Goal: Book appointment/travel/reservation

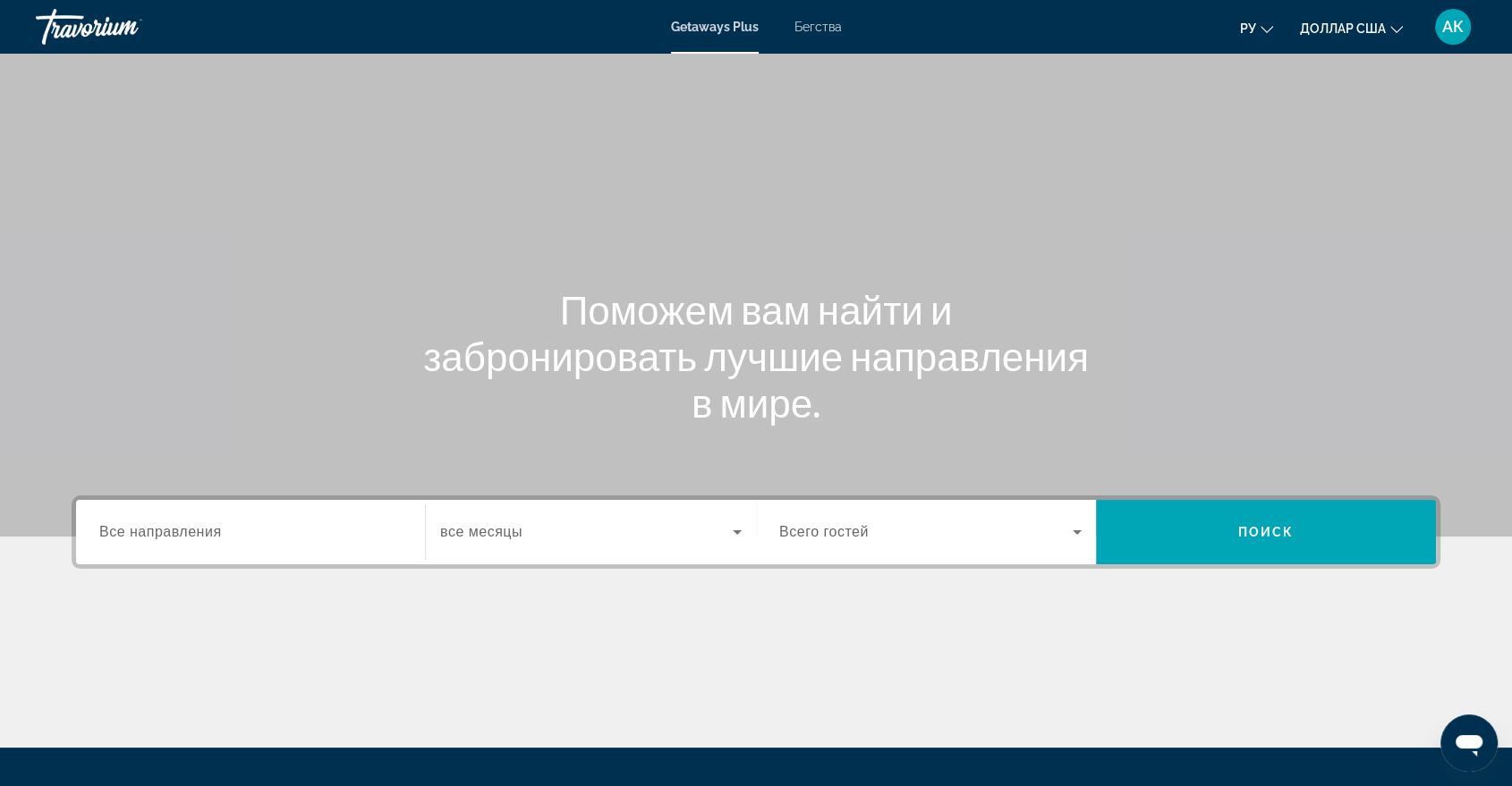
click at [711, 24] on font "Getaways Plus" at bounding box center [714, 27] width 87 height 14
click at [191, 526] on span "Все направления" at bounding box center [160, 532] width 123 height 15
click at [191, 526] on input "Destination Все направления" at bounding box center [250, 533] width 302 height 21
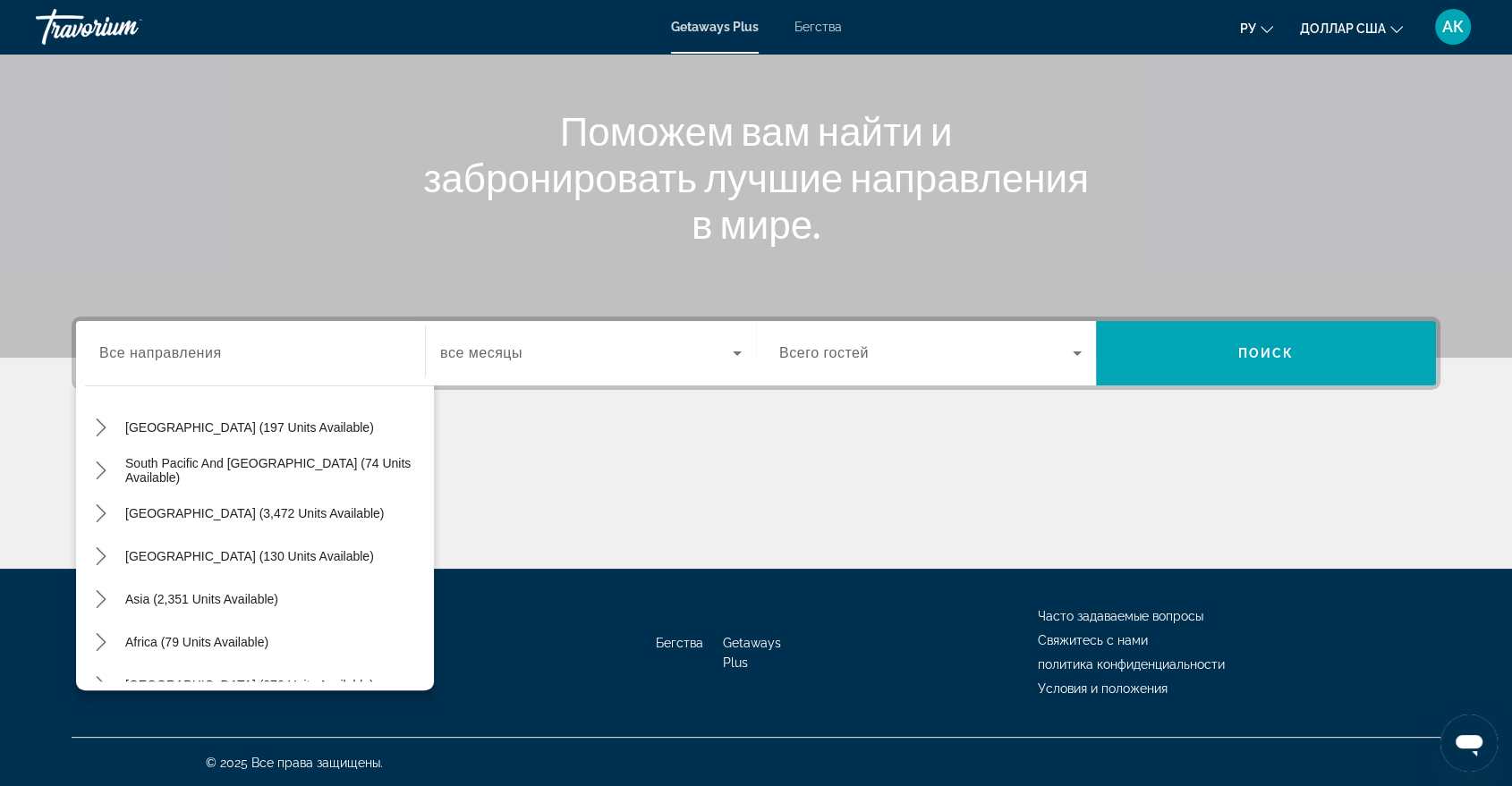
scroll to position [289, 0]
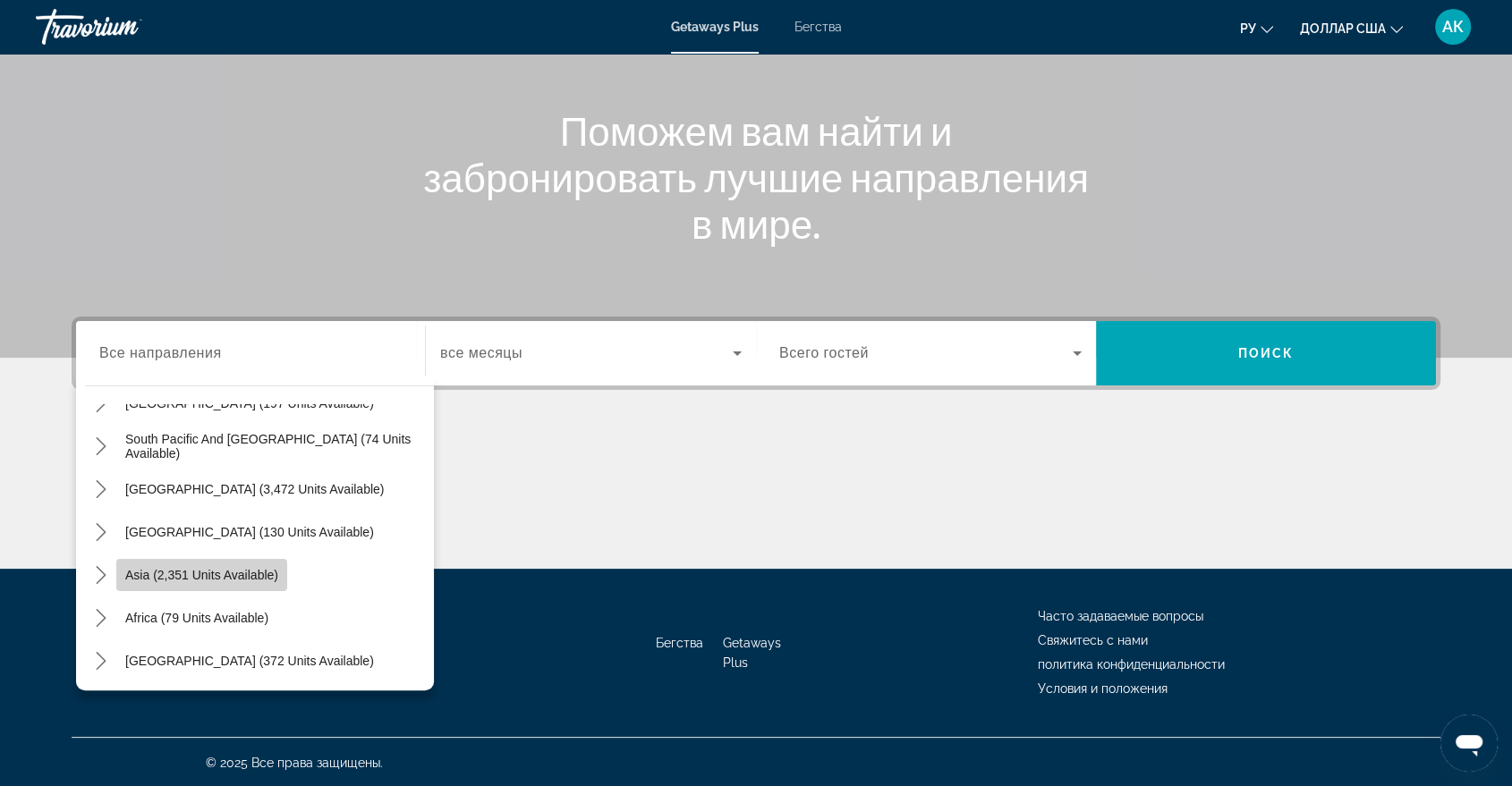
click at [275, 571] on span "Asia (2,351 units available)" at bounding box center [201, 575] width 153 height 14
type input "**********"
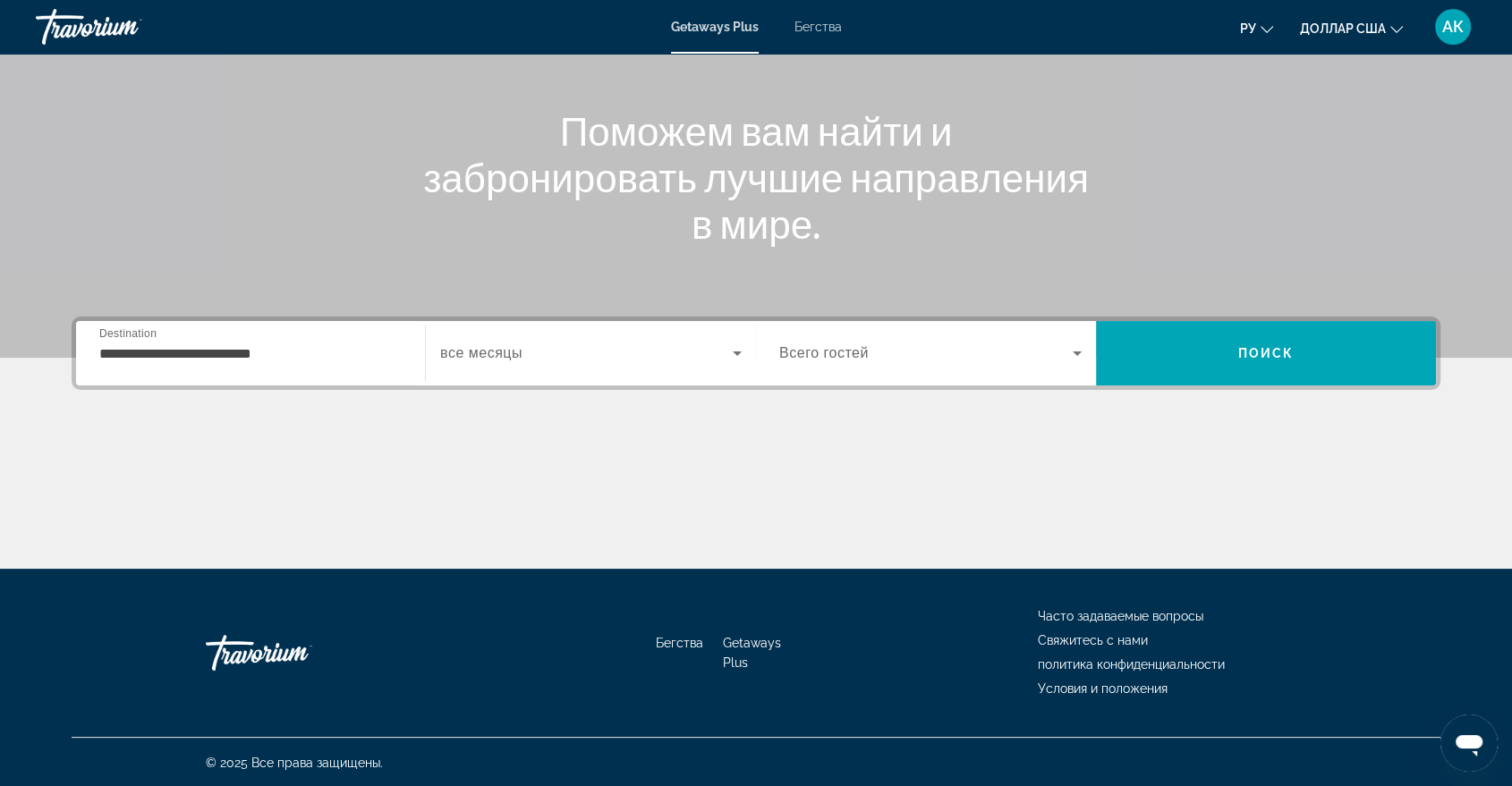
click at [458, 355] on span "все месяцы" at bounding box center [482, 353] width 83 height 15
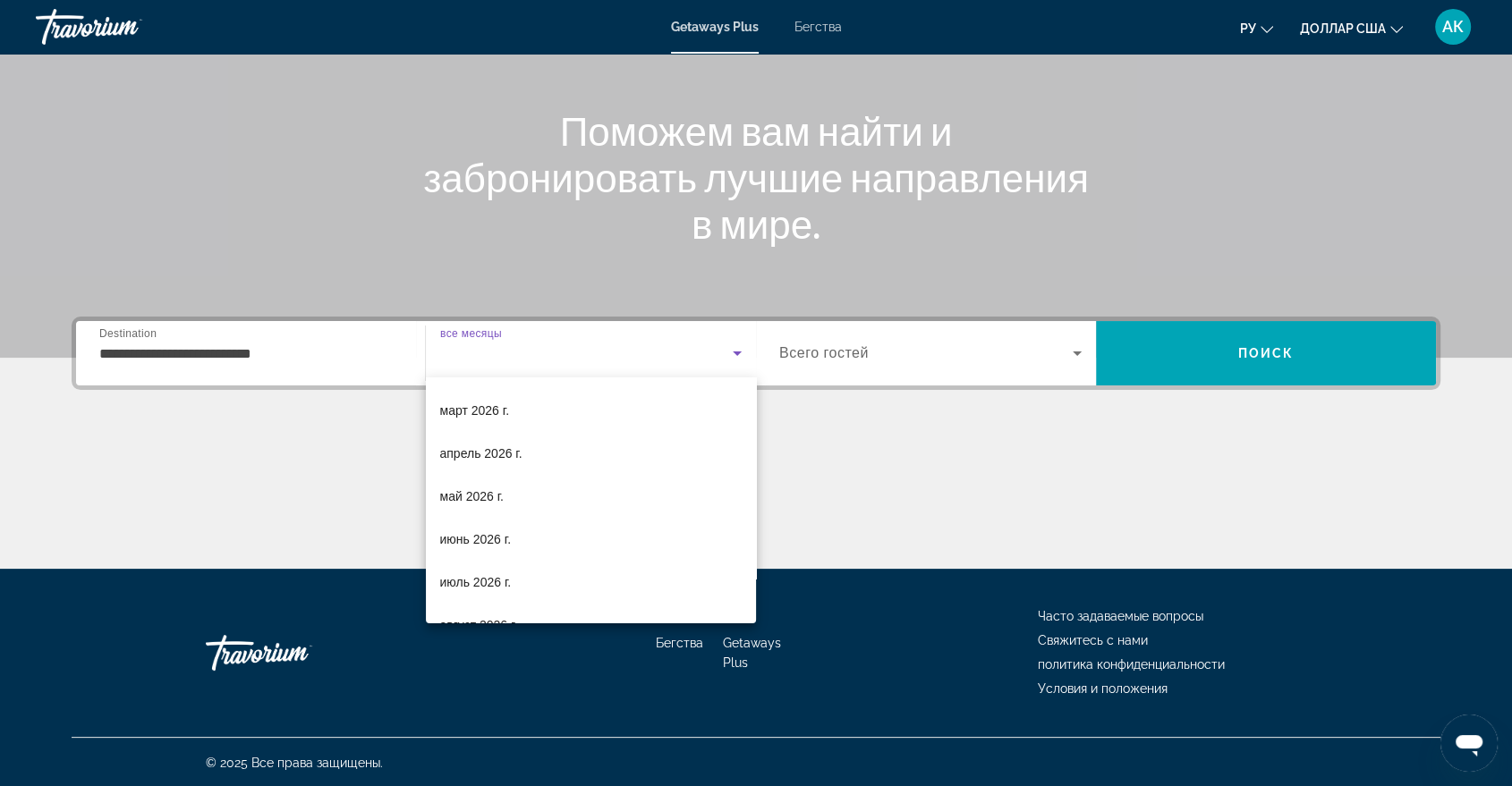
scroll to position [283, 0]
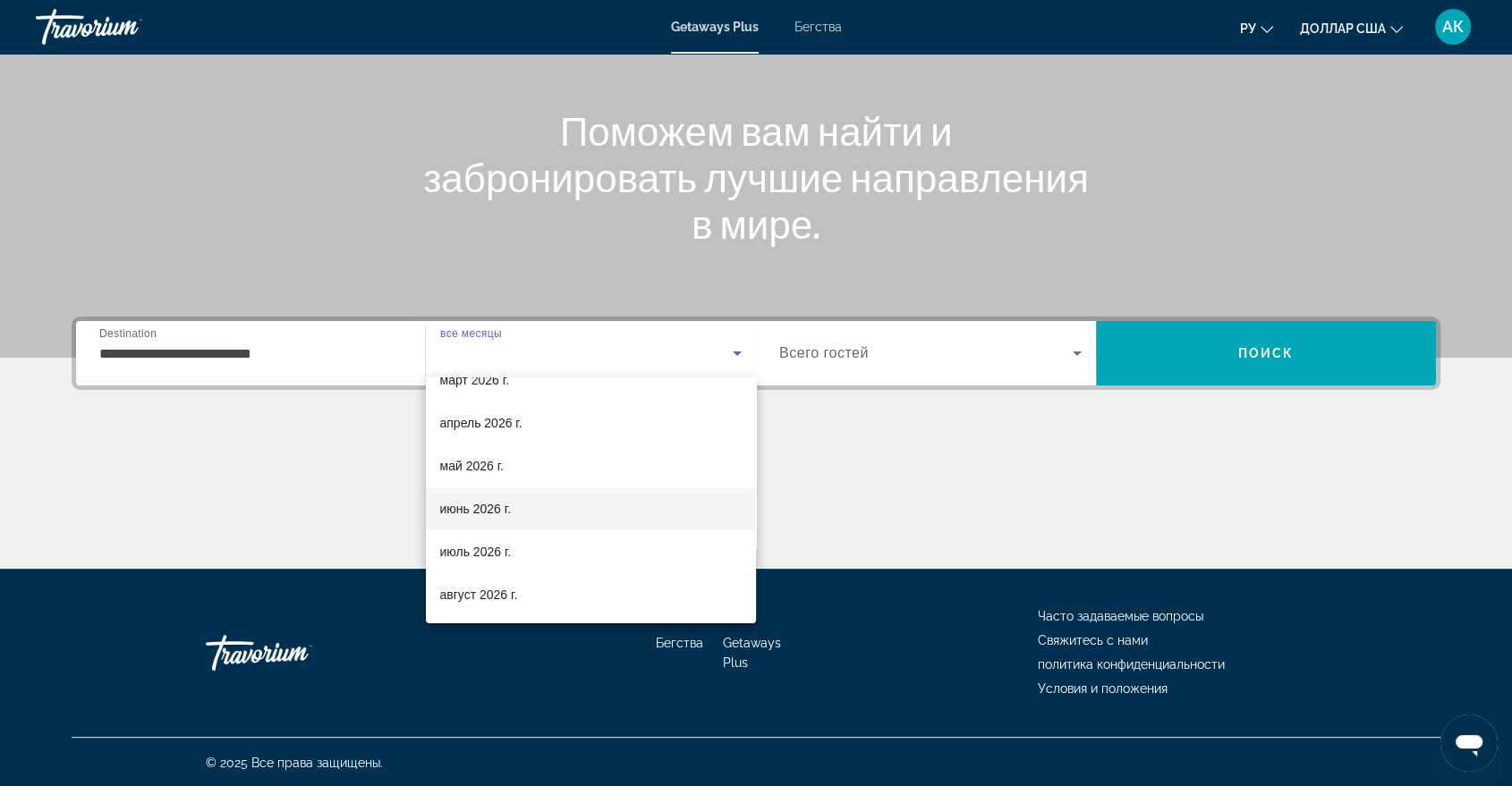
click at [477, 513] on font "июнь 2026 г." at bounding box center [476, 509] width 72 height 14
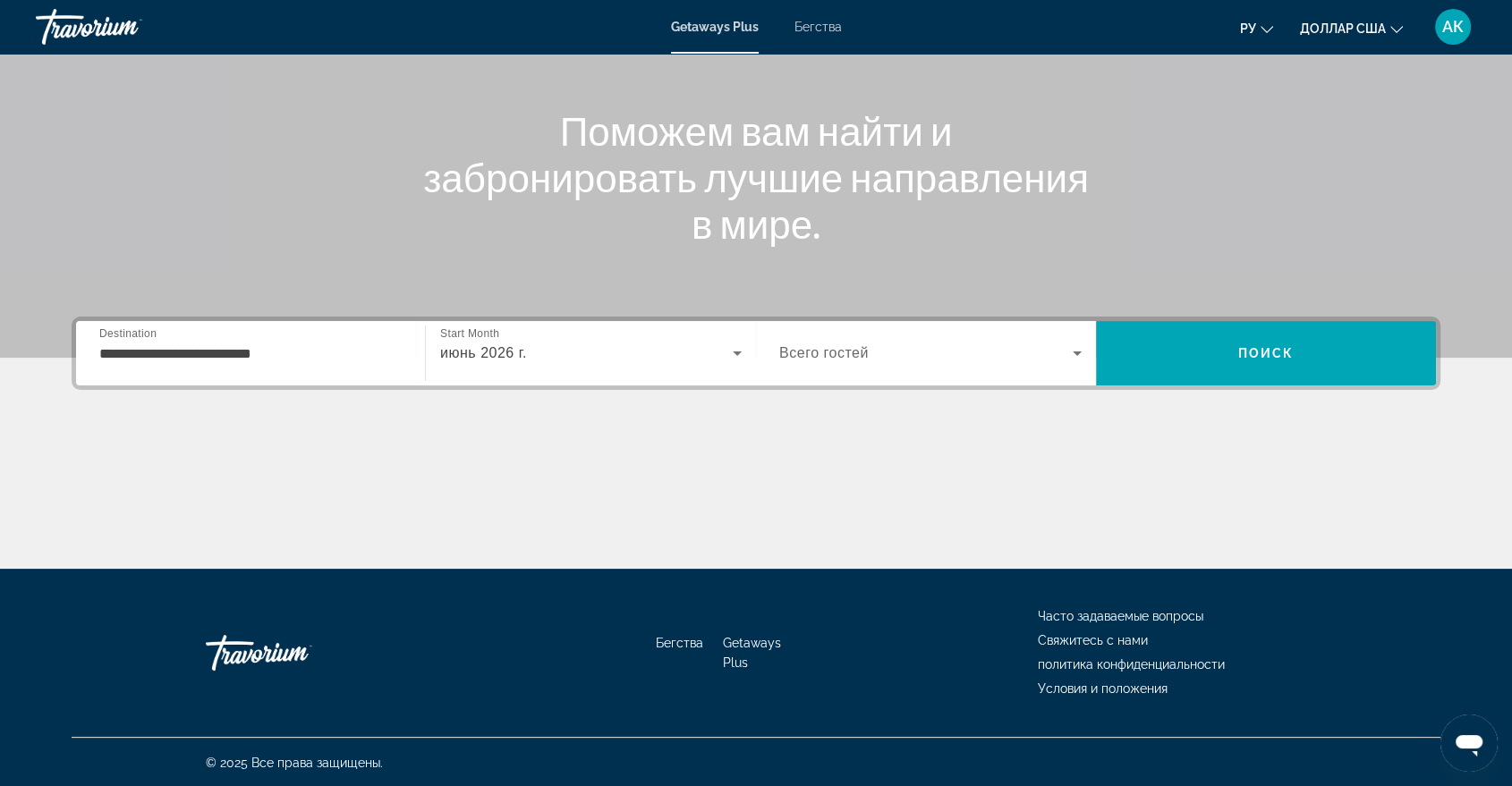
click at [826, 348] on span "Всего гостей" at bounding box center [824, 353] width 89 height 15
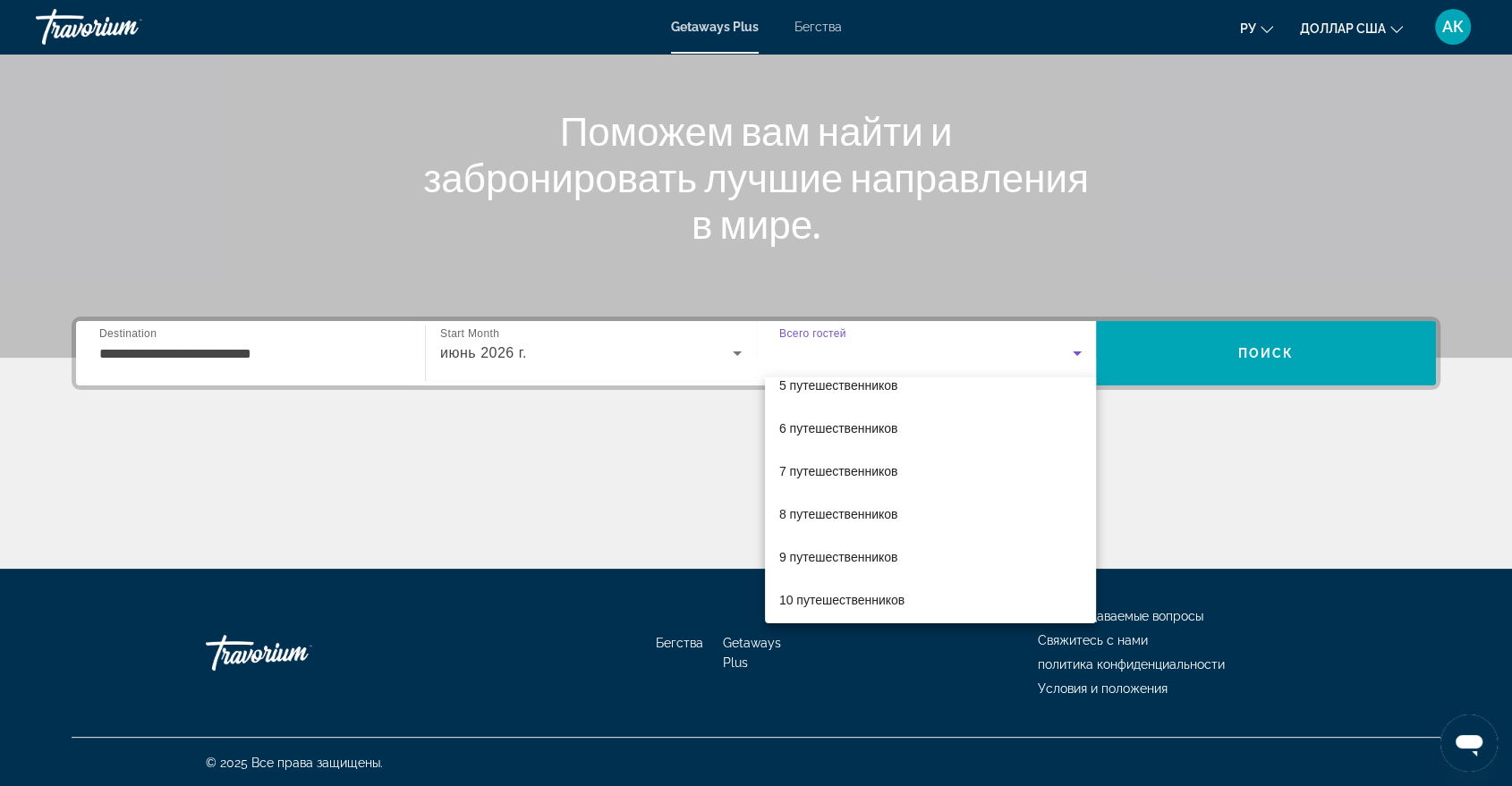
scroll to position [197, 0]
click at [874, 512] on font "8 путешественников" at bounding box center [839, 510] width 119 height 14
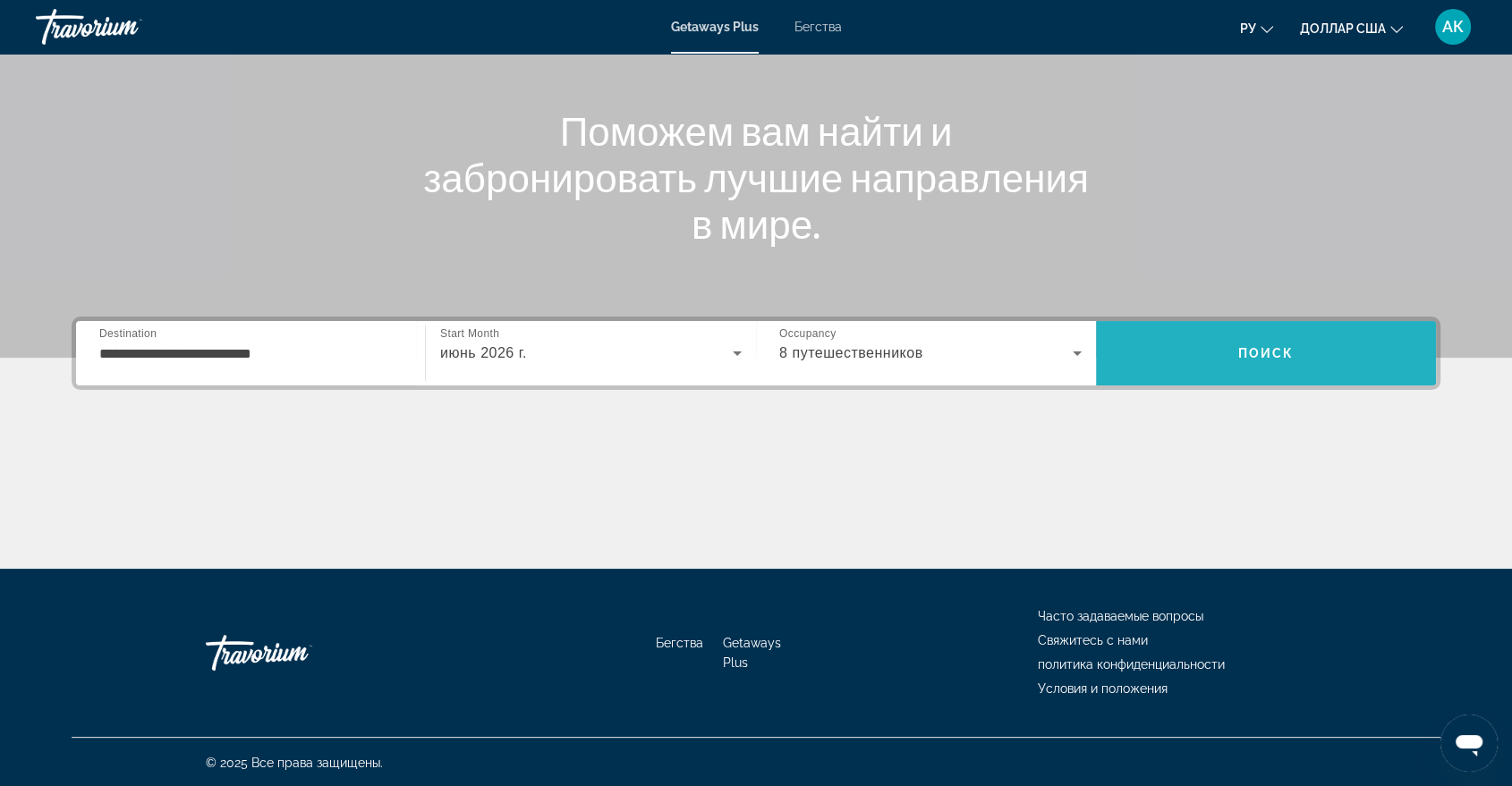
click at [1241, 369] on span "Поиск" at bounding box center [1266, 353] width 340 height 43
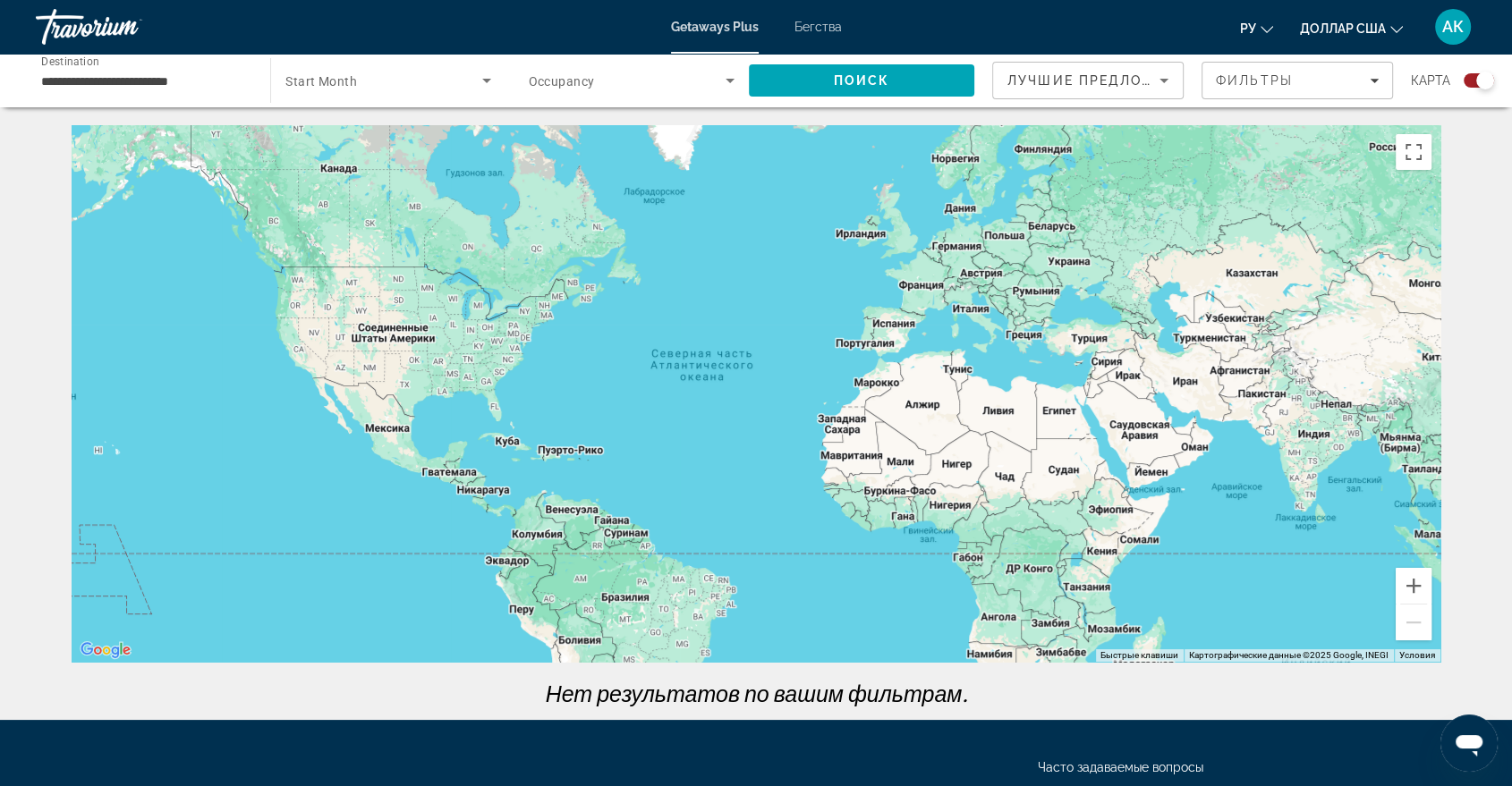
click at [117, 80] on input "**********" at bounding box center [144, 82] width 205 height 21
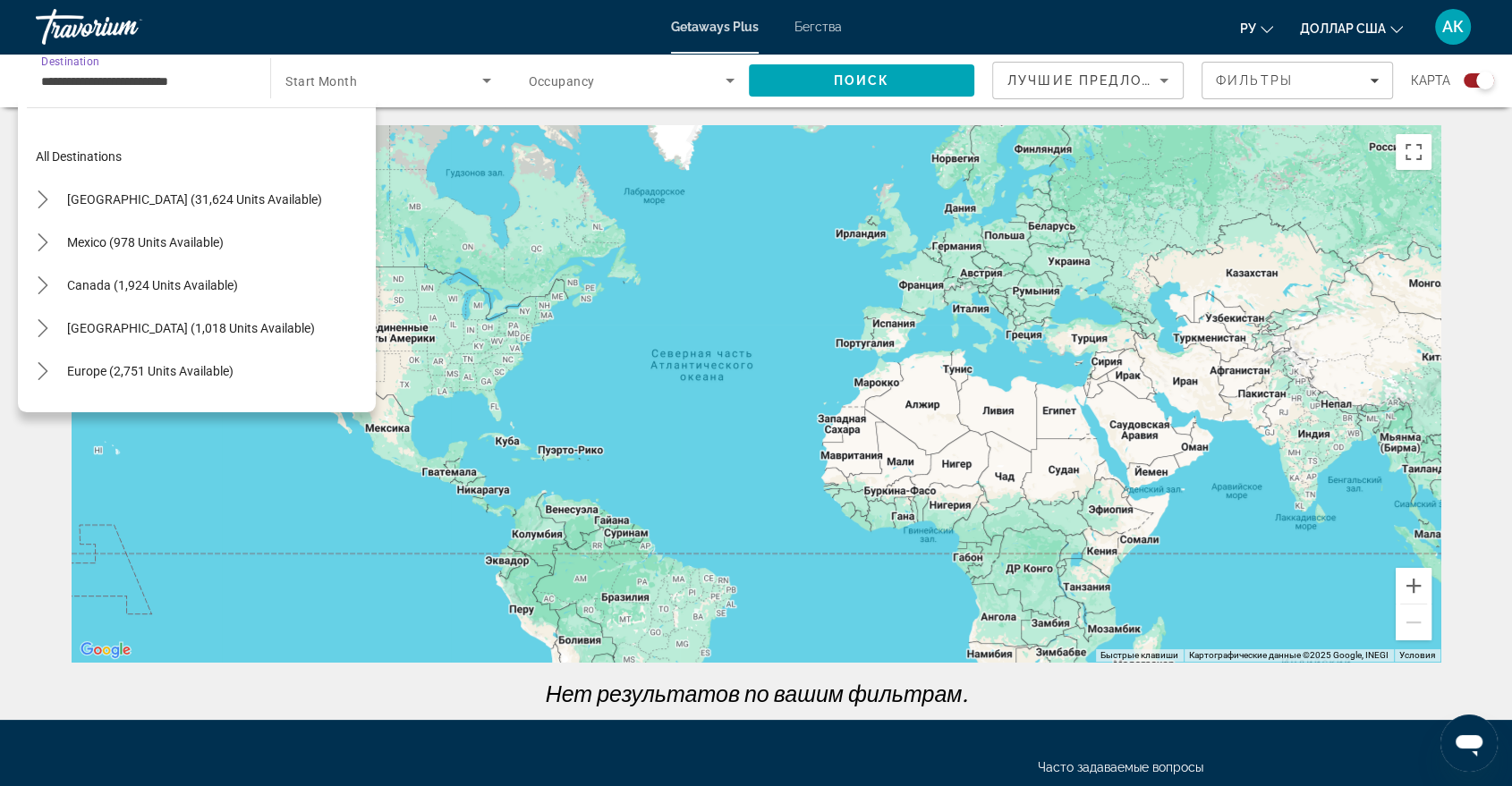
scroll to position [322, 0]
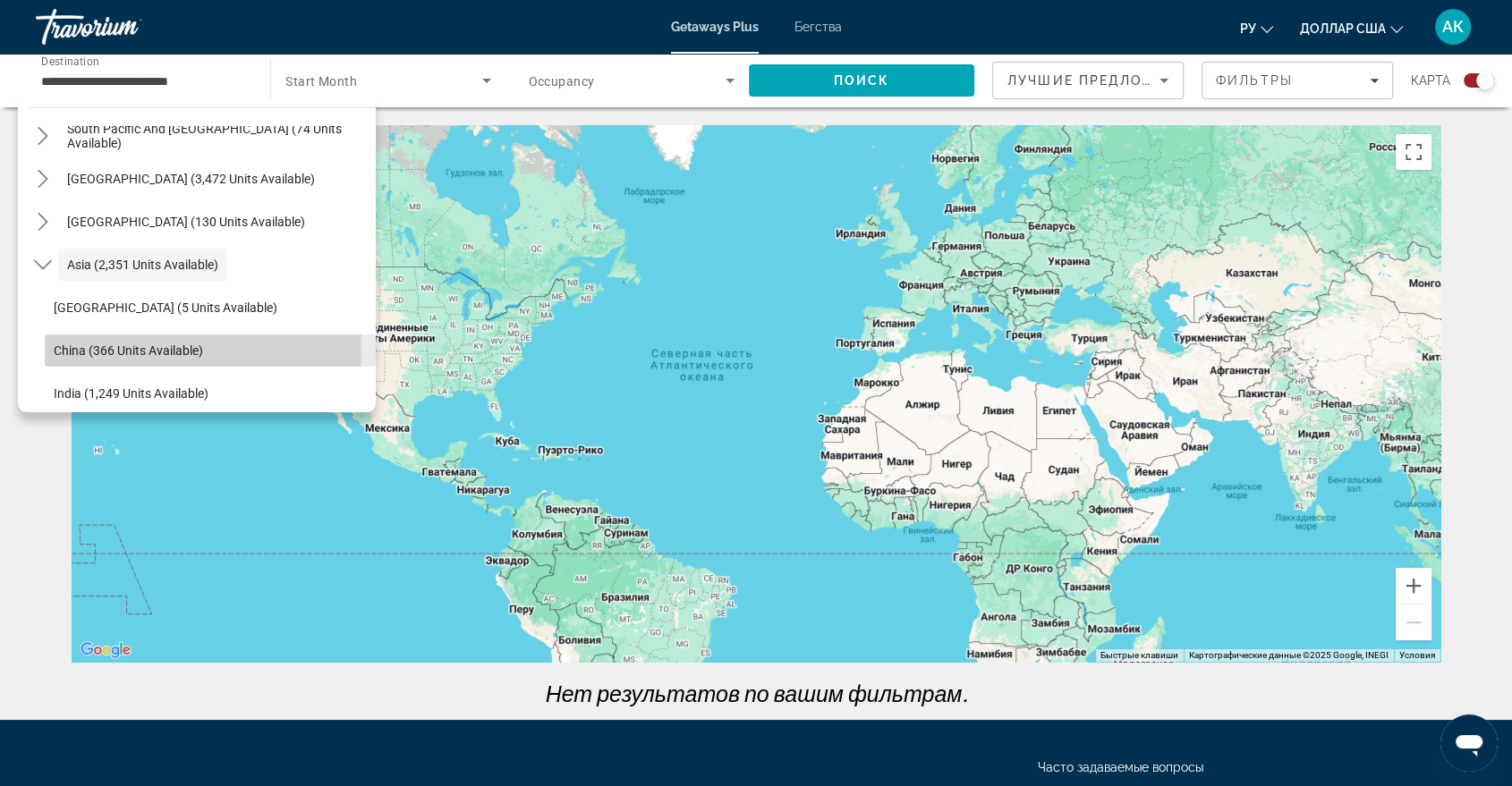
click at [138, 346] on span "China (366 units available)" at bounding box center [129, 350] width 150 height 14
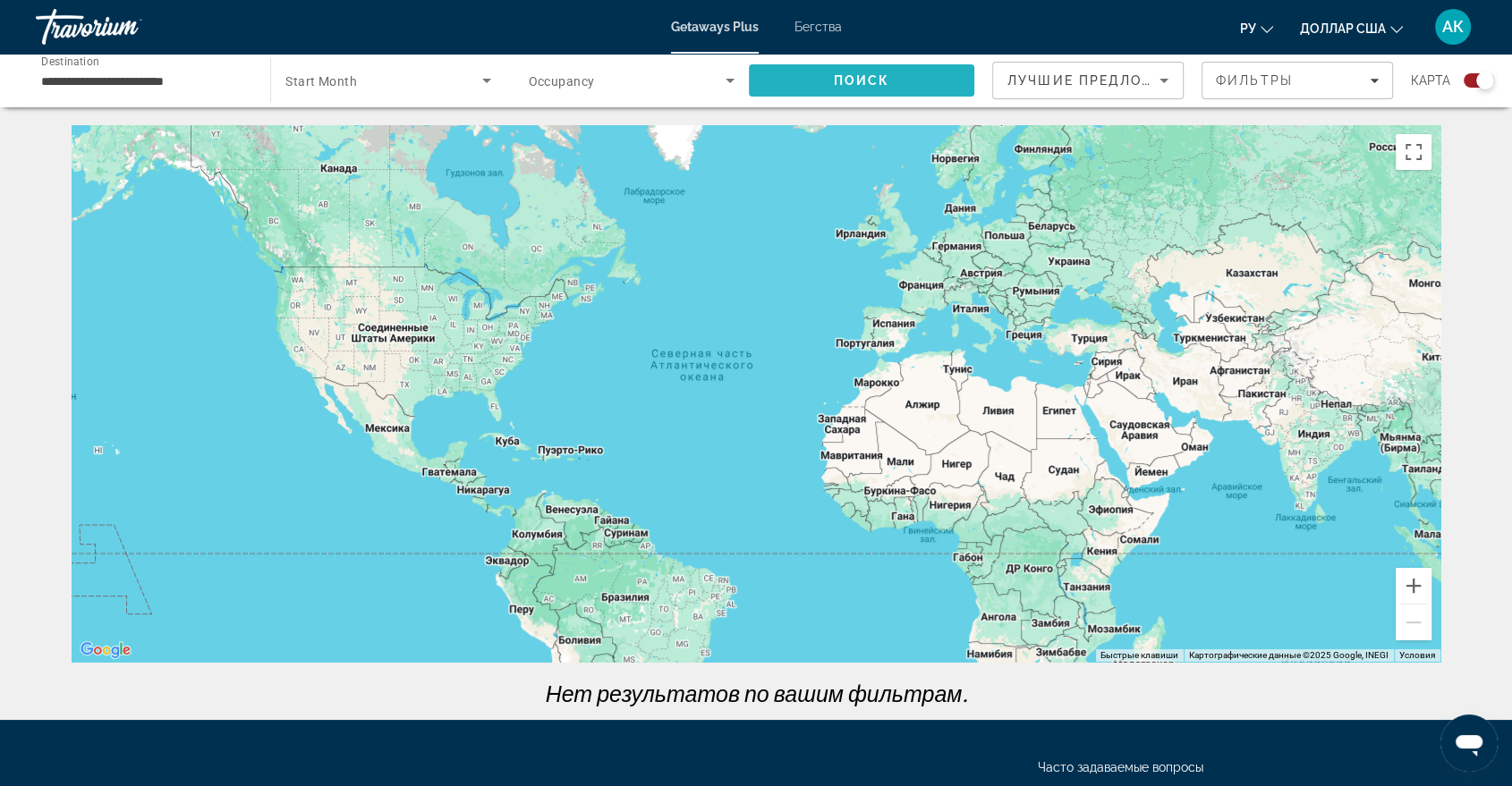
click at [814, 85] on span "Search" at bounding box center [861, 81] width 226 height 43
click at [481, 84] on icon "Search widget" at bounding box center [487, 81] width 21 height 21
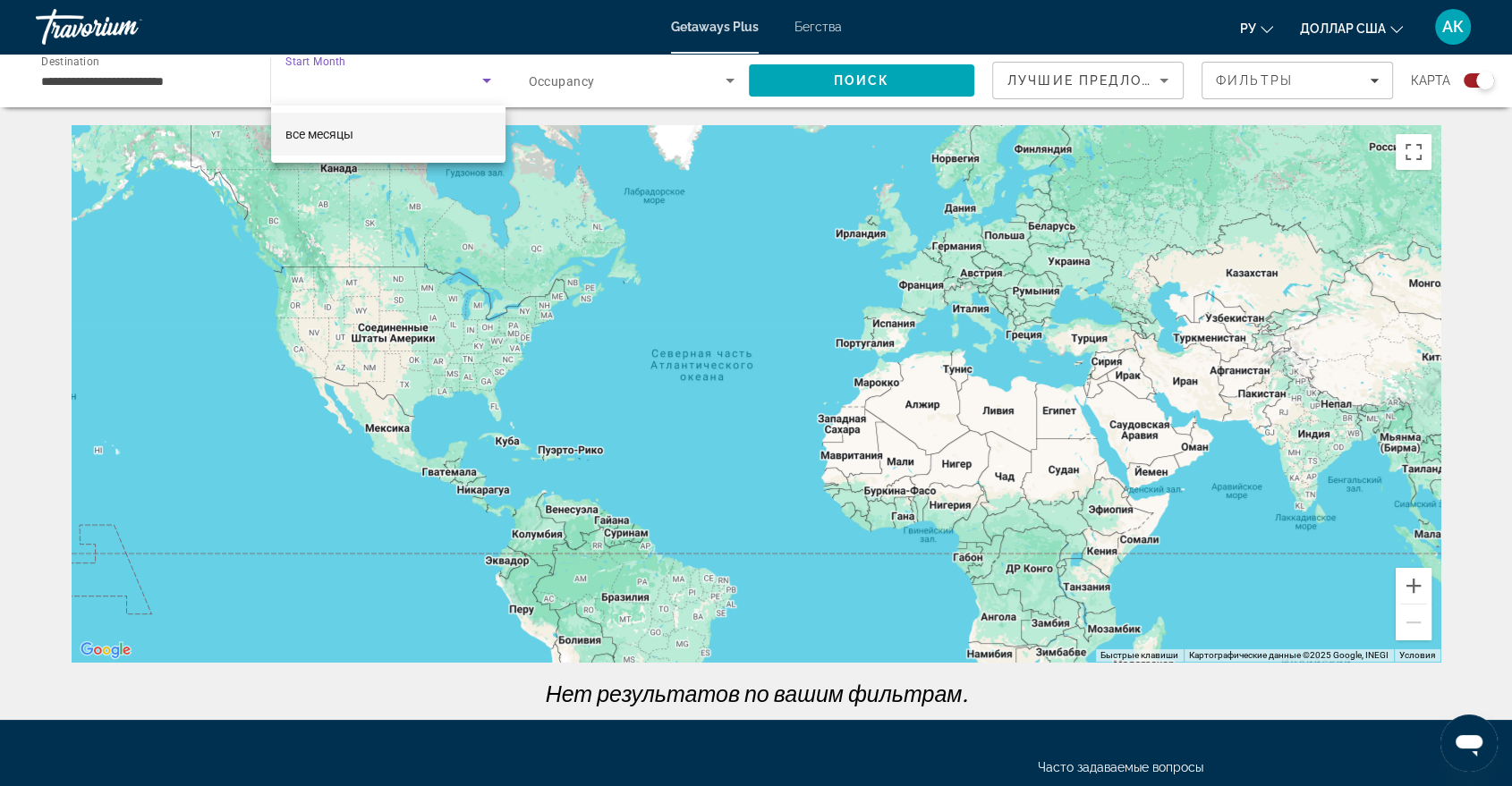
click at [358, 136] on mat-option "все месяцы" at bounding box center [387, 133] width 233 height 43
click at [540, 83] on span "Occupancy" at bounding box center [562, 81] width 66 height 14
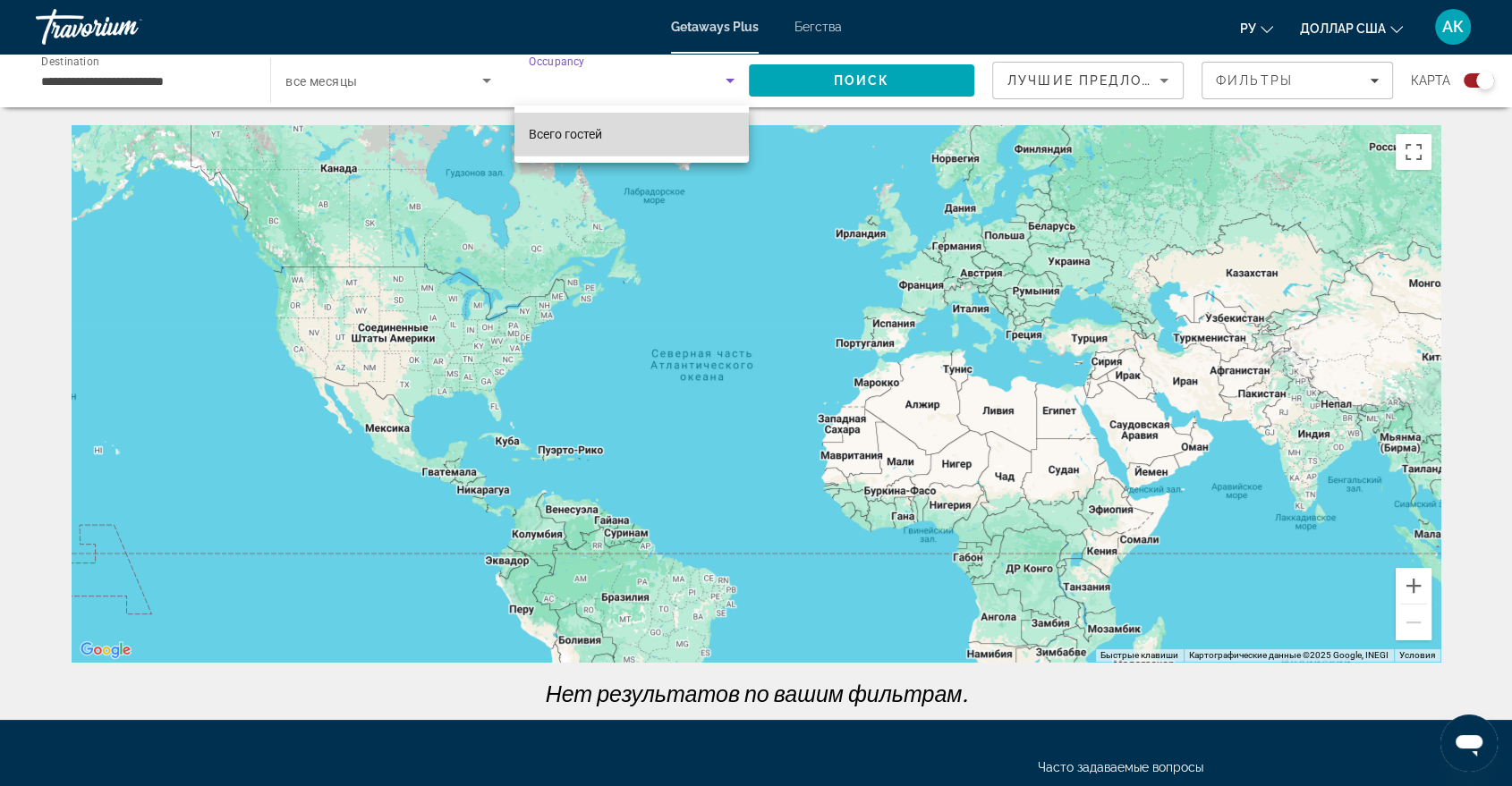
click at [562, 133] on font "Всего гостей" at bounding box center [565, 133] width 73 height 14
click at [726, 84] on icon "Search widget" at bounding box center [730, 81] width 21 height 21
click at [1156, 79] on div at bounding box center [756, 393] width 1512 height 786
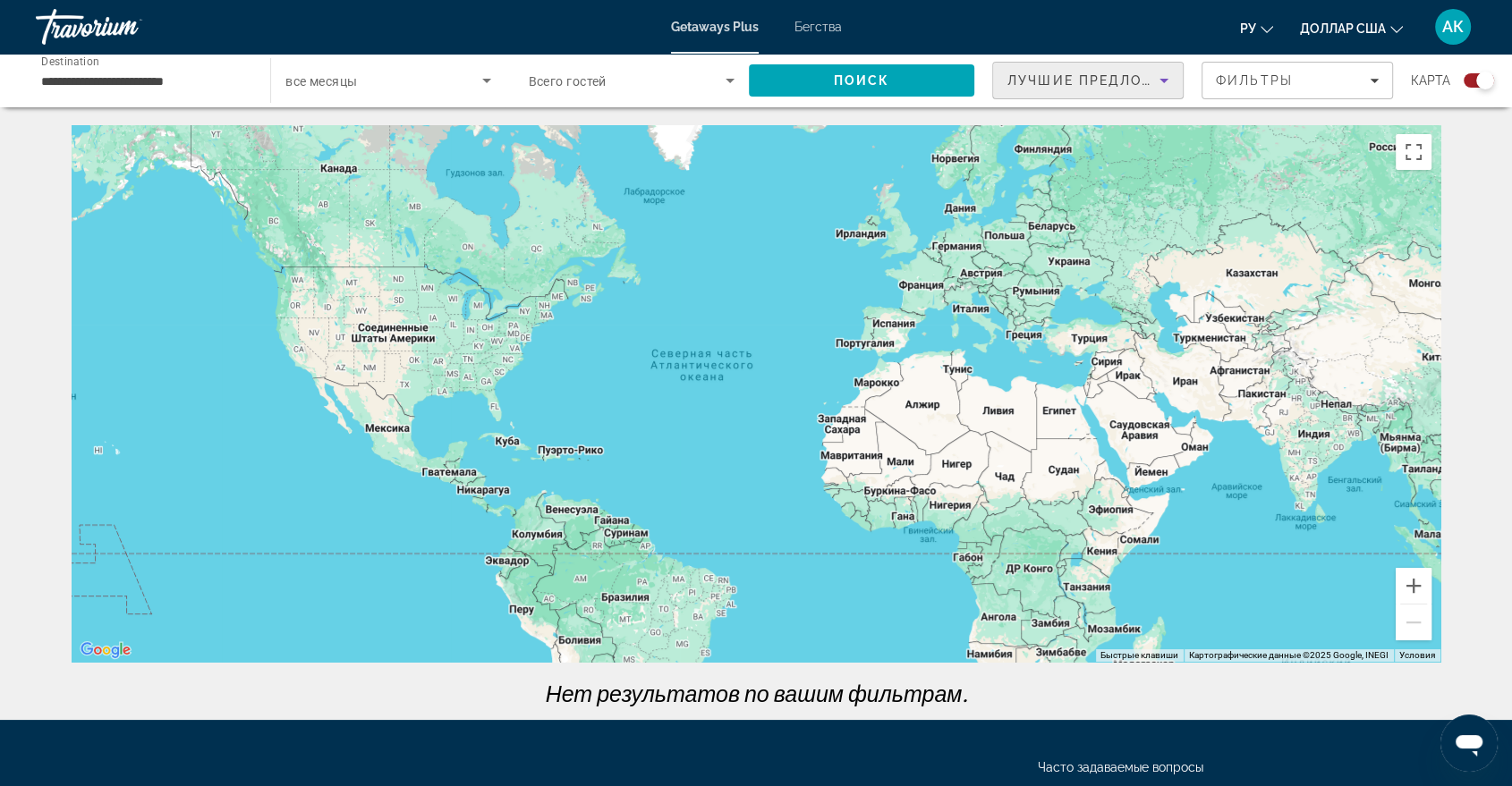
click at [1160, 82] on icon "Sort by" at bounding box center [1164, 81] width 21 height 21
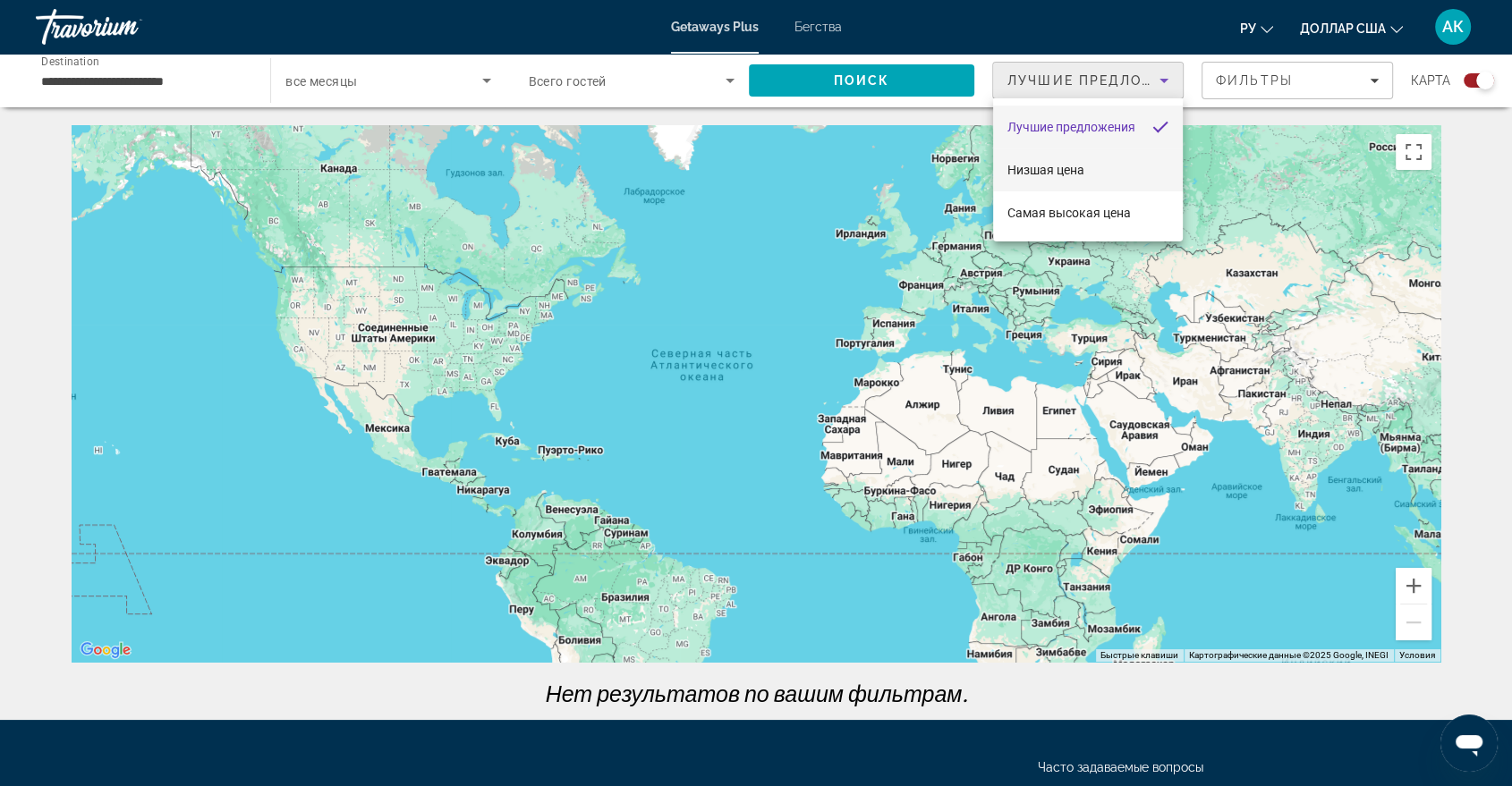
click at [1047, 171] on font "Низшая цена" at bounding box center [1045, 170] width 77 height 14
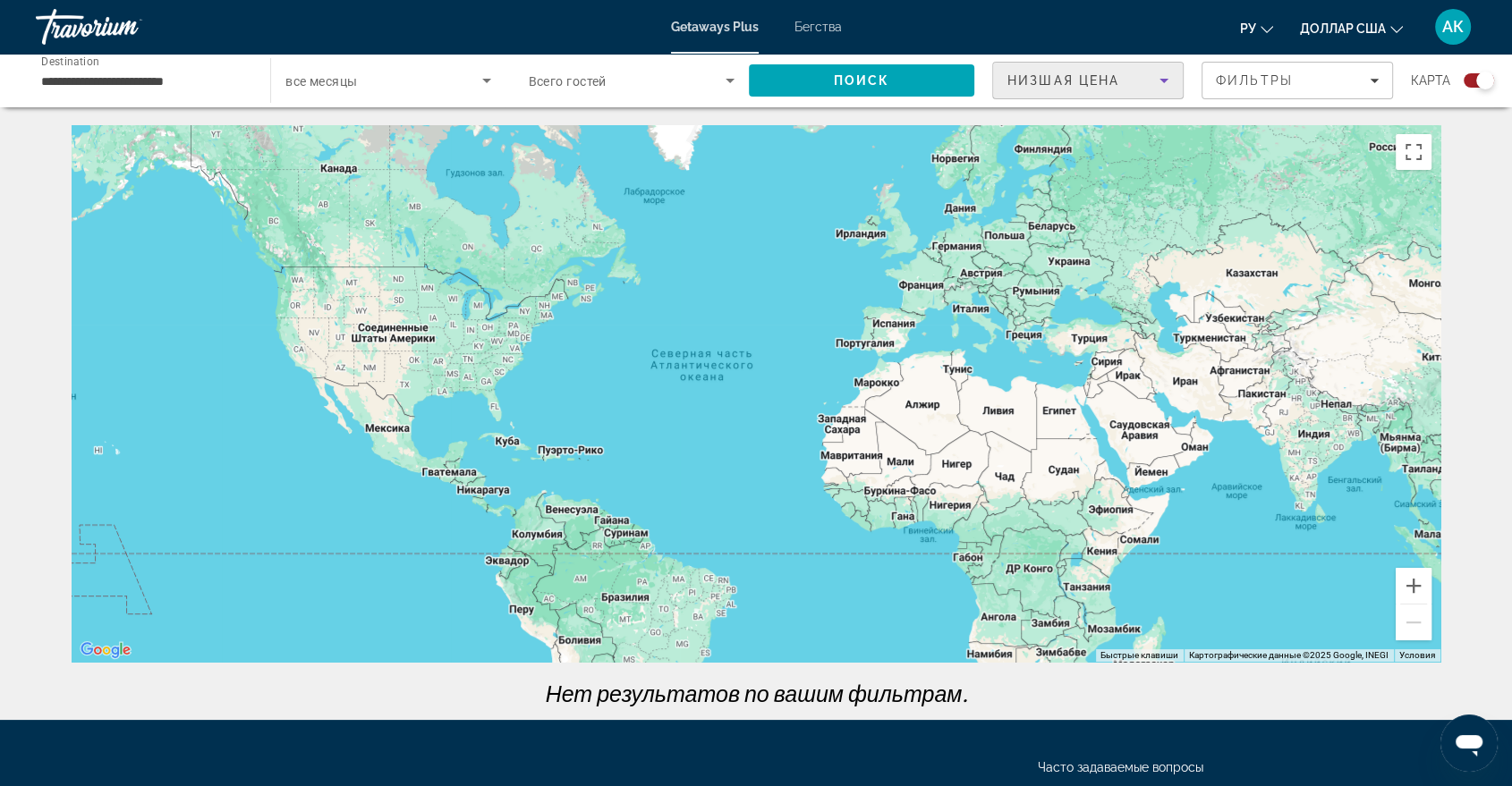
click at [1163, 76] on icon "Sort by" at bounding box center [1164, 81] width 21 height 21
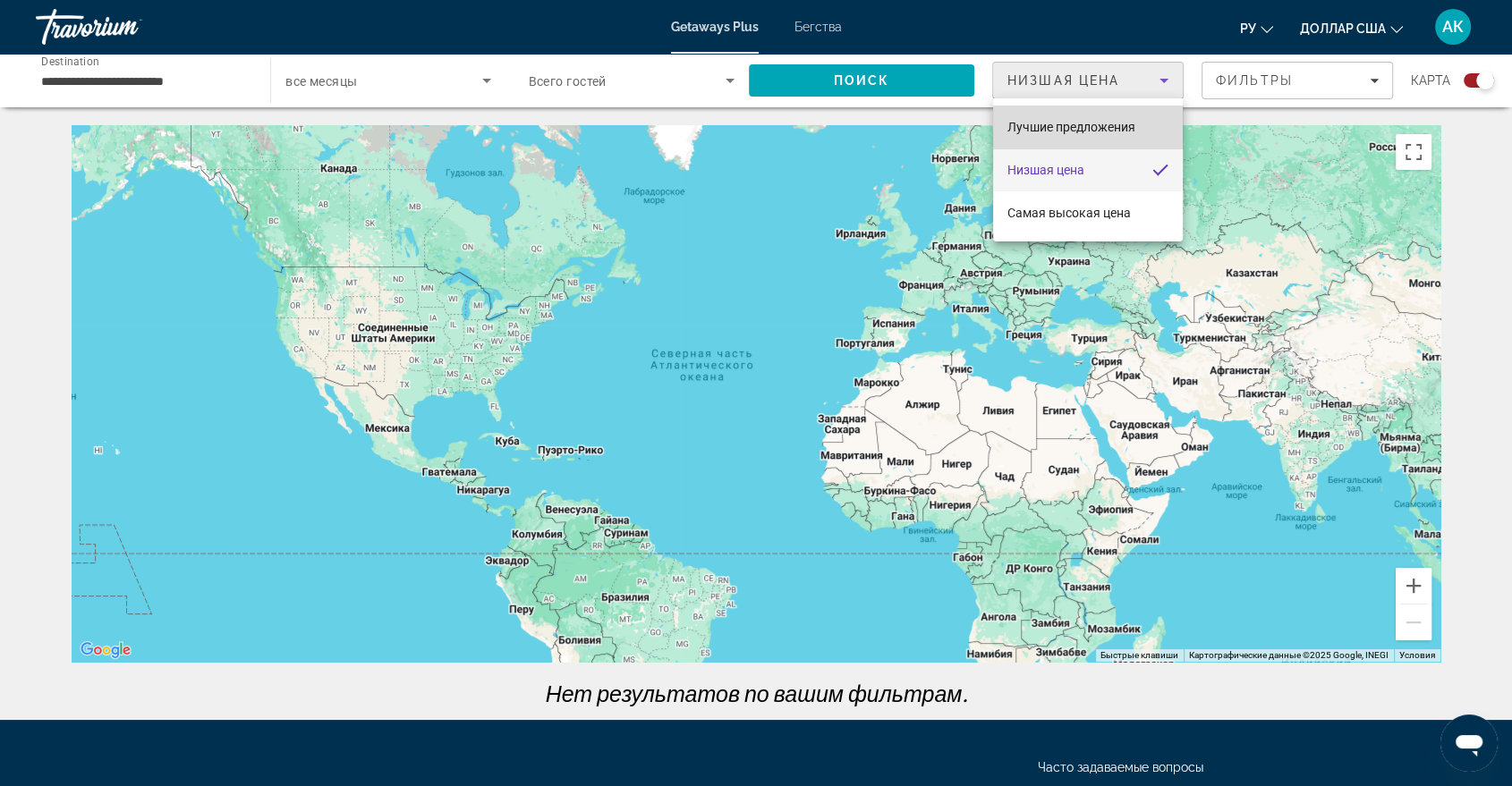
click at [1110, 130] on font "Лучшие предложения" at bounding box center [1070, 127] width 128 height 14
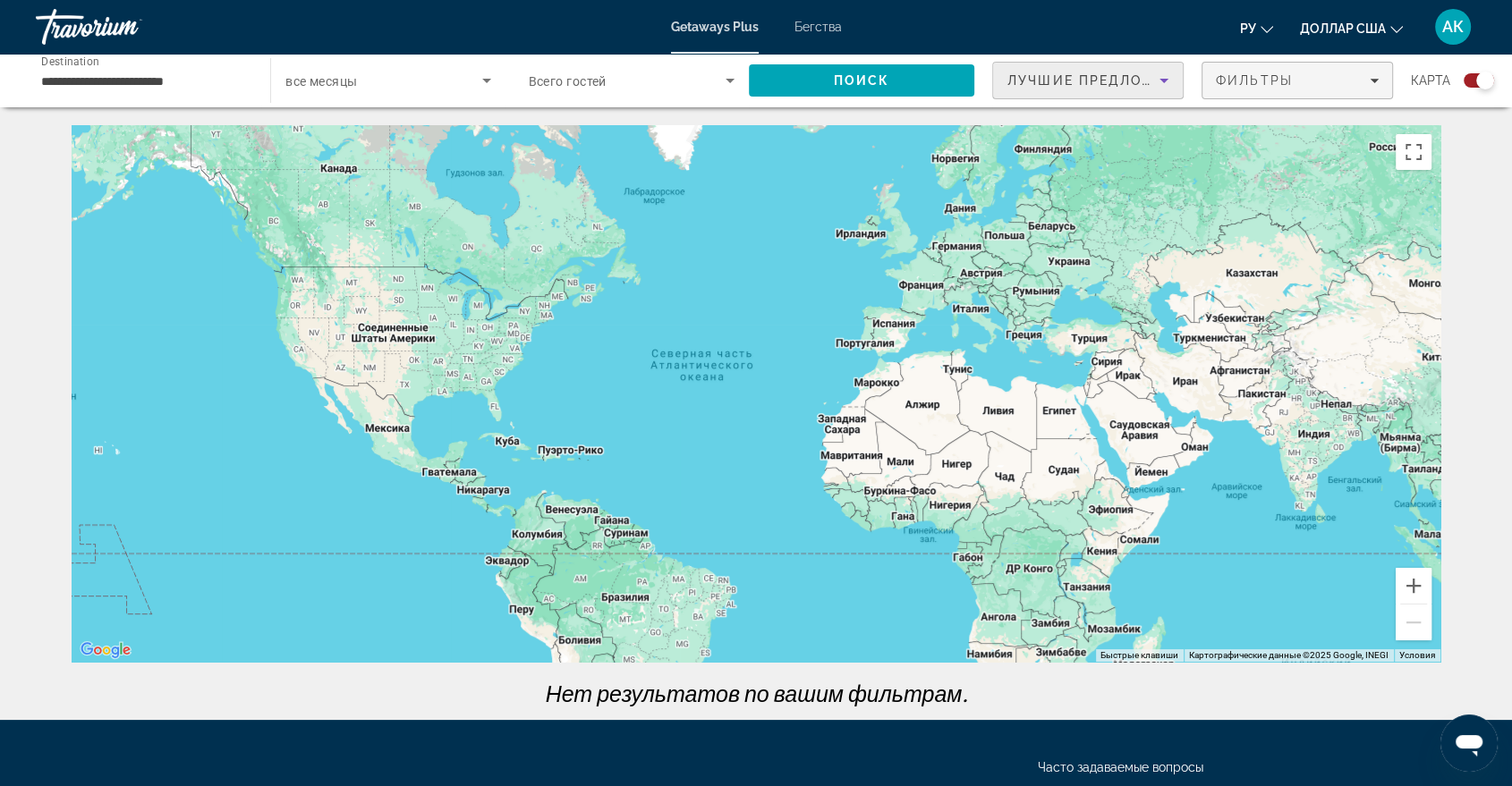
click at [1372, 79] on icon "Filters" at bounding box center [1374, 81] width 9 height 5
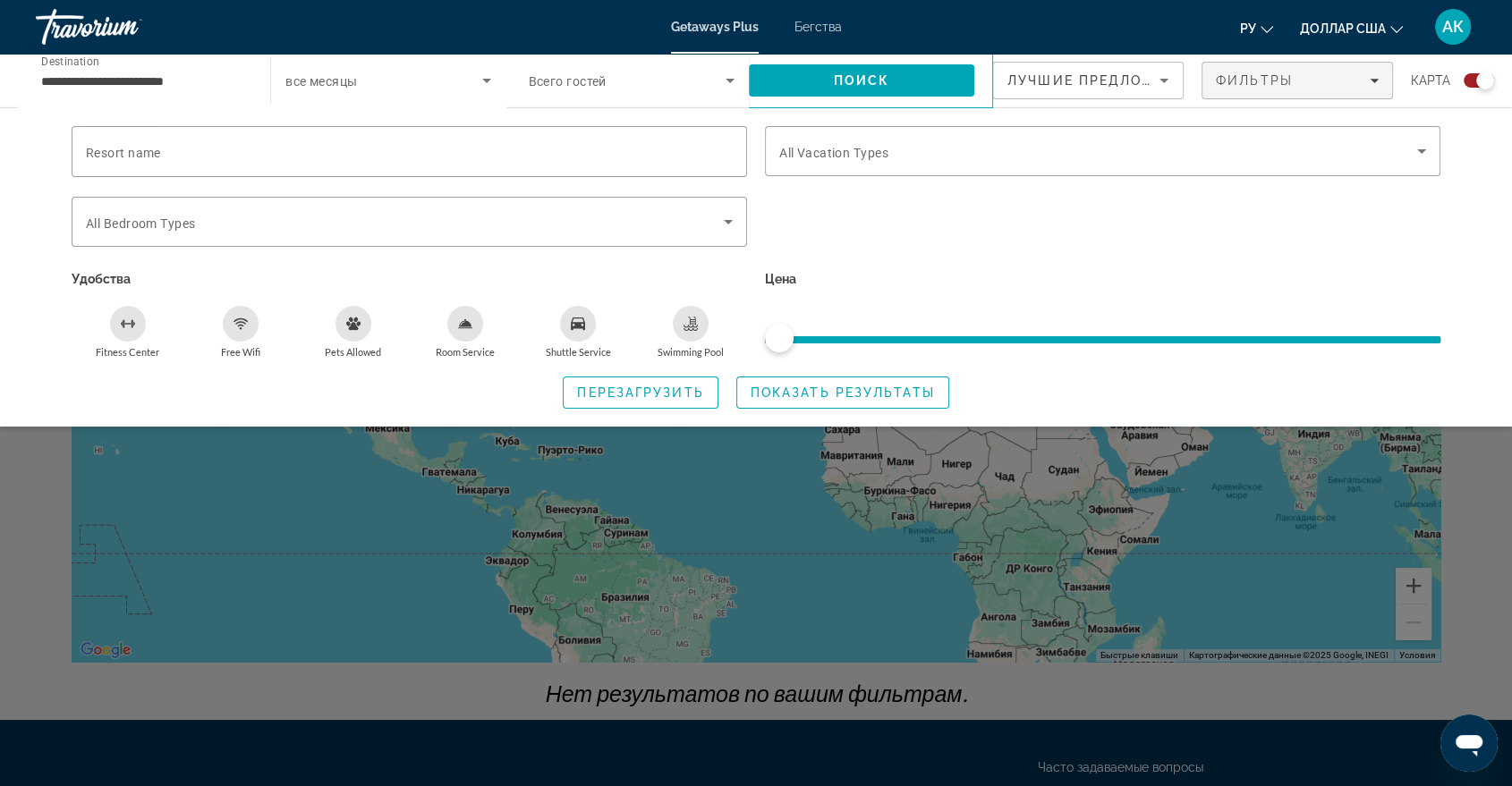
click at [245, 322] on icon "Free Wifi" at bounding box center [240, 323] width 14 height 14
click at [572, 322] on icon "Shuttle Service" at bounding box center [578, 323] width 14 height 12
click at [690, 322] on icon "Swimming Pool" at bounding box center [691, 321] width 7 height 9
click at [768, 393] on span "Показать результаты" at bounding box center [843, 393] width 184 height 14
click at [344, 76] on span "все месяцы" at bounding box center [321, 81] width 72 height 14
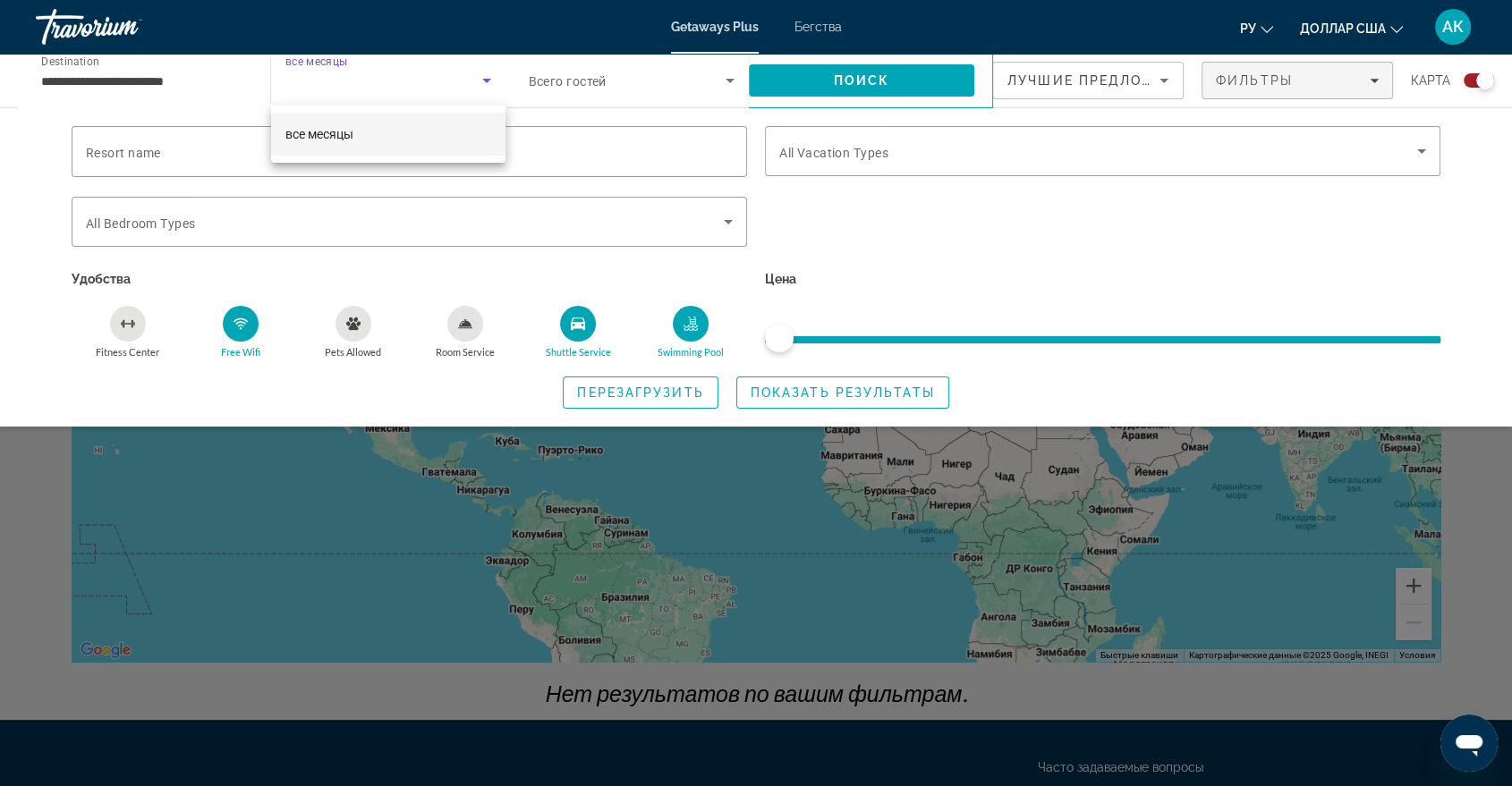
click at [341, 137] on font "все месяцы" at bounding box center [319, 133] width 68 height 14
click at [487, 76] on icon "Search widget" at bounding box center [487, 81] width 21 height 21
click at [550, 88] on div at bounding box center [756, 393] width 1512 height 786
click at [726, 82] on icon "Search widget" at bounding box center [730, 81] width 21 height 21
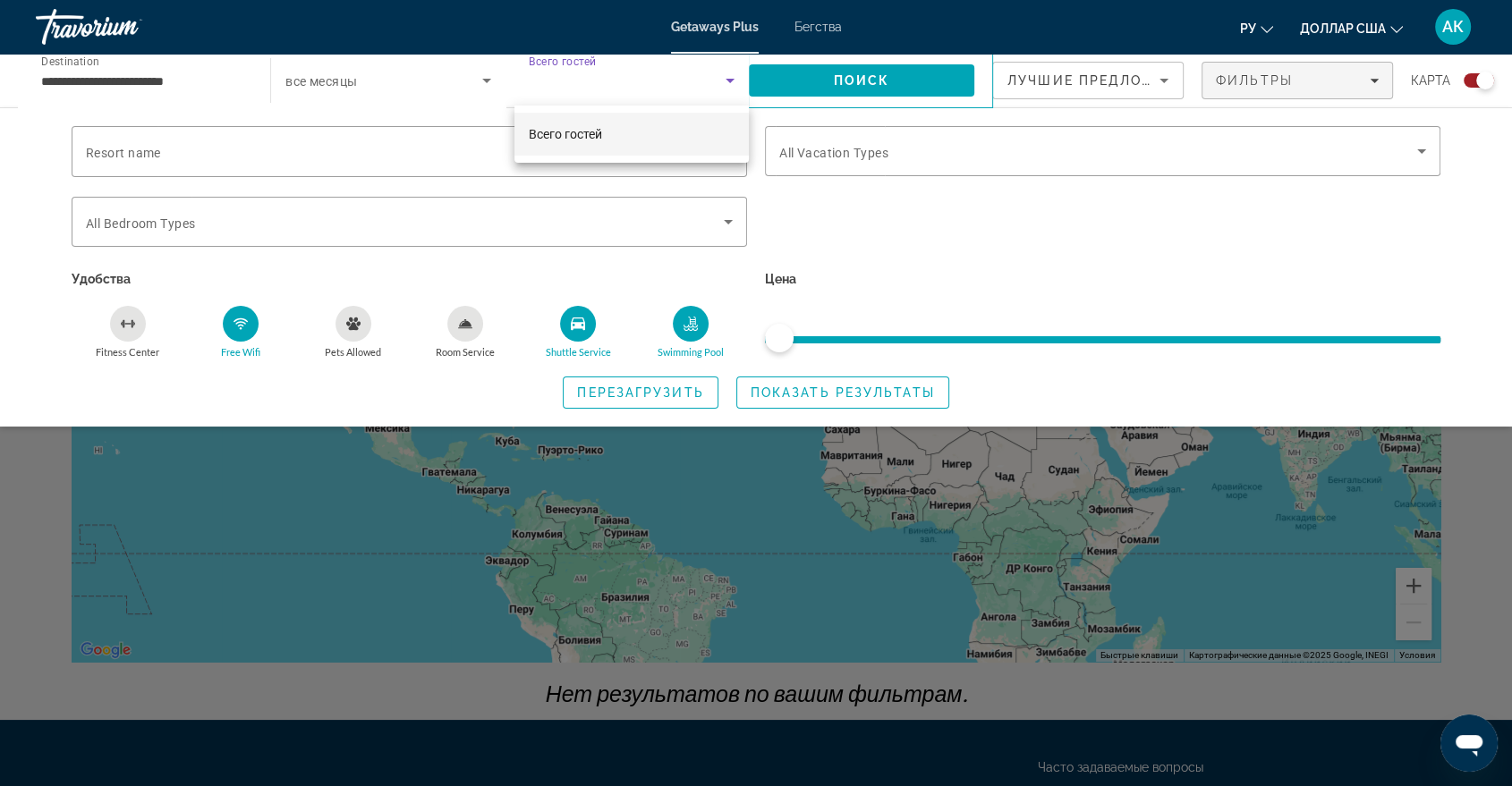
click at [177, 85] on div at bounding box center [756, 393] width 1512 height 786
click at [177, 85] on input "**********" at bounding box center [144, 82] width 205 height 21
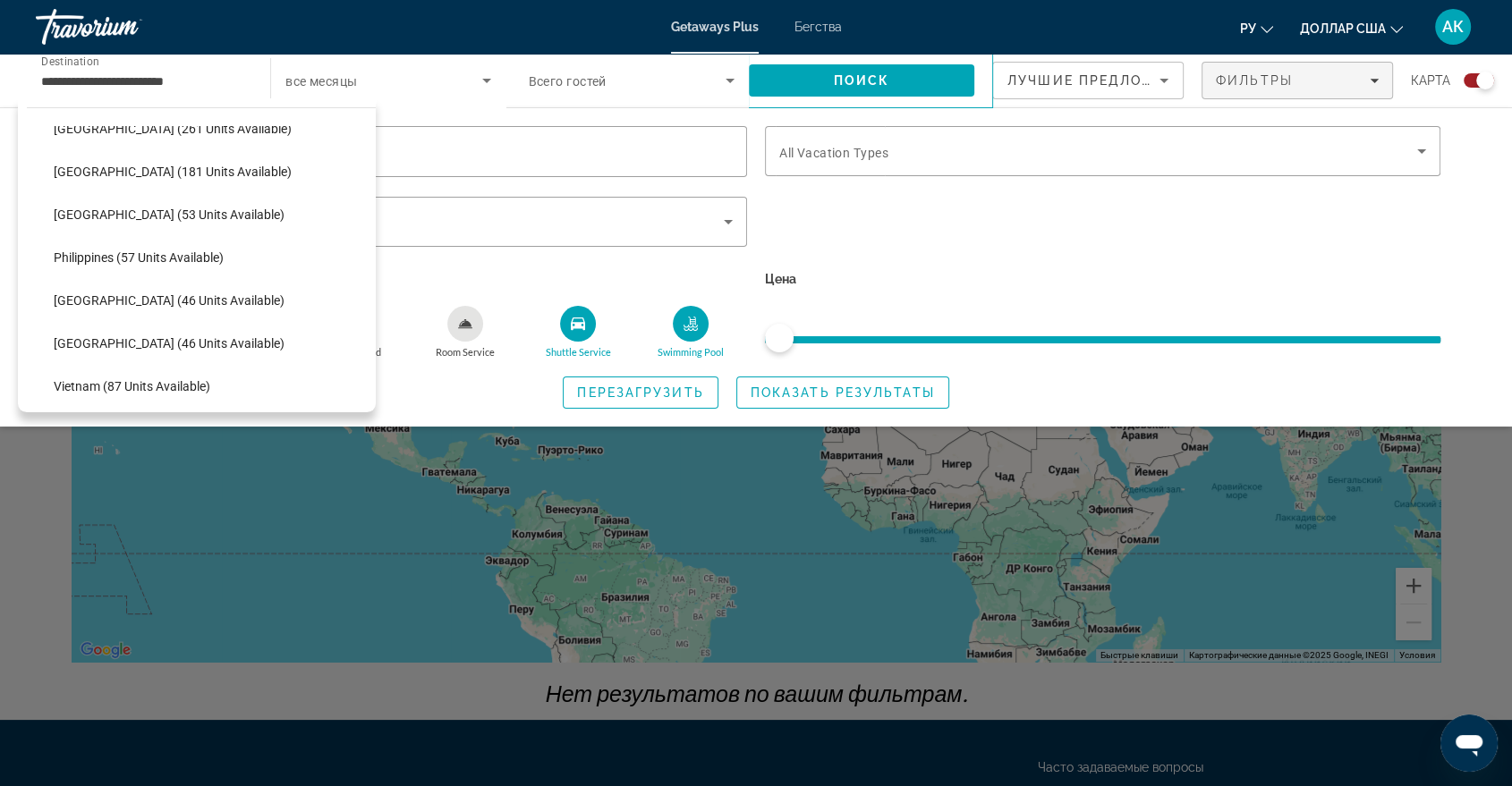
scroll to position [652, 0]
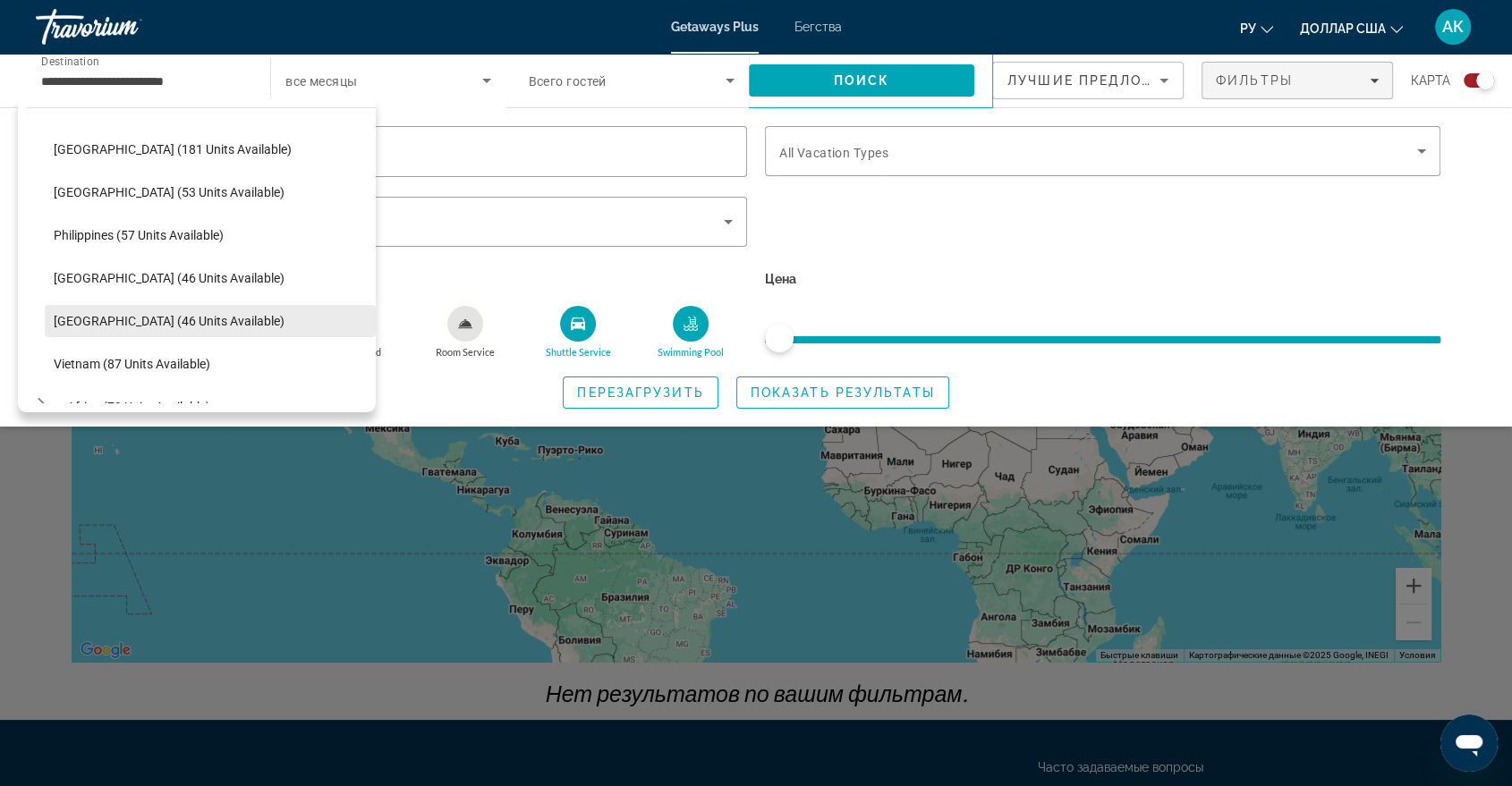
click at [185, 321] on span "[GEOGRAPHIC_DATA] (46 units available)" at bounding box center [169, 321] width 230 height 14
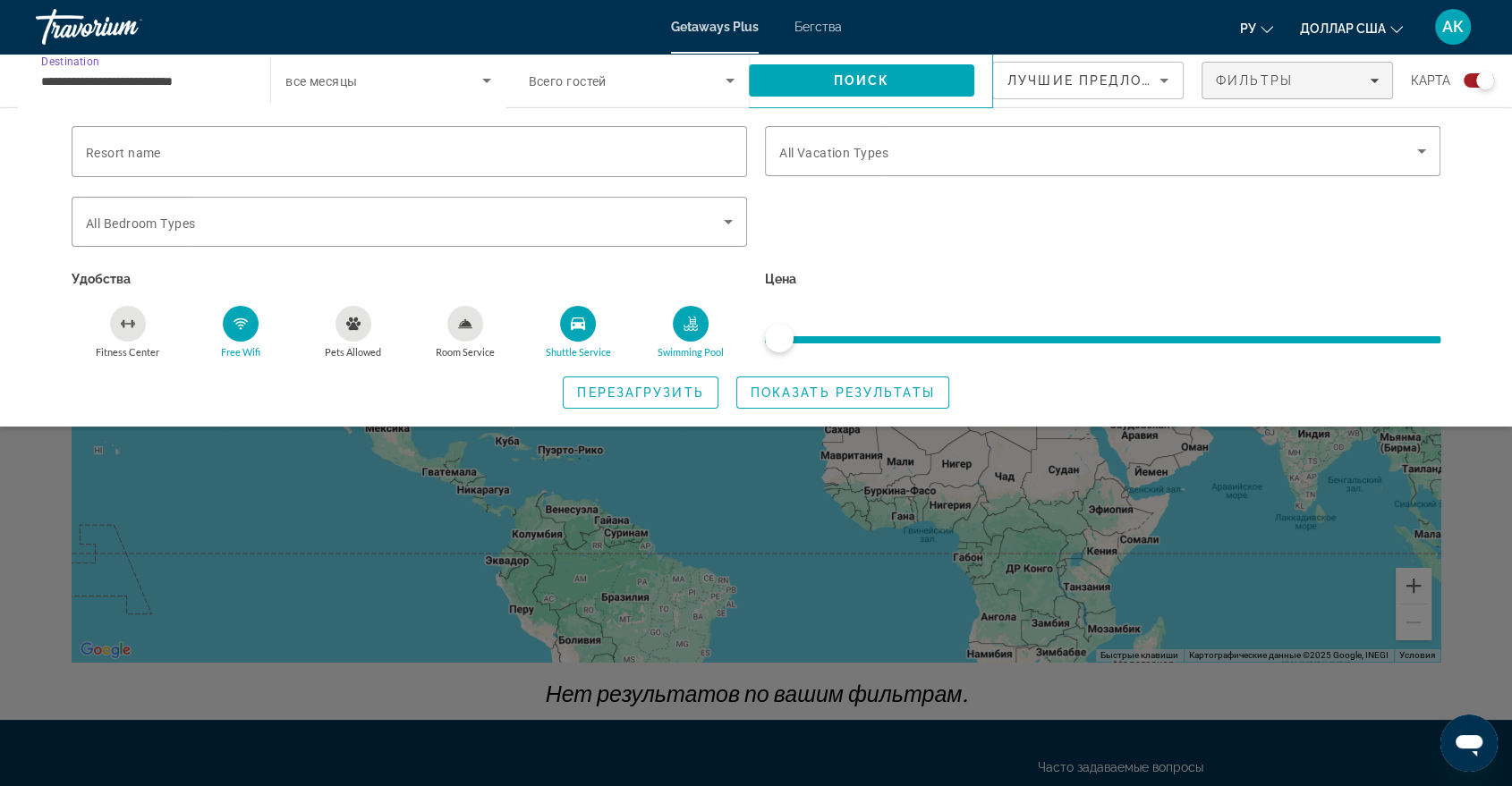
click at [208, 77] on input "**********" at bounding box center [144, 82] width 205 height 21
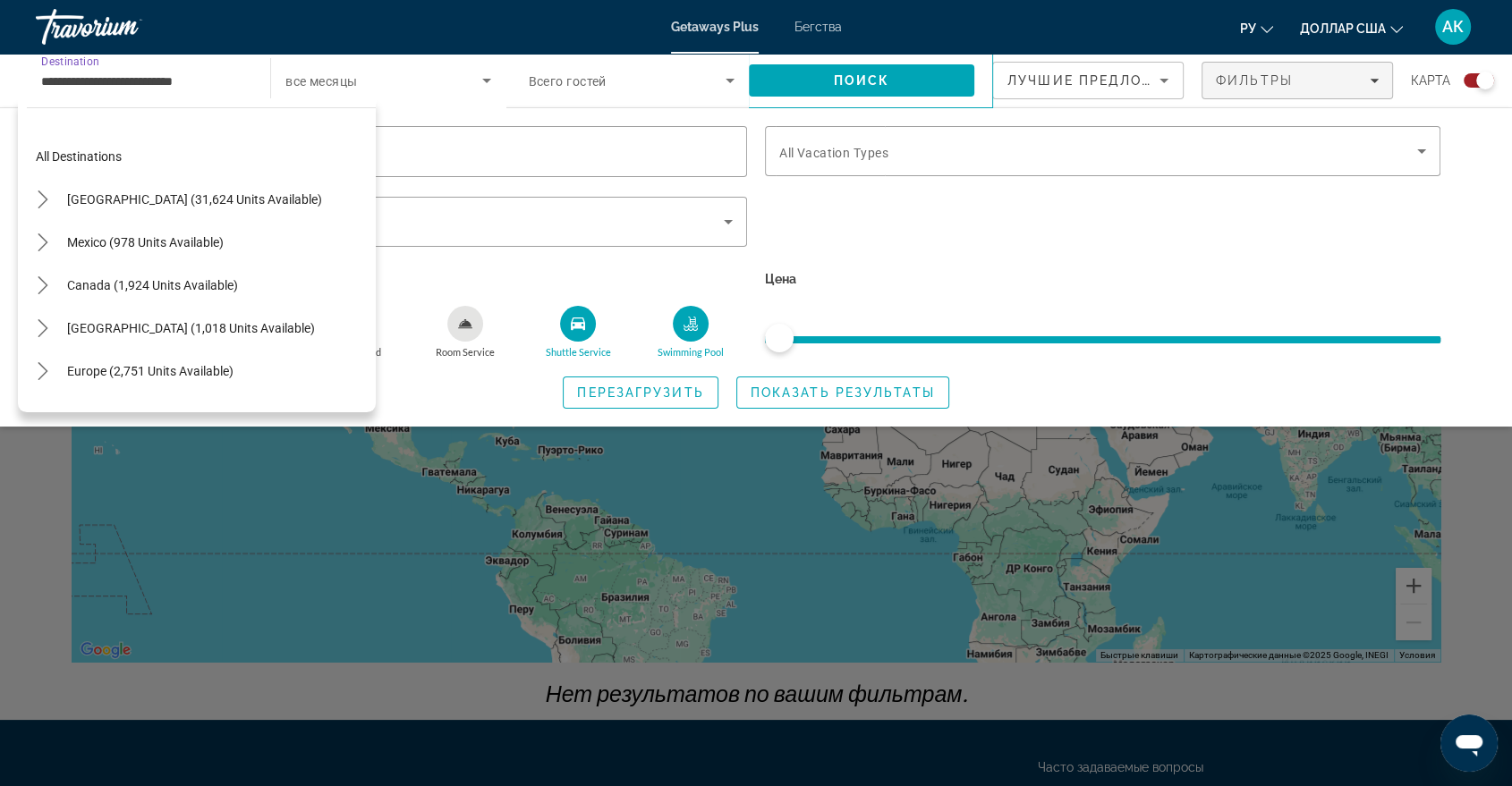
scroll to position [707, 0]
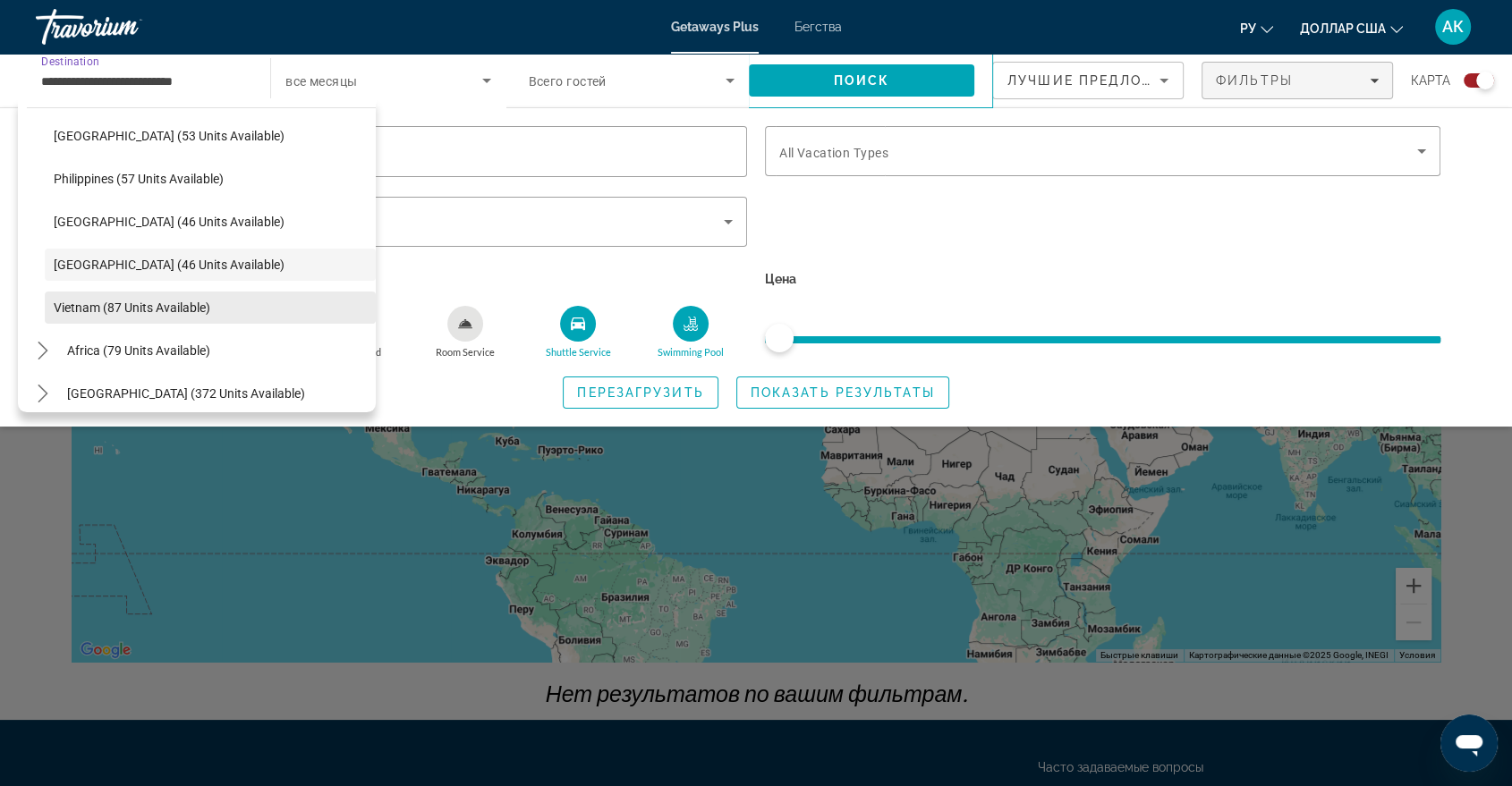
click at [164, 314] on span "Select destination: Vietnam (87 units available)" at bounding box center [210, 307] width 331 height 43
type input "**********"
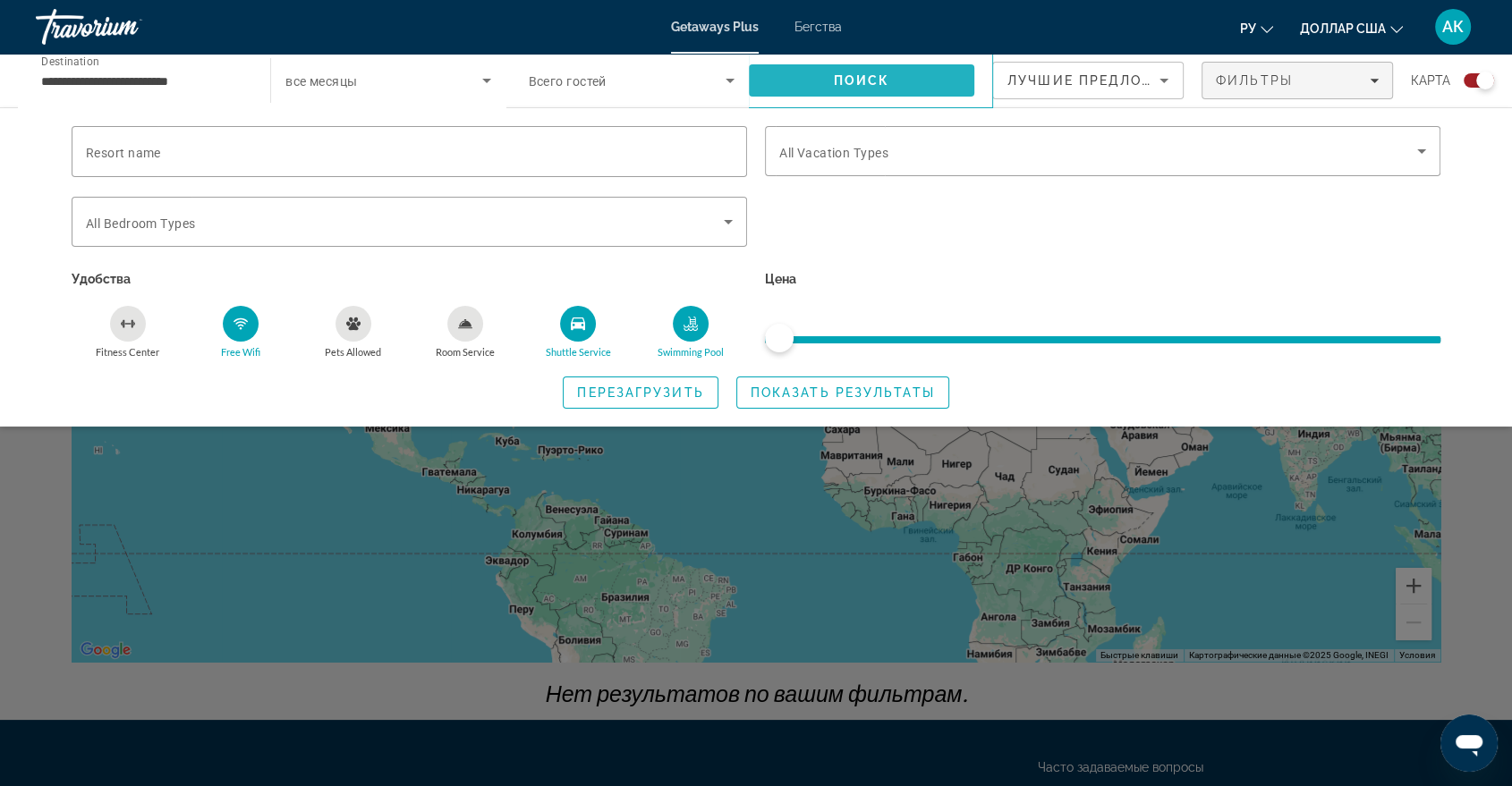
click at [821, 79] on span "Search" at bounding box center [861, 81] width 226 height 43
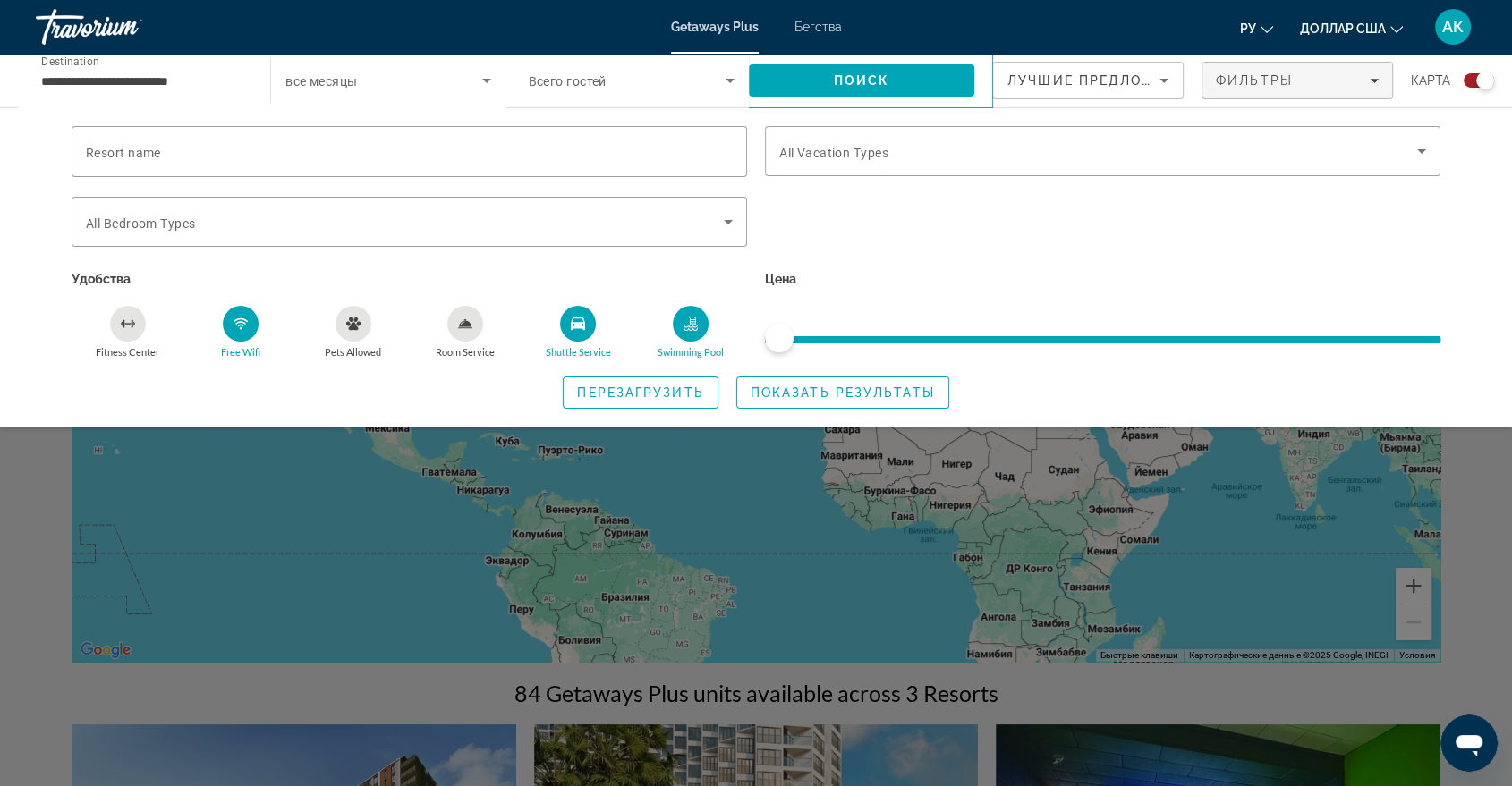
click at [1181, 488] on div "Search widget" at bounding box center [756, 528] width 1512 height 518
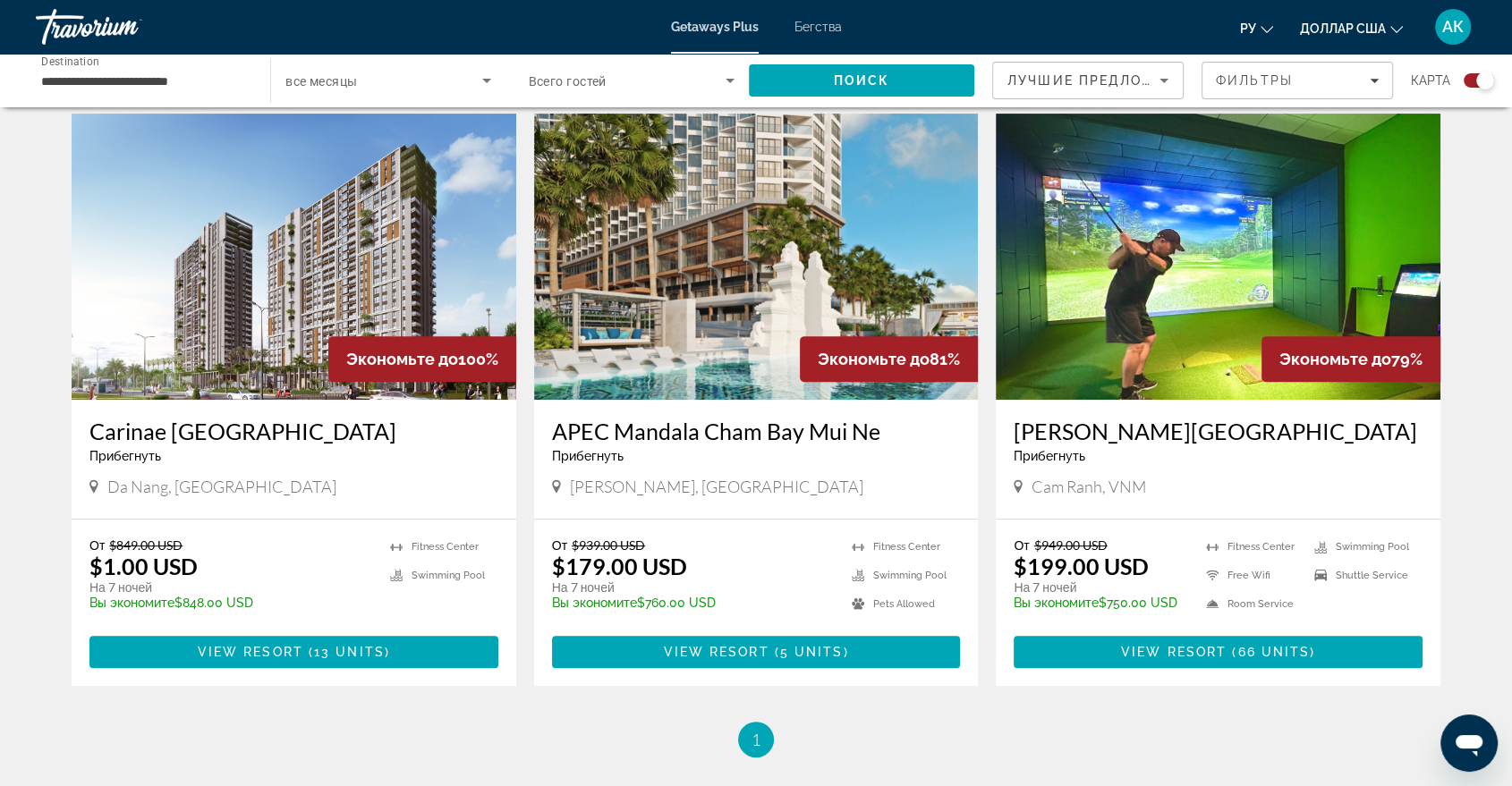
scroll to position [608, 0]
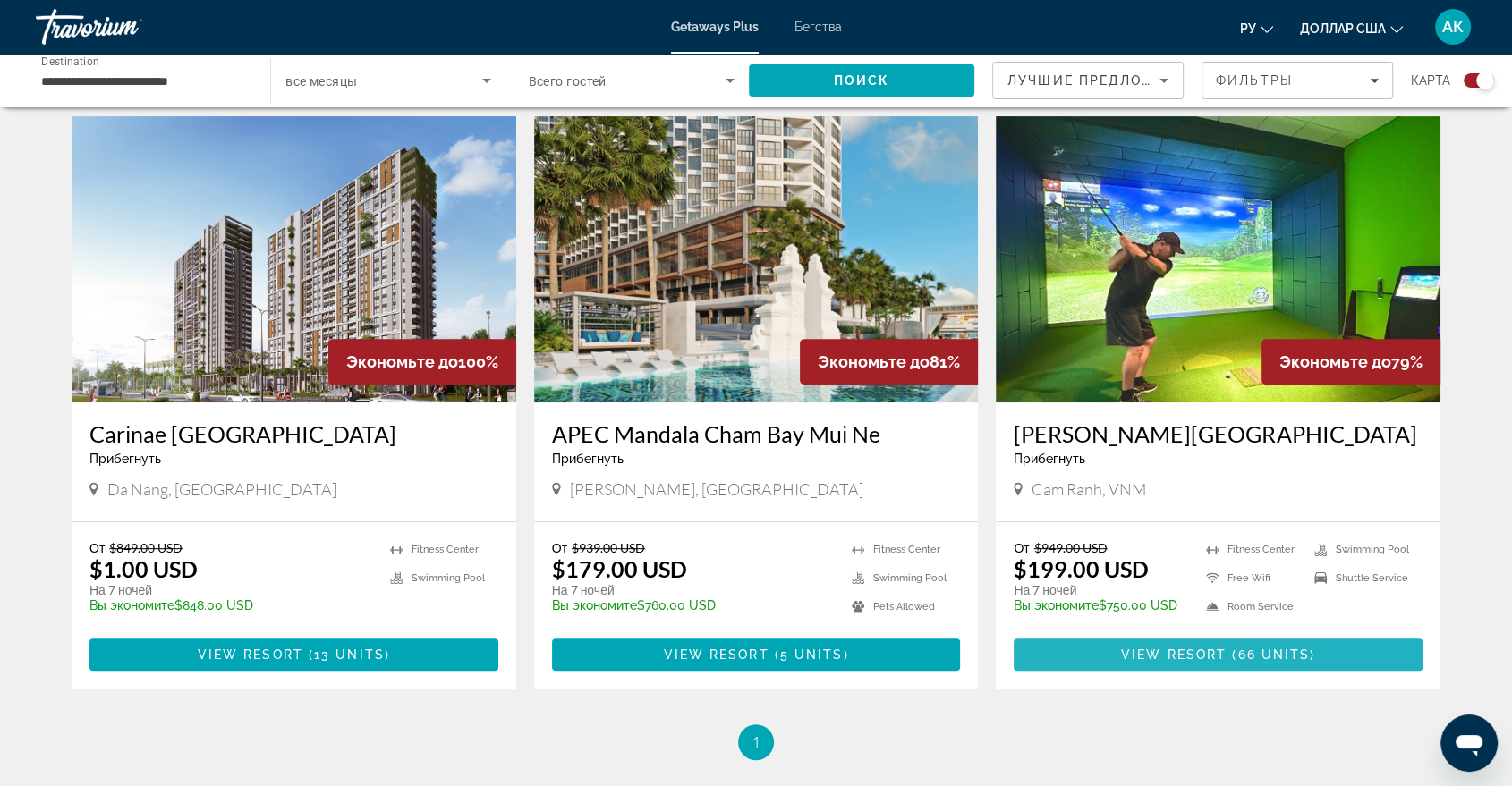
click at [1105, 646] on span "Основное содержание" at bounding box center [1218, 655] width 409 height 43
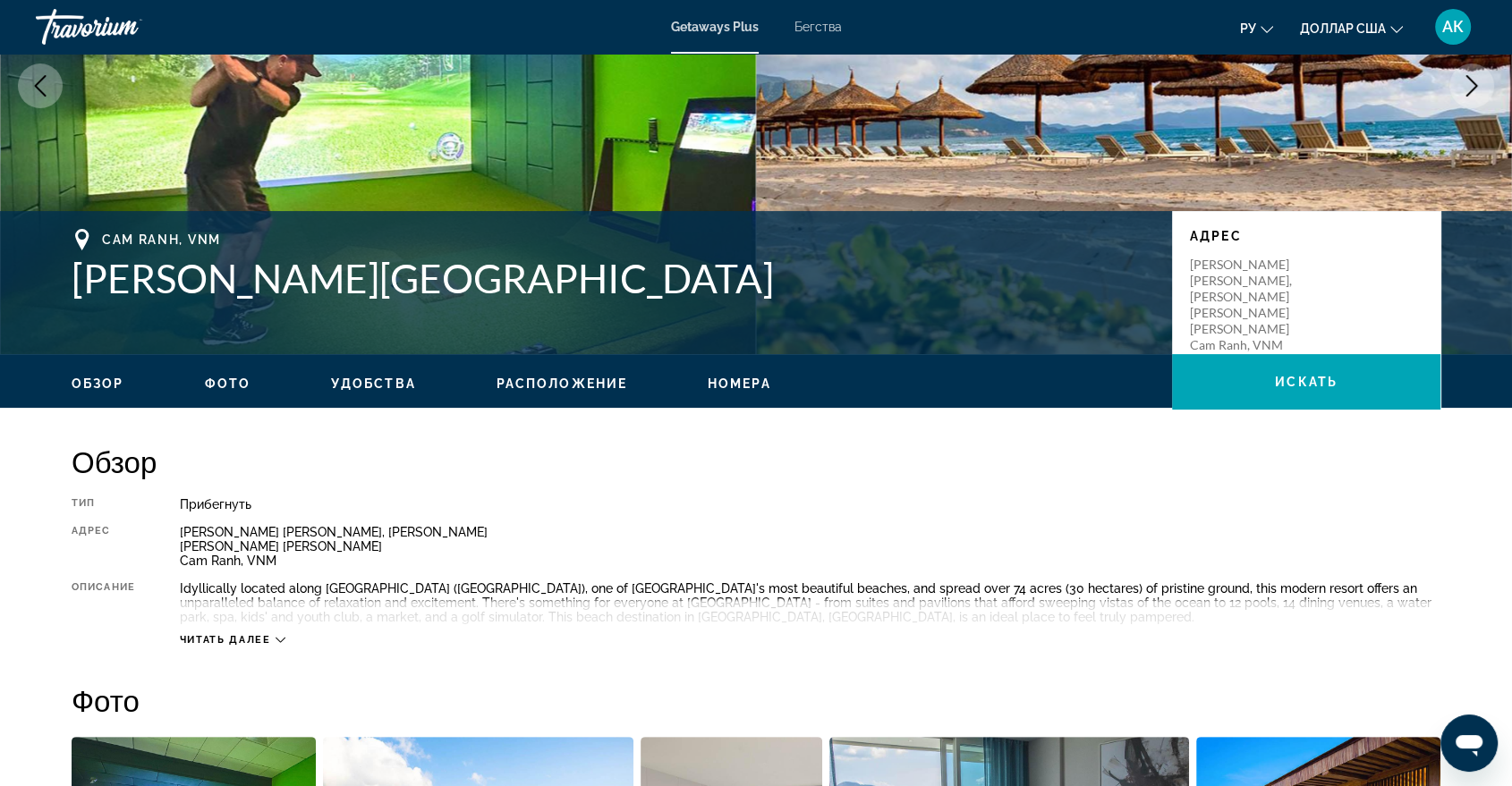
scroll to position [238, 0]
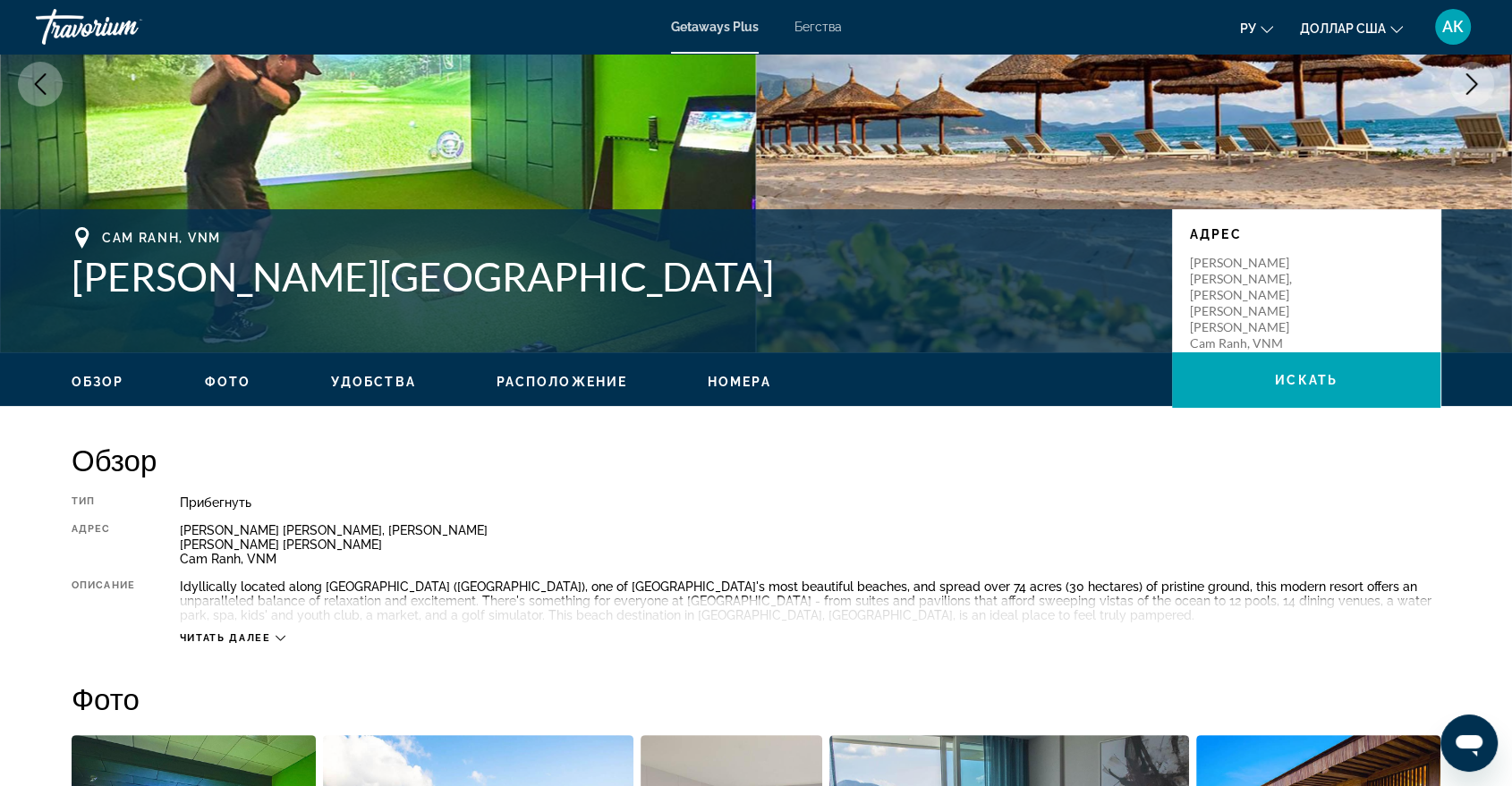
click at [276, 641] on icon "Основное содержание" at bounding box center [280, 638] width 10 height 10
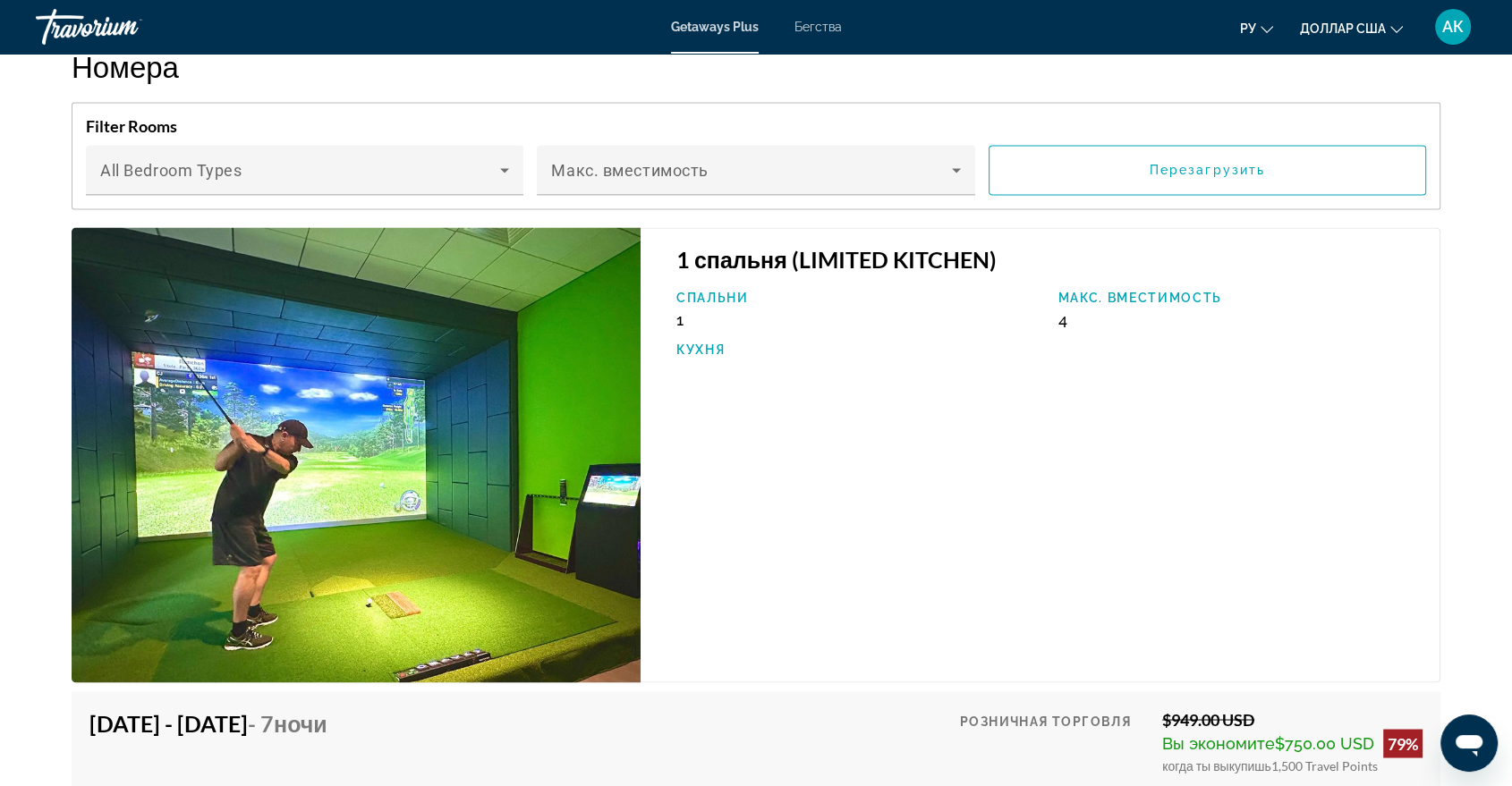
scroll to position [2902, 0]
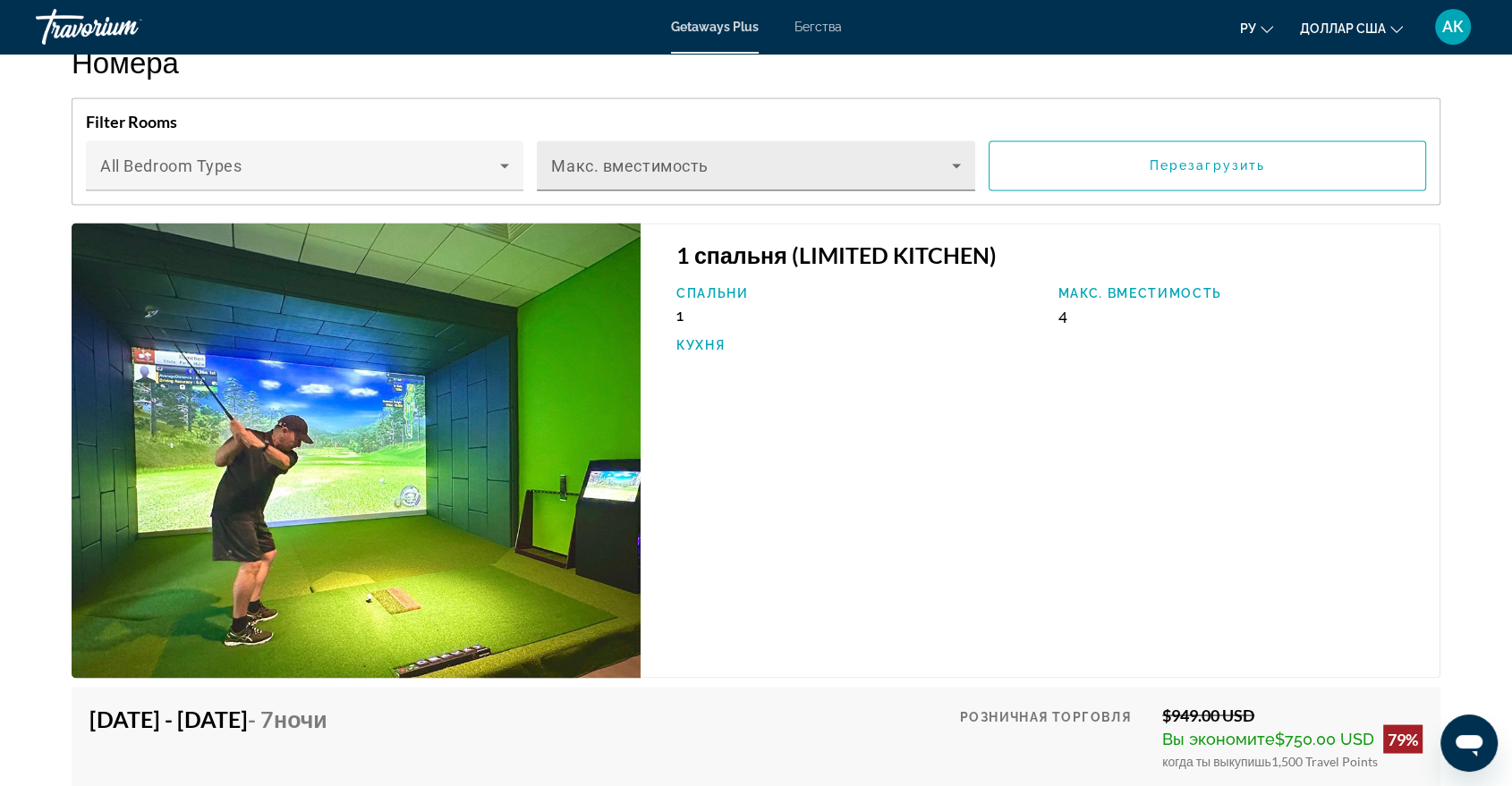
click at [957, 155] on icon "Основное содержание" at bounding box center [956, 165] width 21 height 21
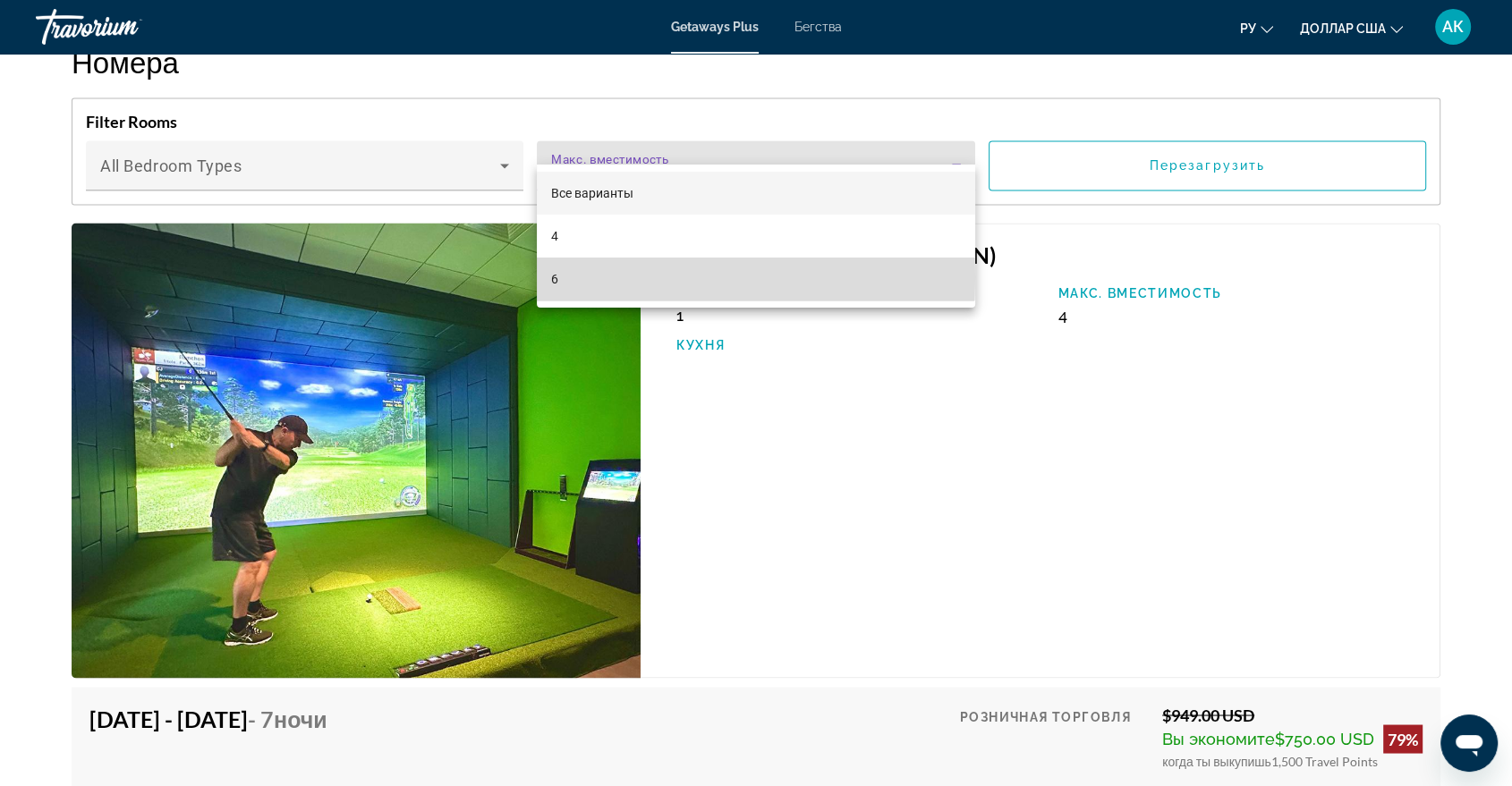
click at [581, 277] on mat-option "6" at bounding box center [756, 278] width 438 height 43
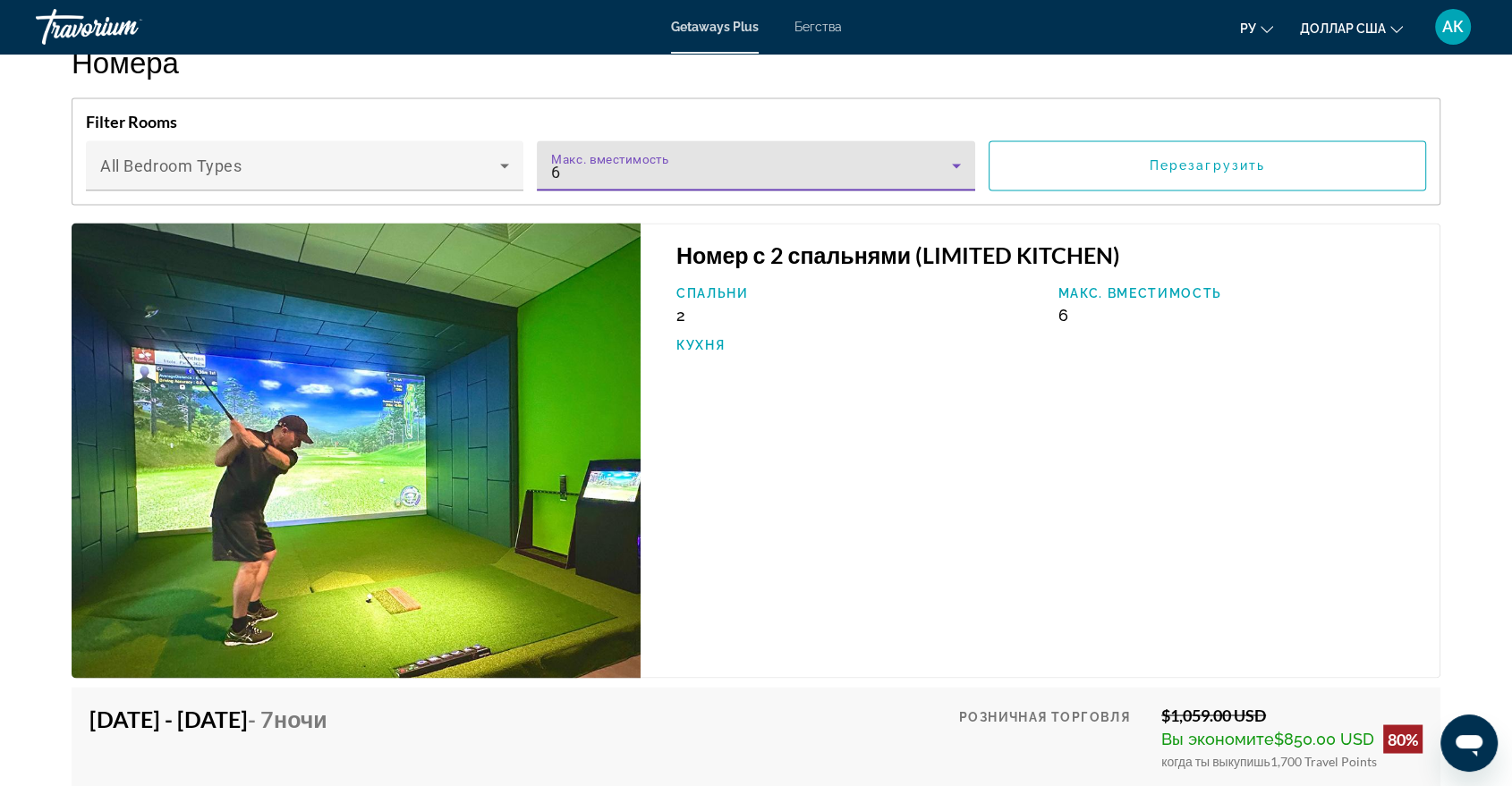
click at [957, 155] on icon "Основное содержание" at bounding box center [956, 165] width 21 height 21
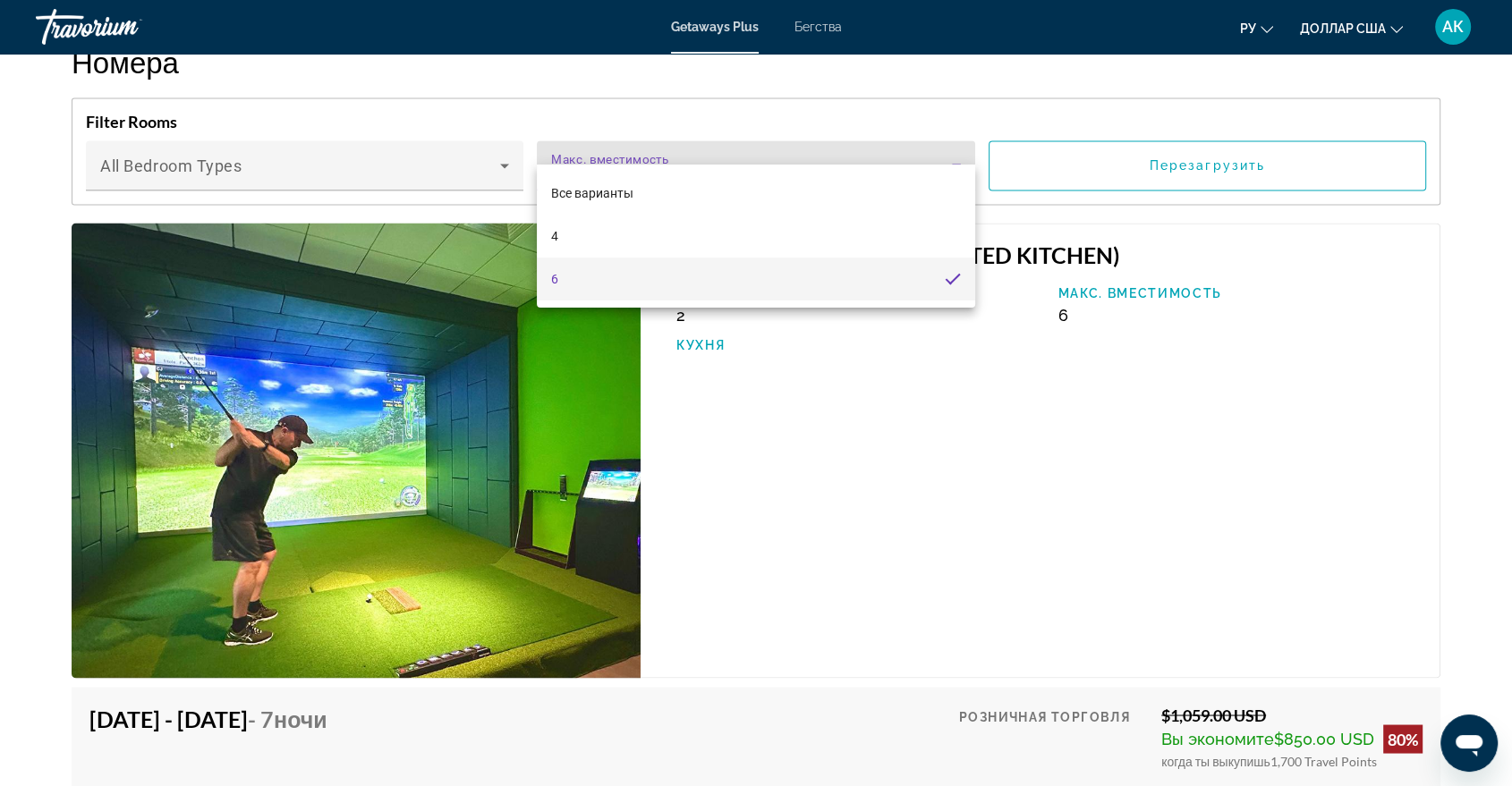
click at [1025, 441] on div at bounding box center [756, 393] width 1512 height 786
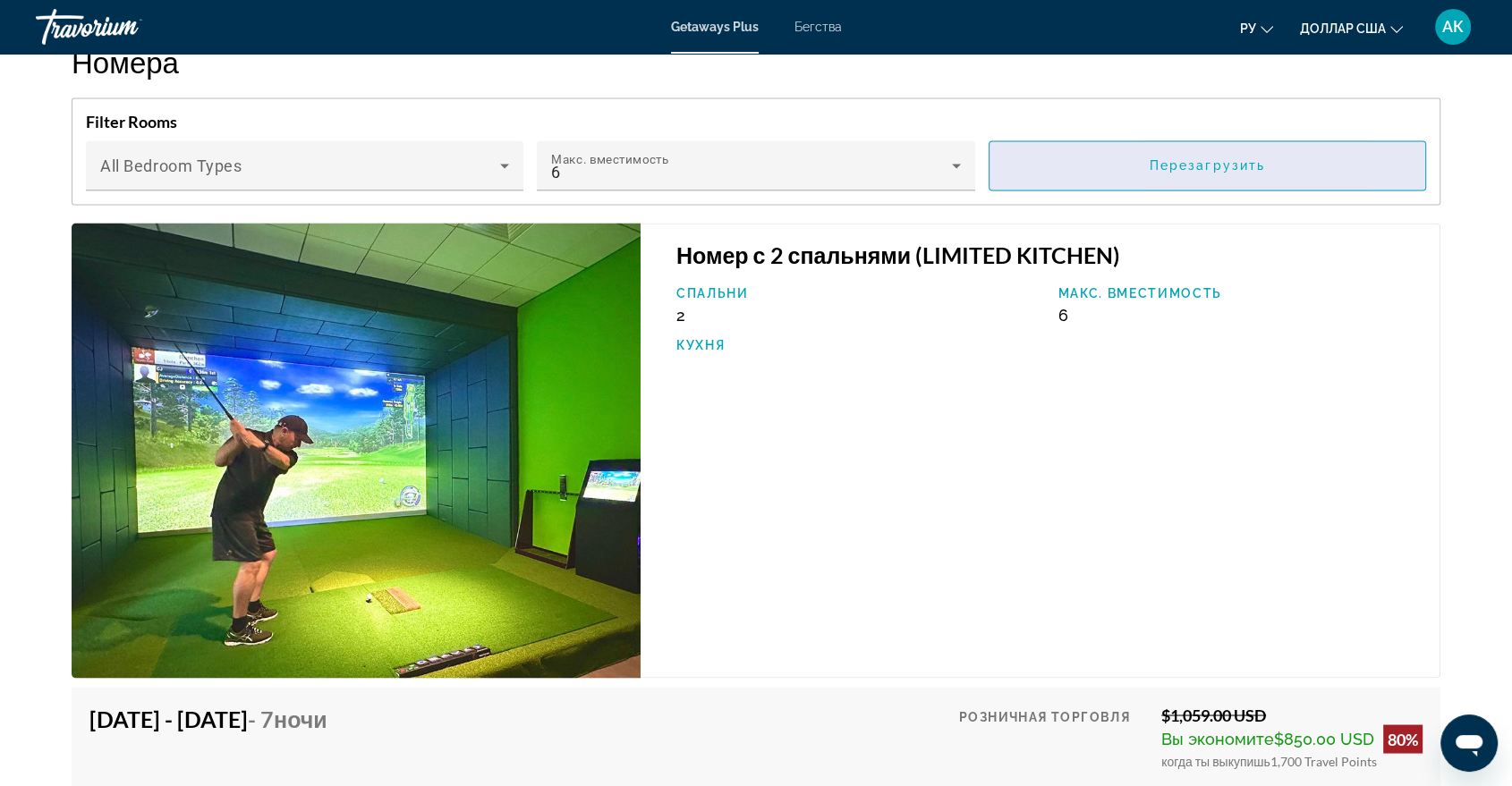
click at [1172, 153] on span "Основное содержание" at bounding box center [1208, 165] width 436 height 43
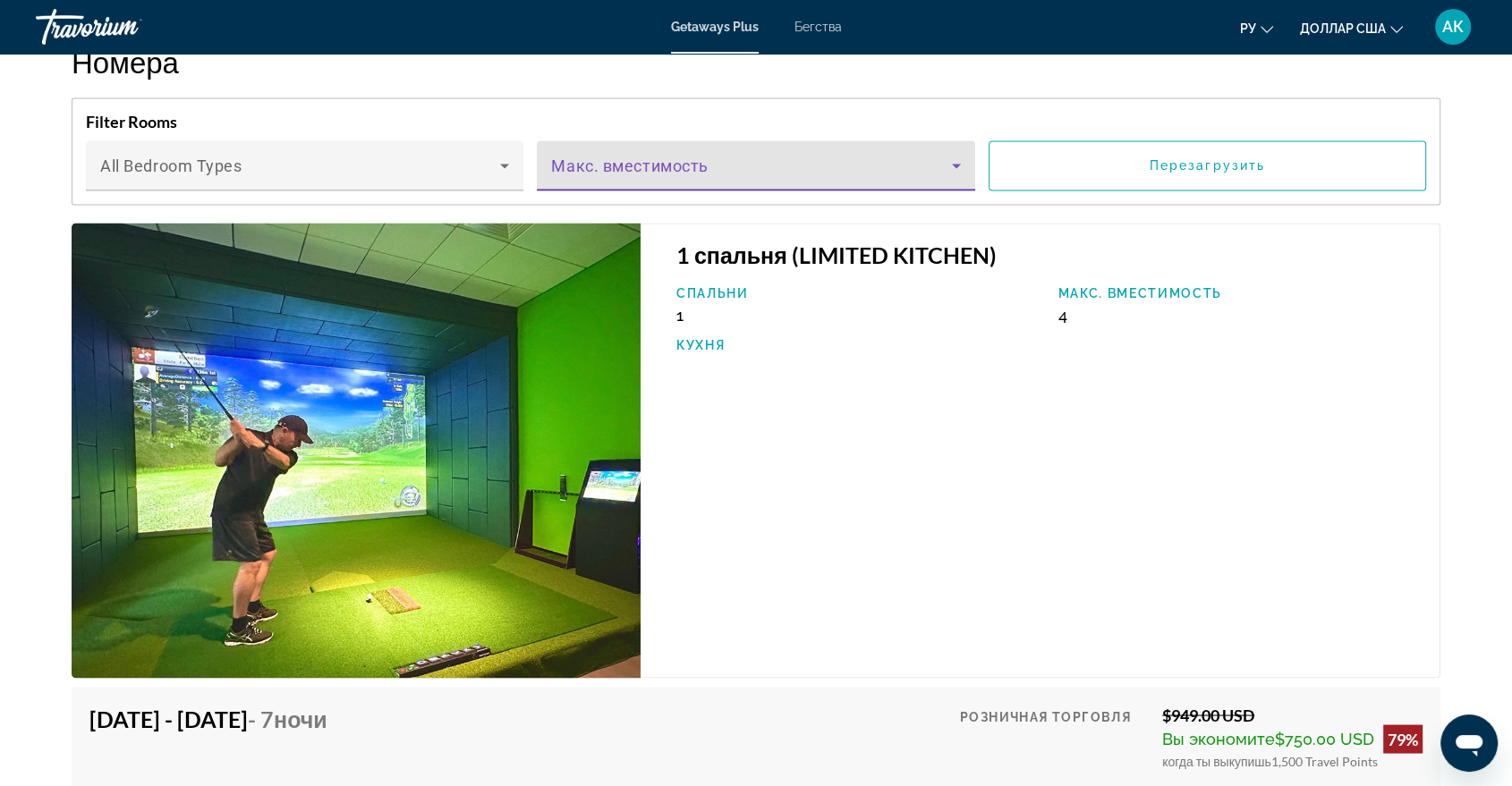
click at [959, 155] on icon "Основное содержание" at bounding box center [956, 165] width 21 height 21
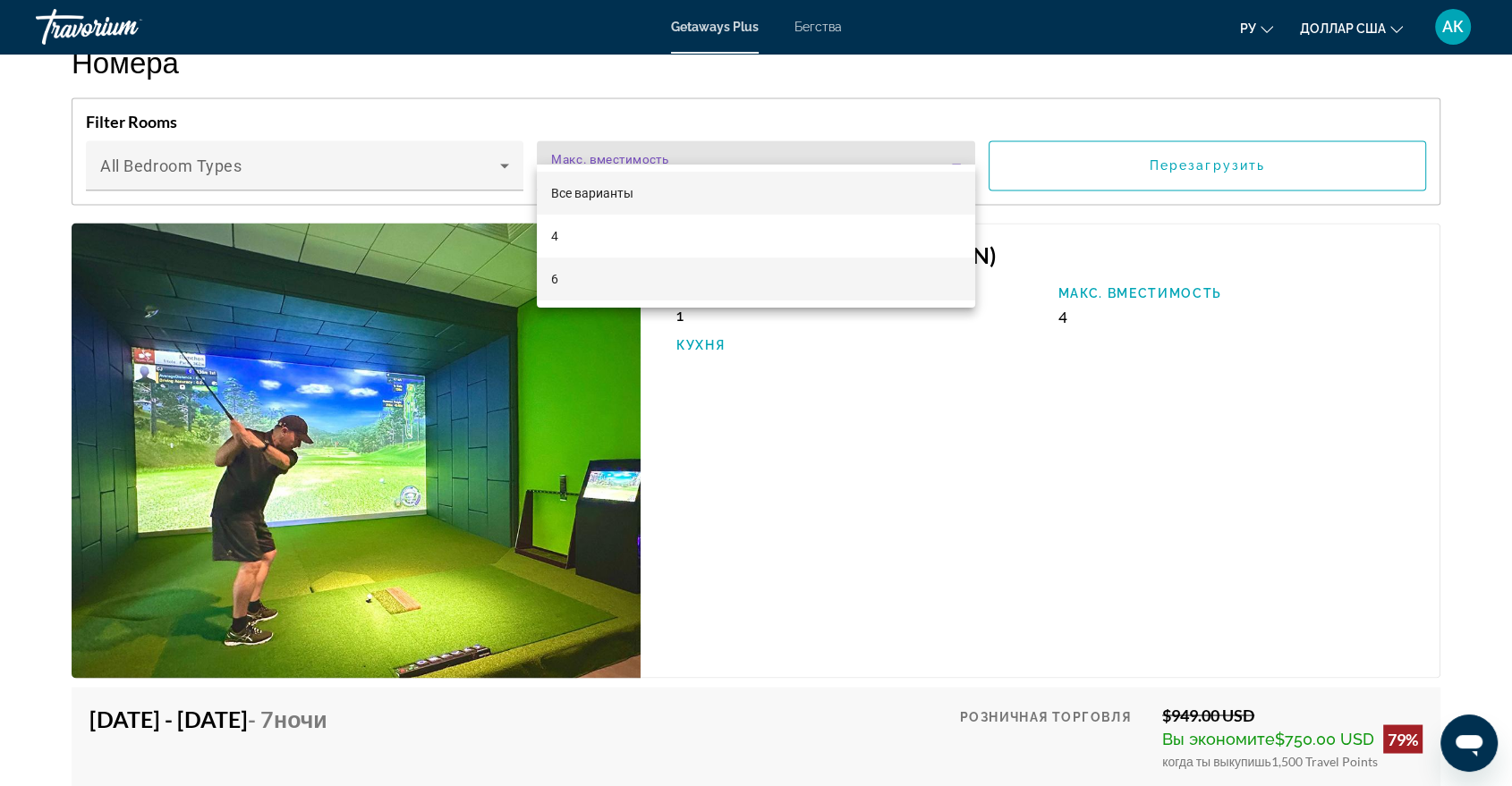
click at [627, 279] on mat-option "6" at bounding box center [756, 278] width 438 height 43
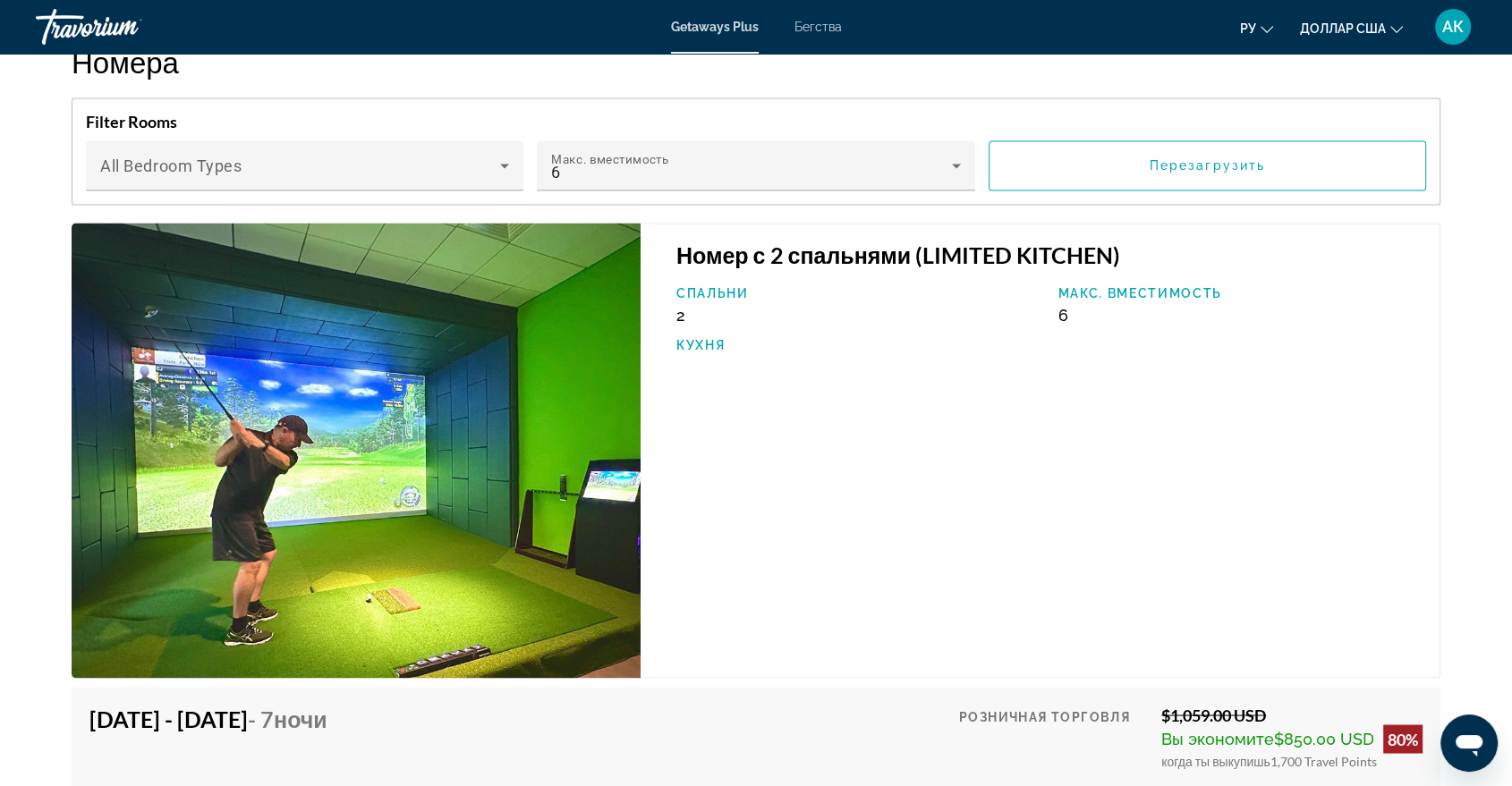
click at [1086, 454] on div "Номер с 2 спальнями (LIMITED KITCHEN) Спальни 2 Макс. вместимость 6 Кухня" at bounding box center [1040, 450] width 800 height 455
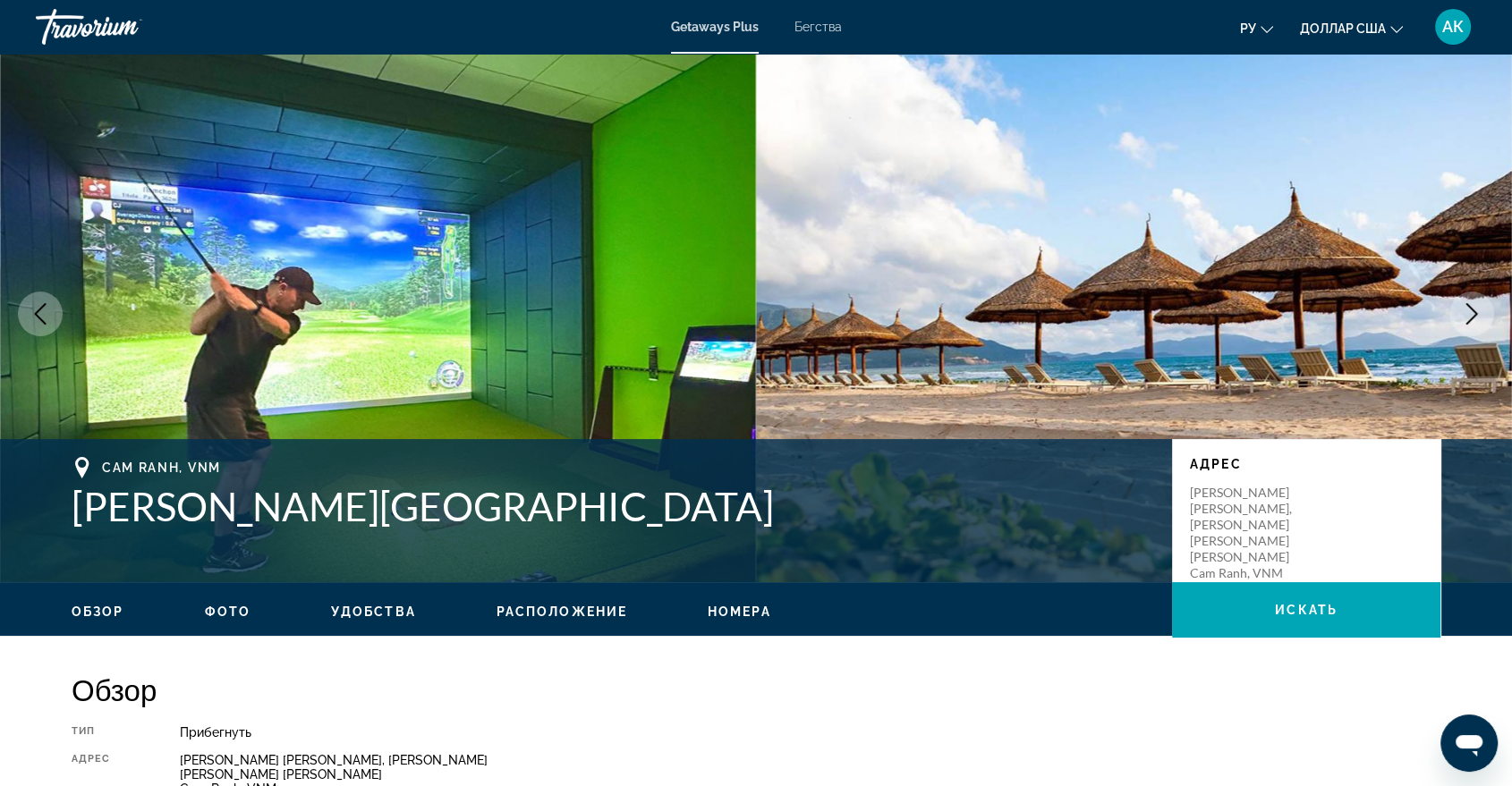
scroll to position [0, 0]
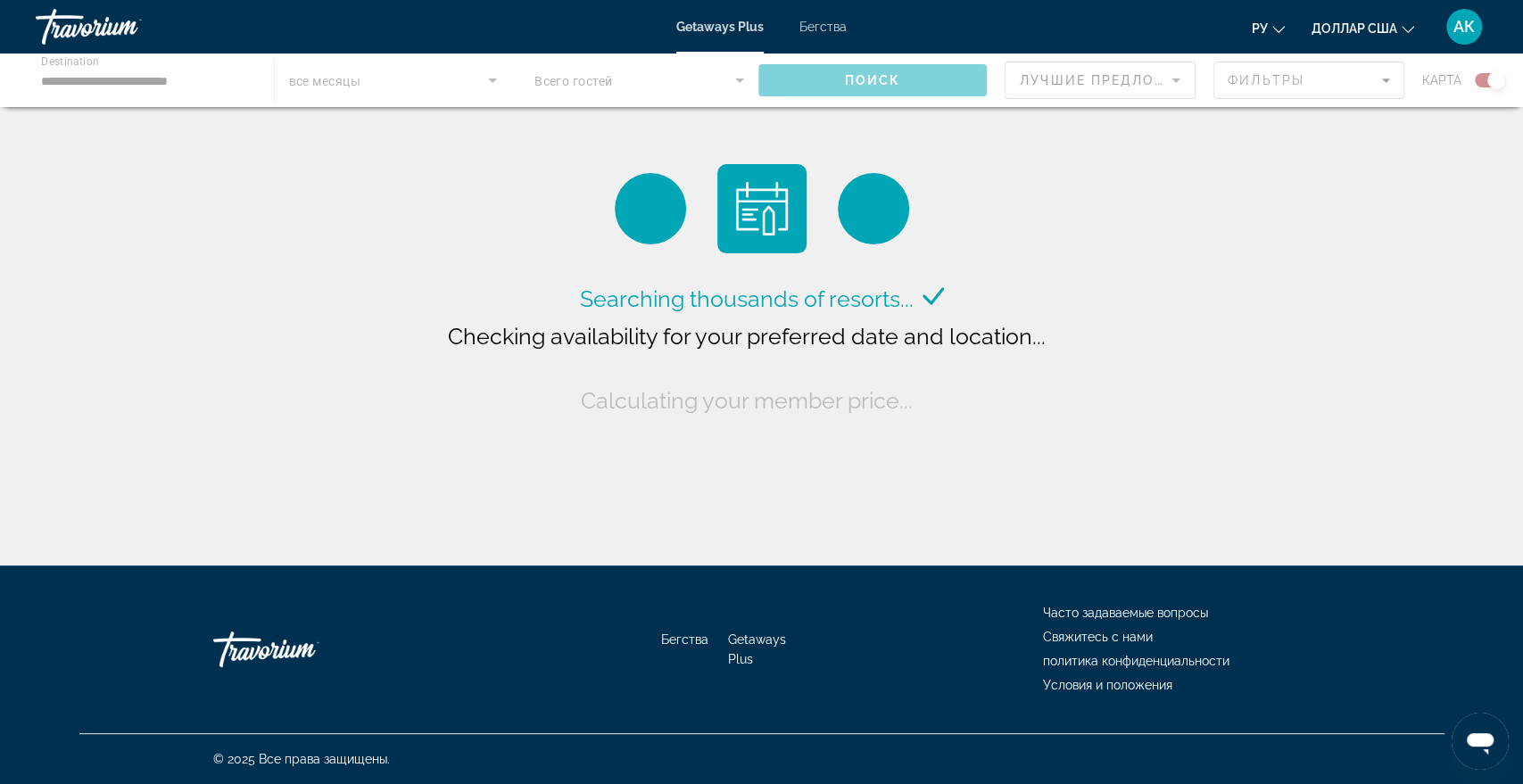
click at [819, 34] on div "Getaways Plus Бегства ру English Español Français Italiano Português русский до…" at bounding box center [761, 27] width 1523 height 46
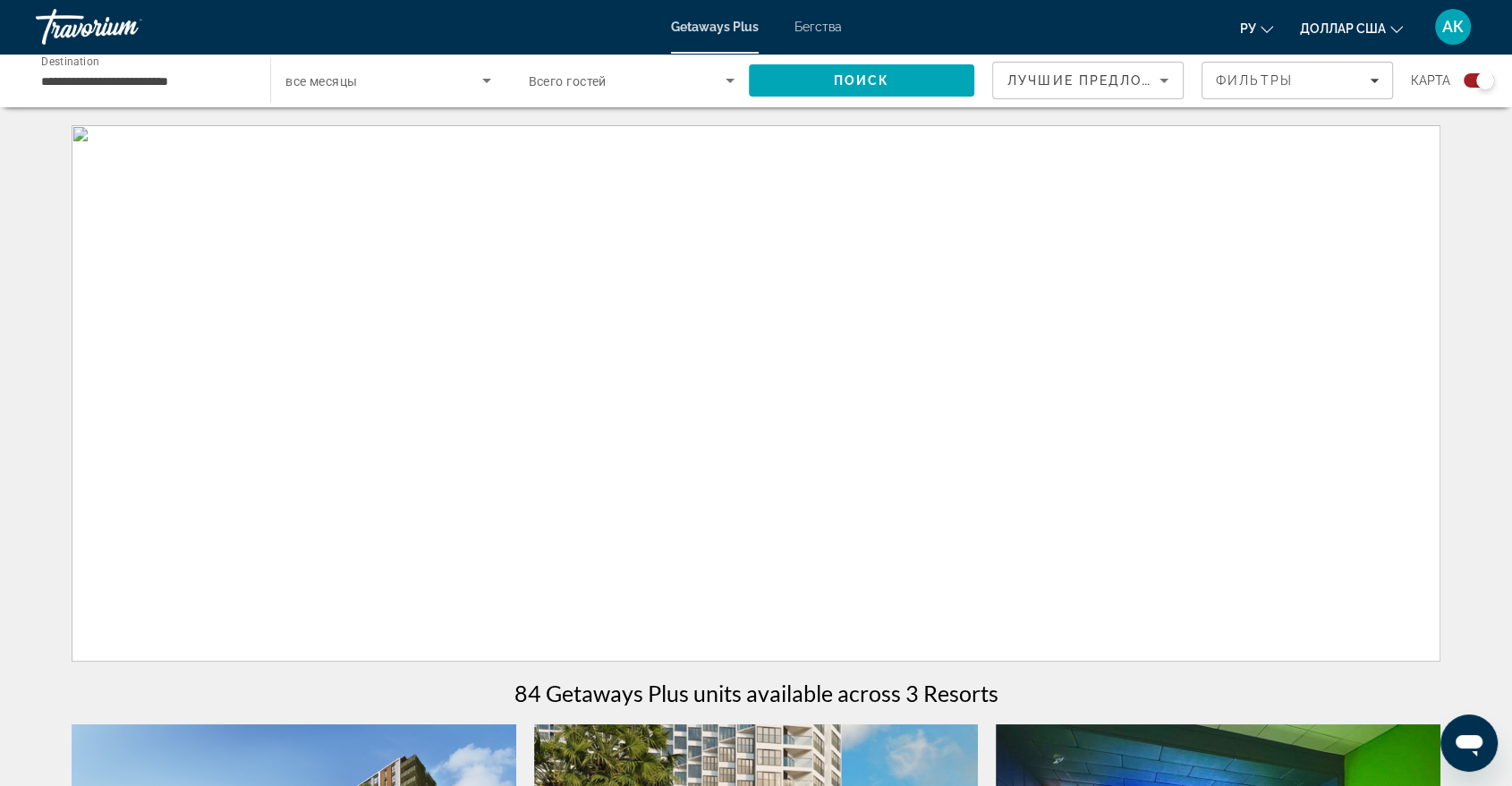
click at [819, 33] on font "Бегства" at bounding box center [818, 27] width 47 height 14
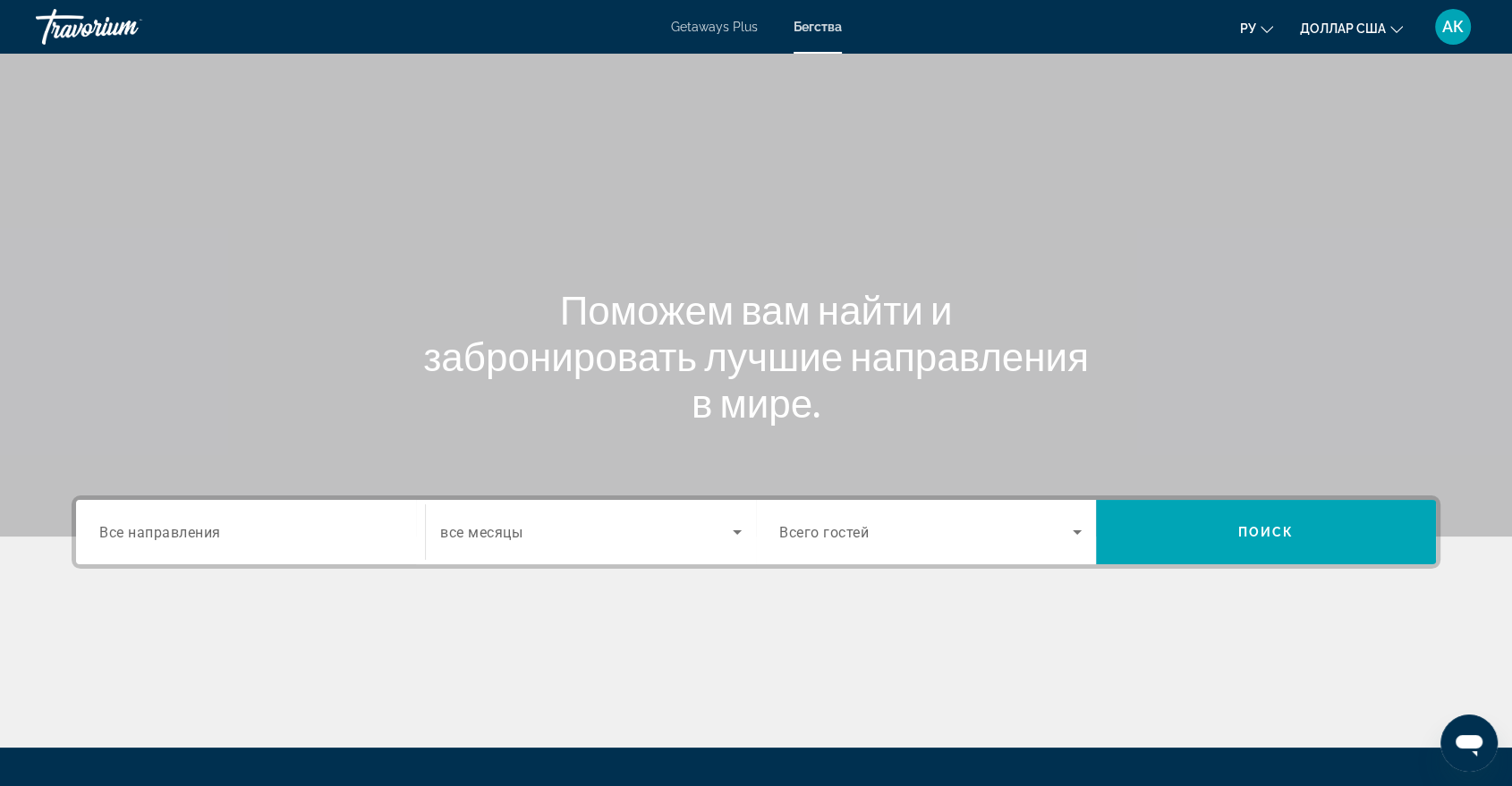
click at [184, 524] on span "Все направления" at bounding box center [159, 532] width 122 height 17
click at [184, 524] on input "Destination Все направления" at bounding box center [250, 533] width 302 height 21
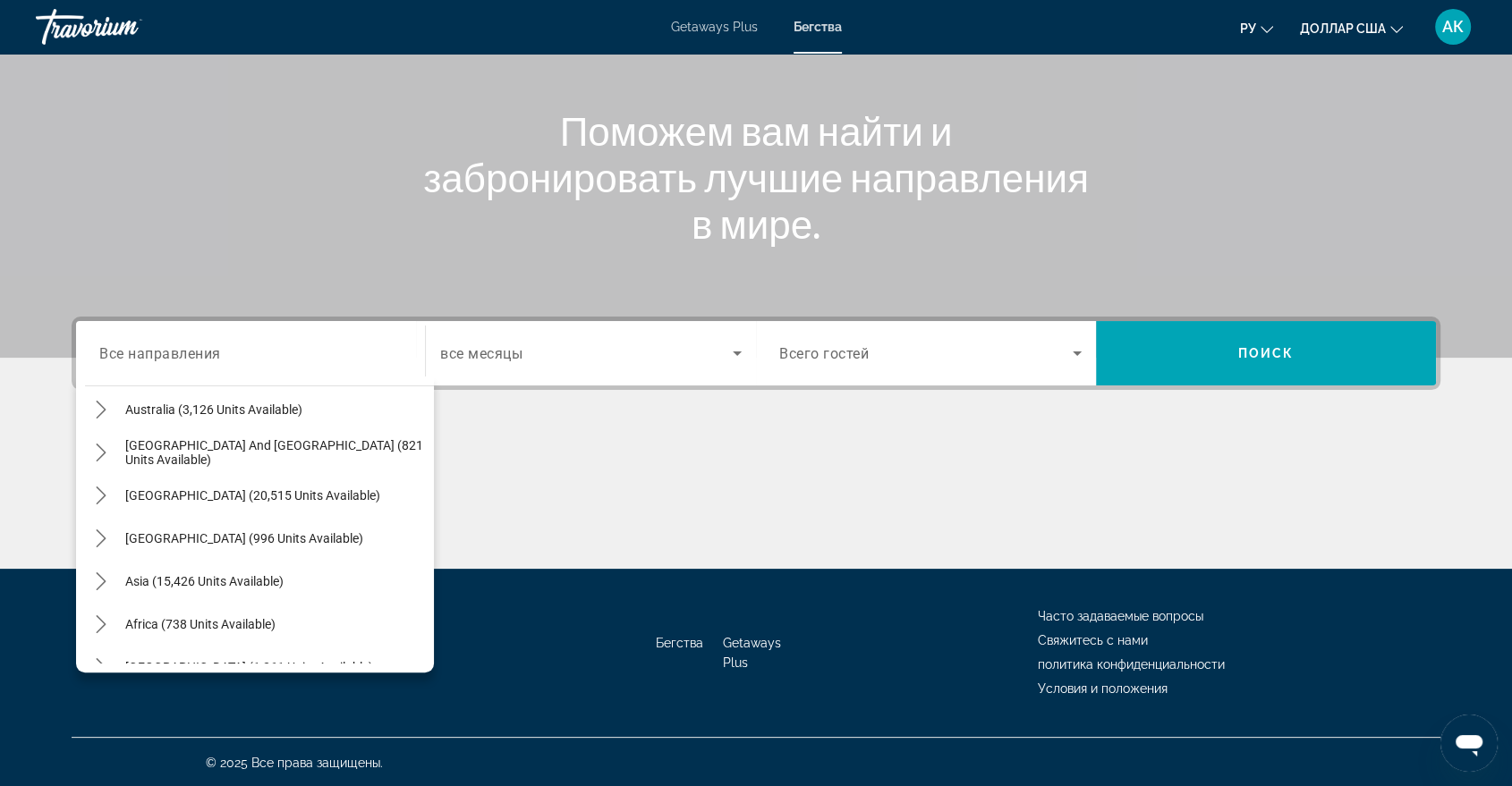
scroll to position [273, 0]
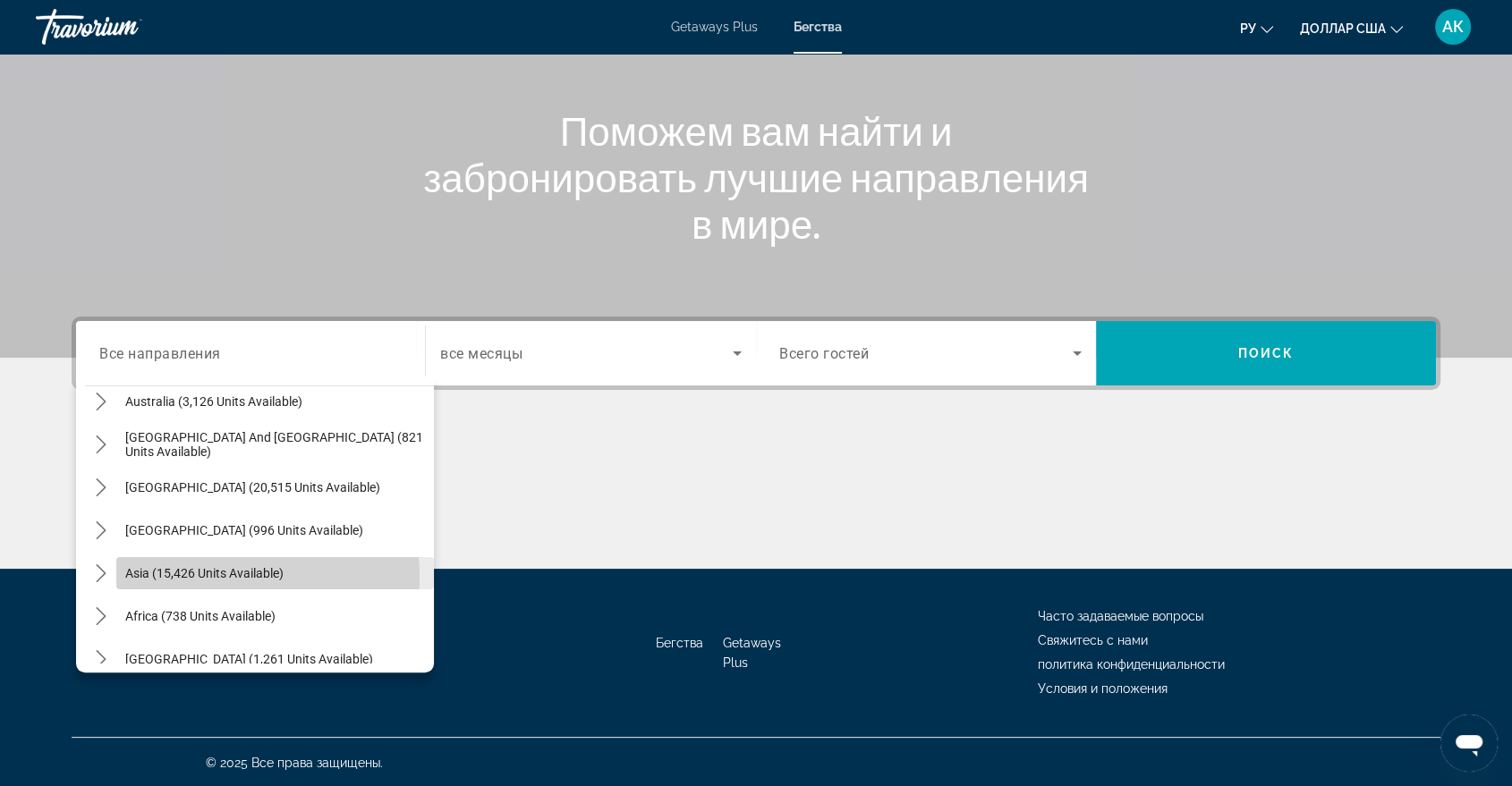
click at [215, 573] on span "Asia (15,426 units available)" at bounding box center [204, 573] width 158 height 14
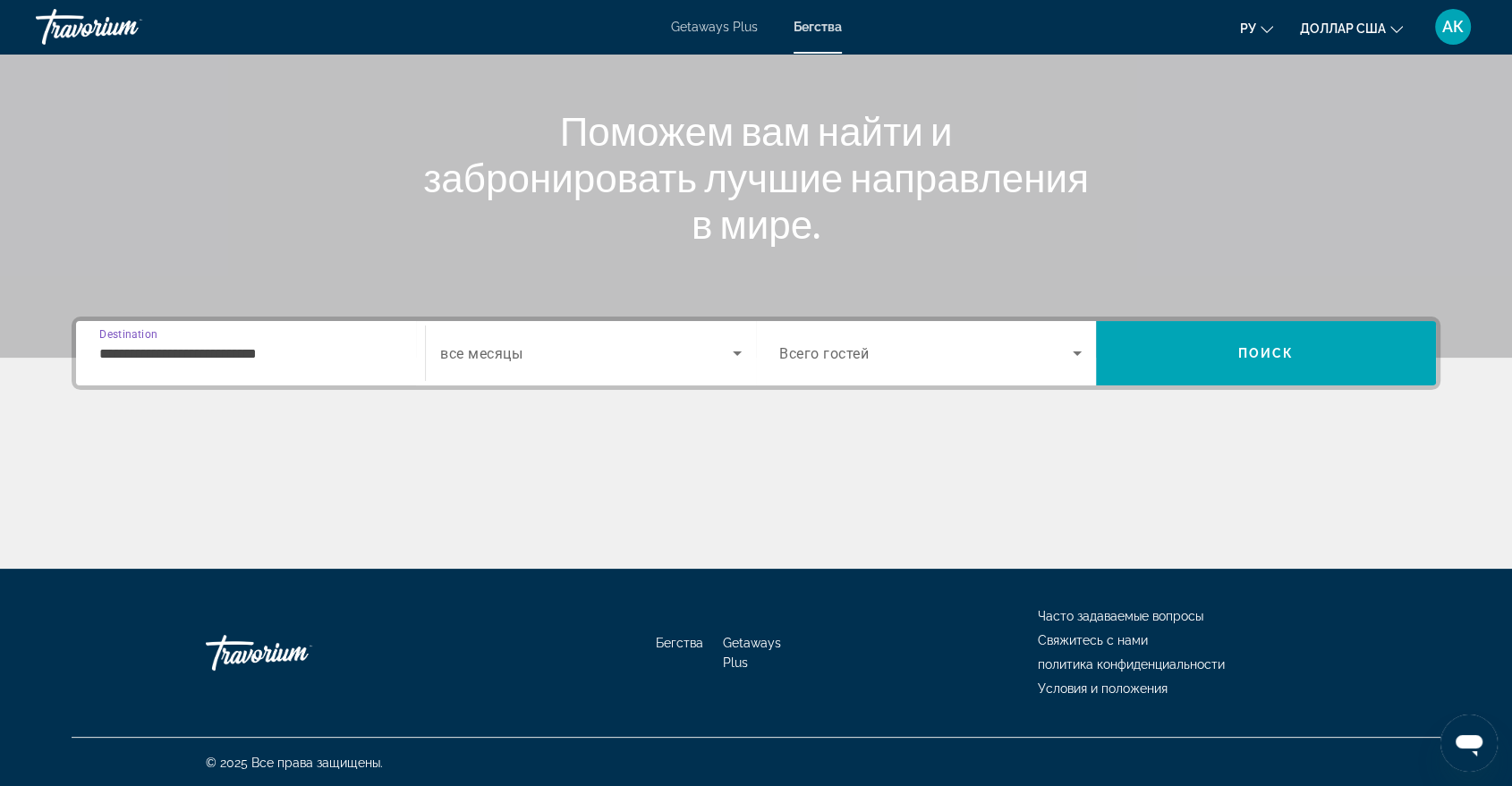
click at [249, 353] on input "**********" at bounding box center [250, 354] width 302 height 21
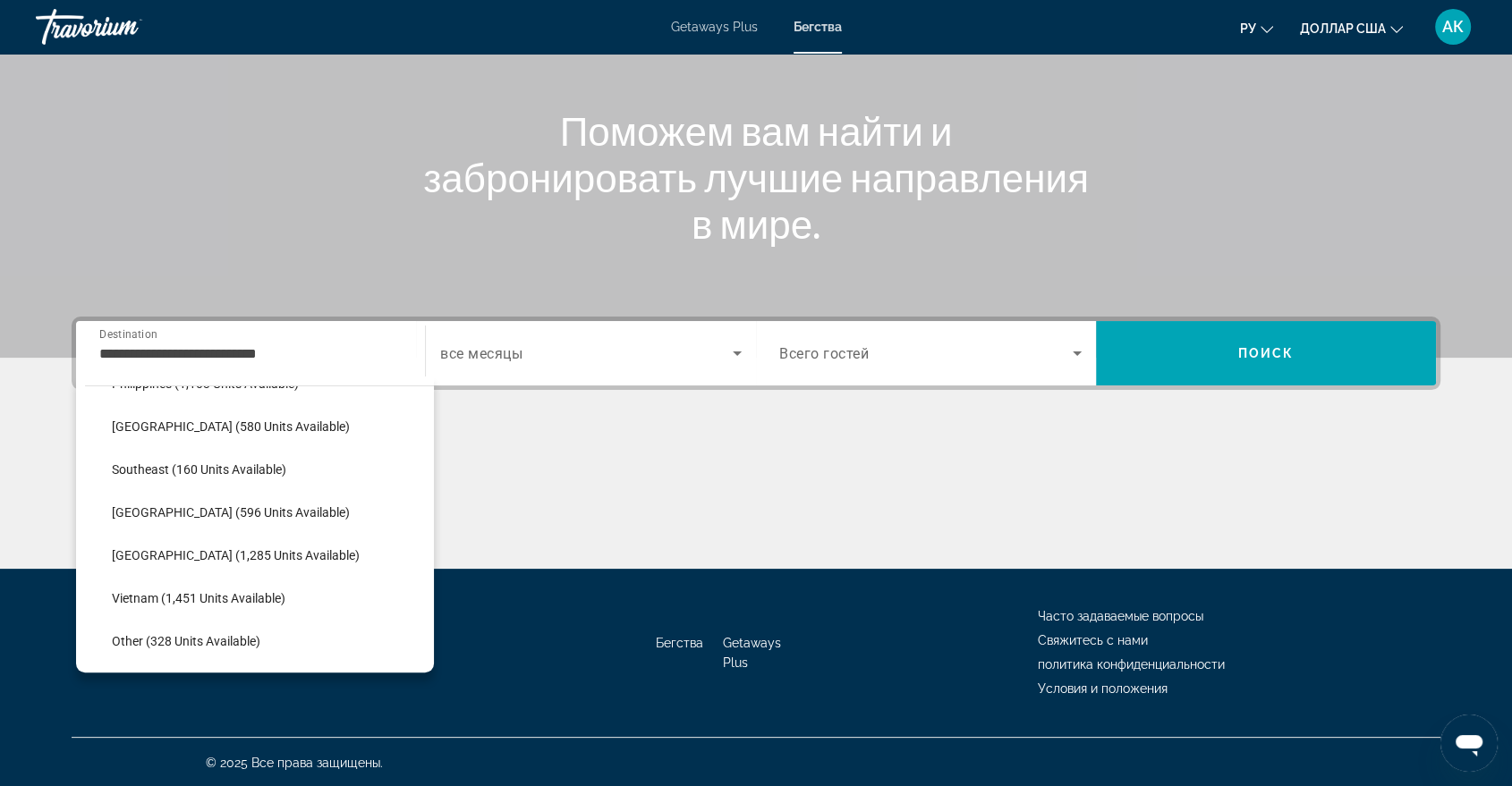
scroll to position [896, 0]
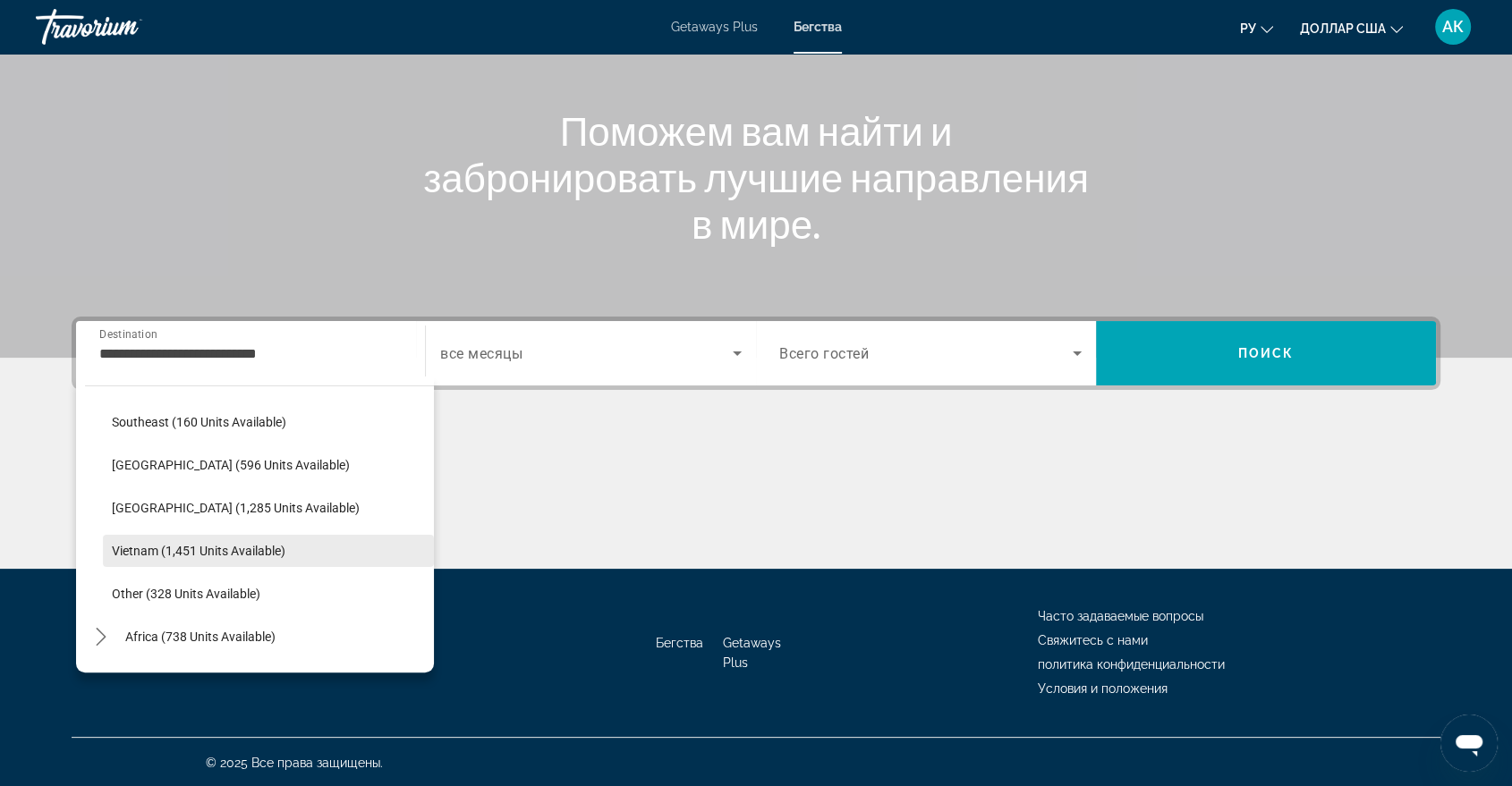
click at [234, 554] on span "Vietnam (1,451 units available)" at bounding box center [199, 551] width 174 height 14
type input "**********"
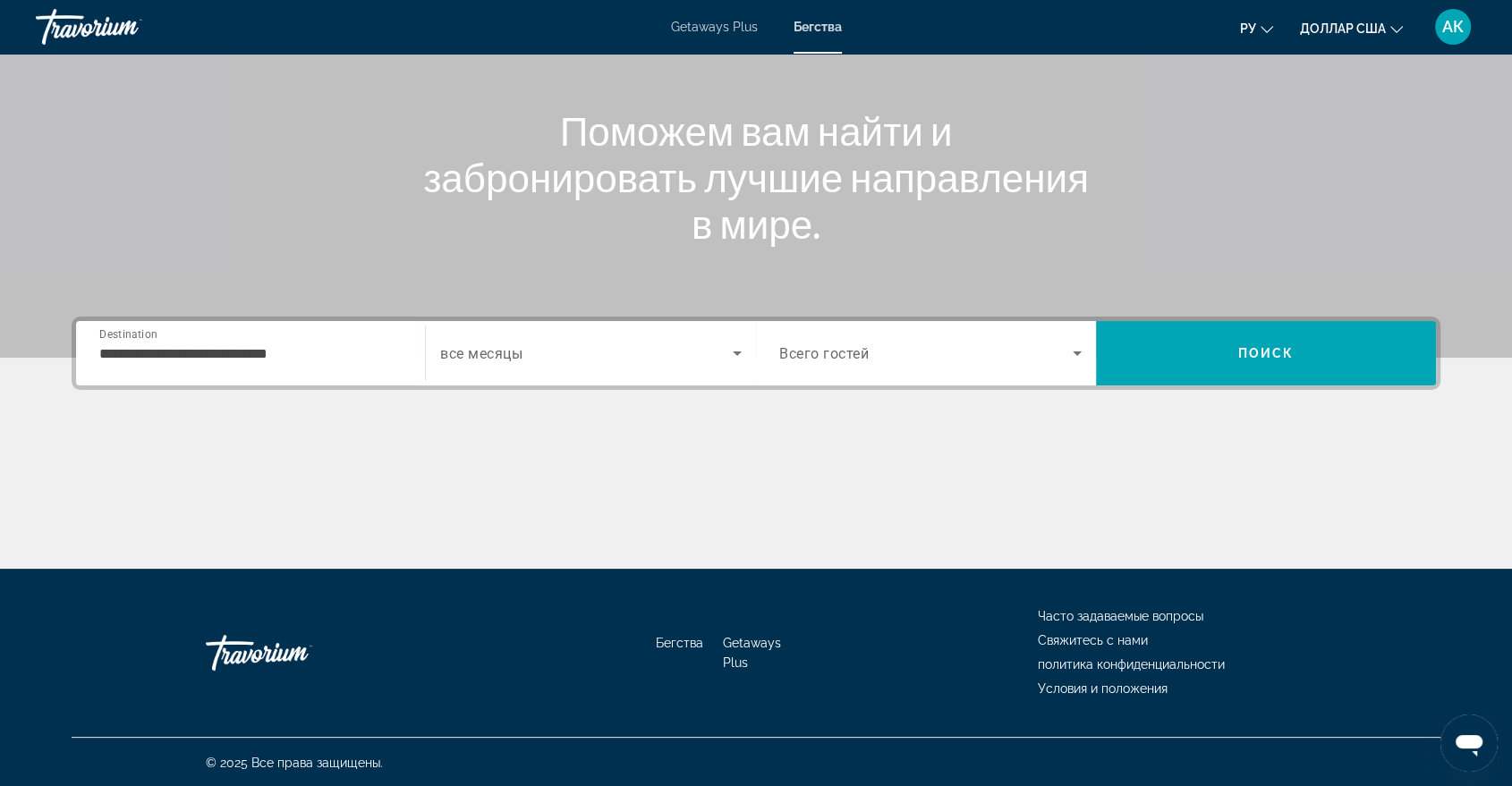
click at [492, 353] on span "все месяцы" at bounding box center [482, 354] width 83 height 17
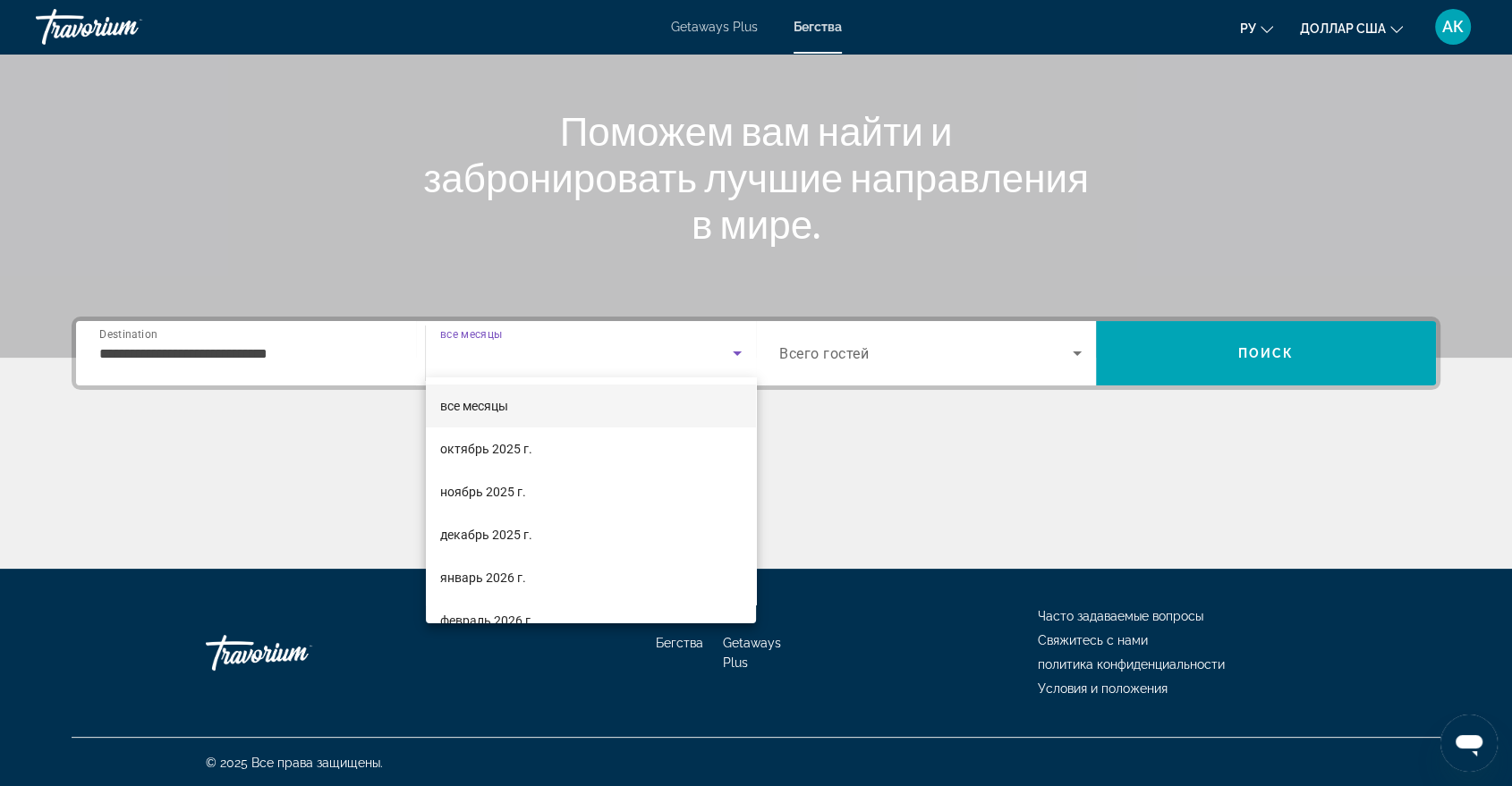
click at [837, 466] on div at bounding box center [756, 393] width 1512 height 786
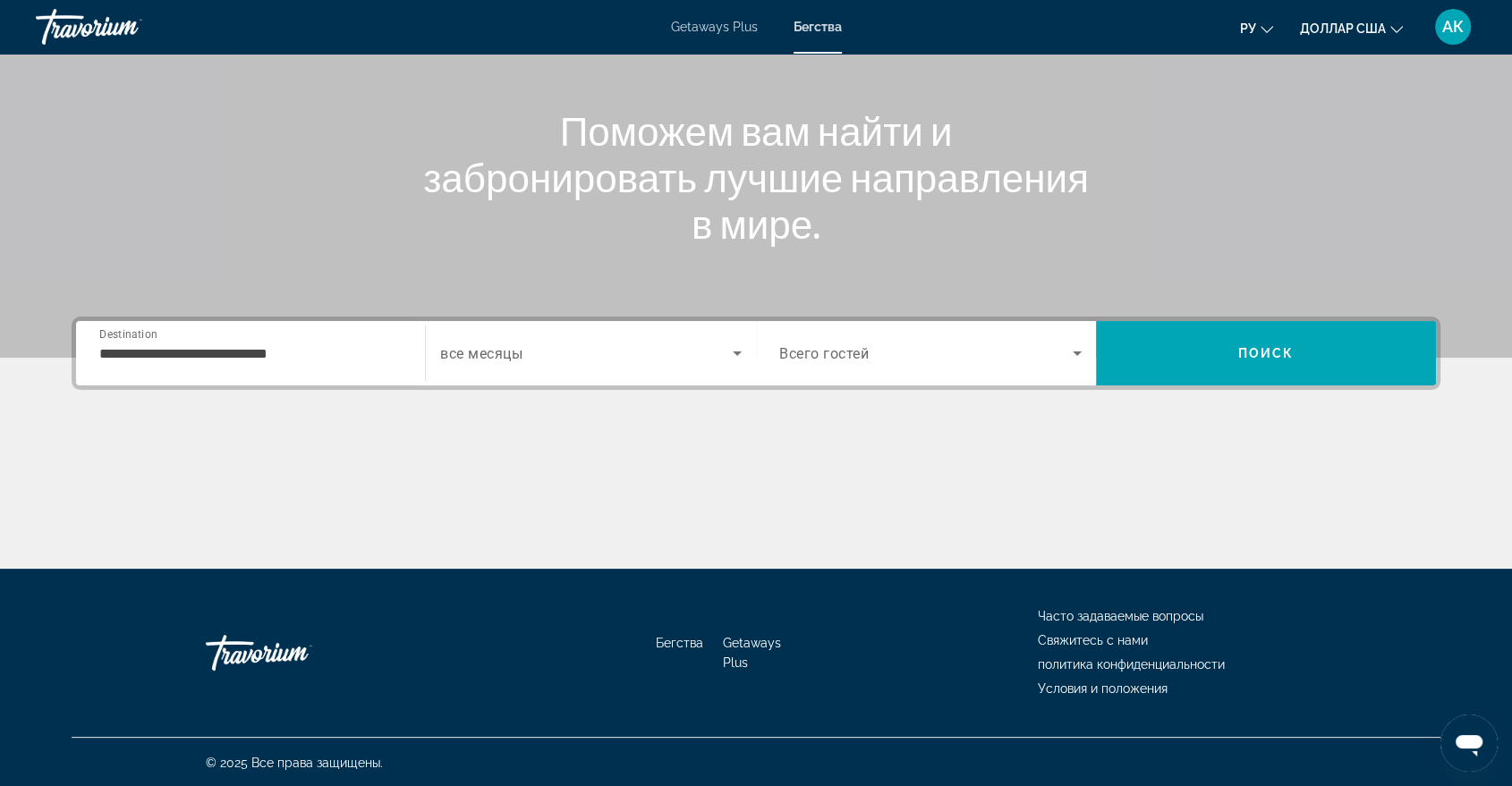
click at [834, 348] on span "Всего гостей" at bounding box center [824, 354] width 89 height 17
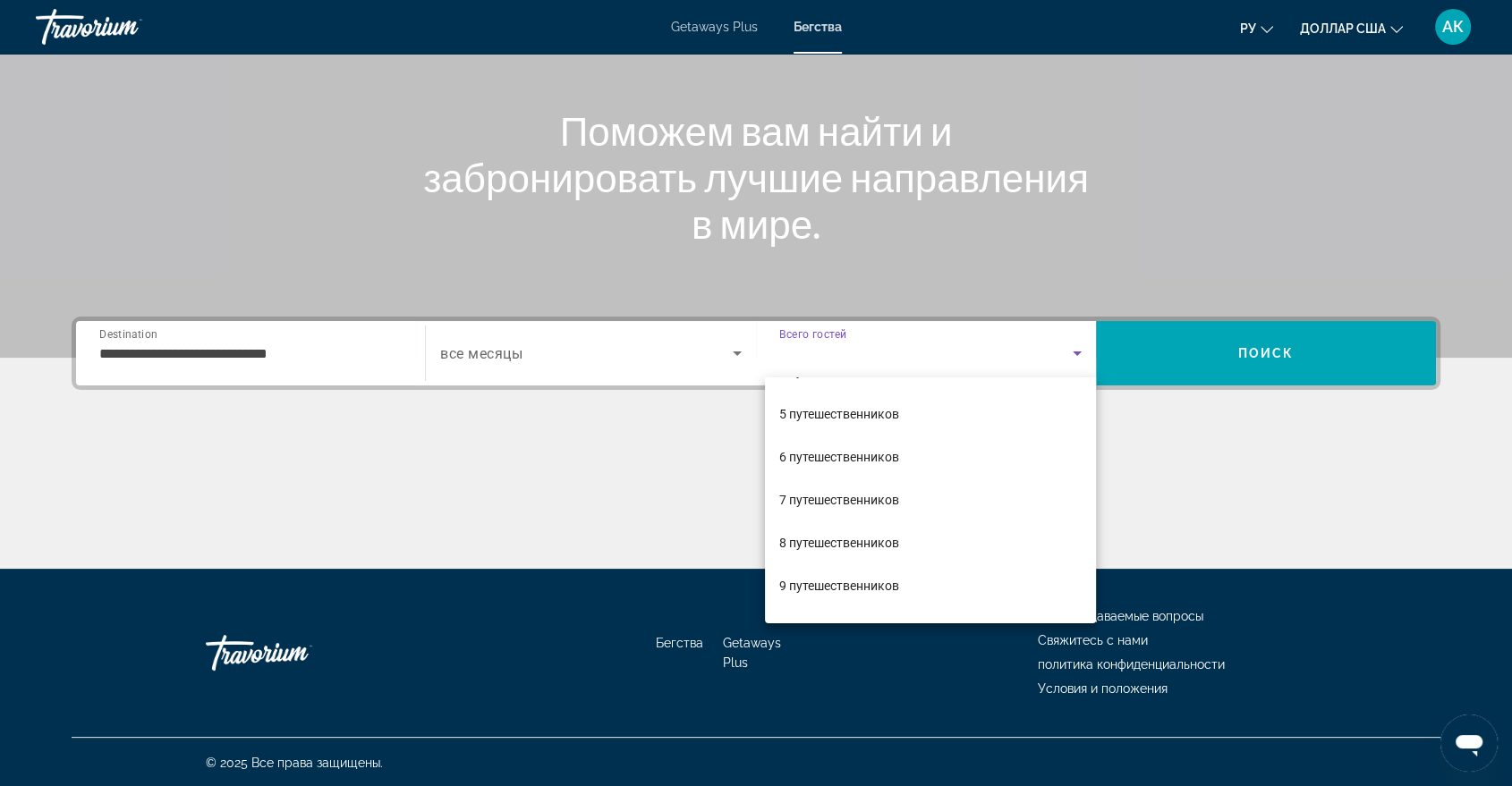
scroll to position [197, 0]
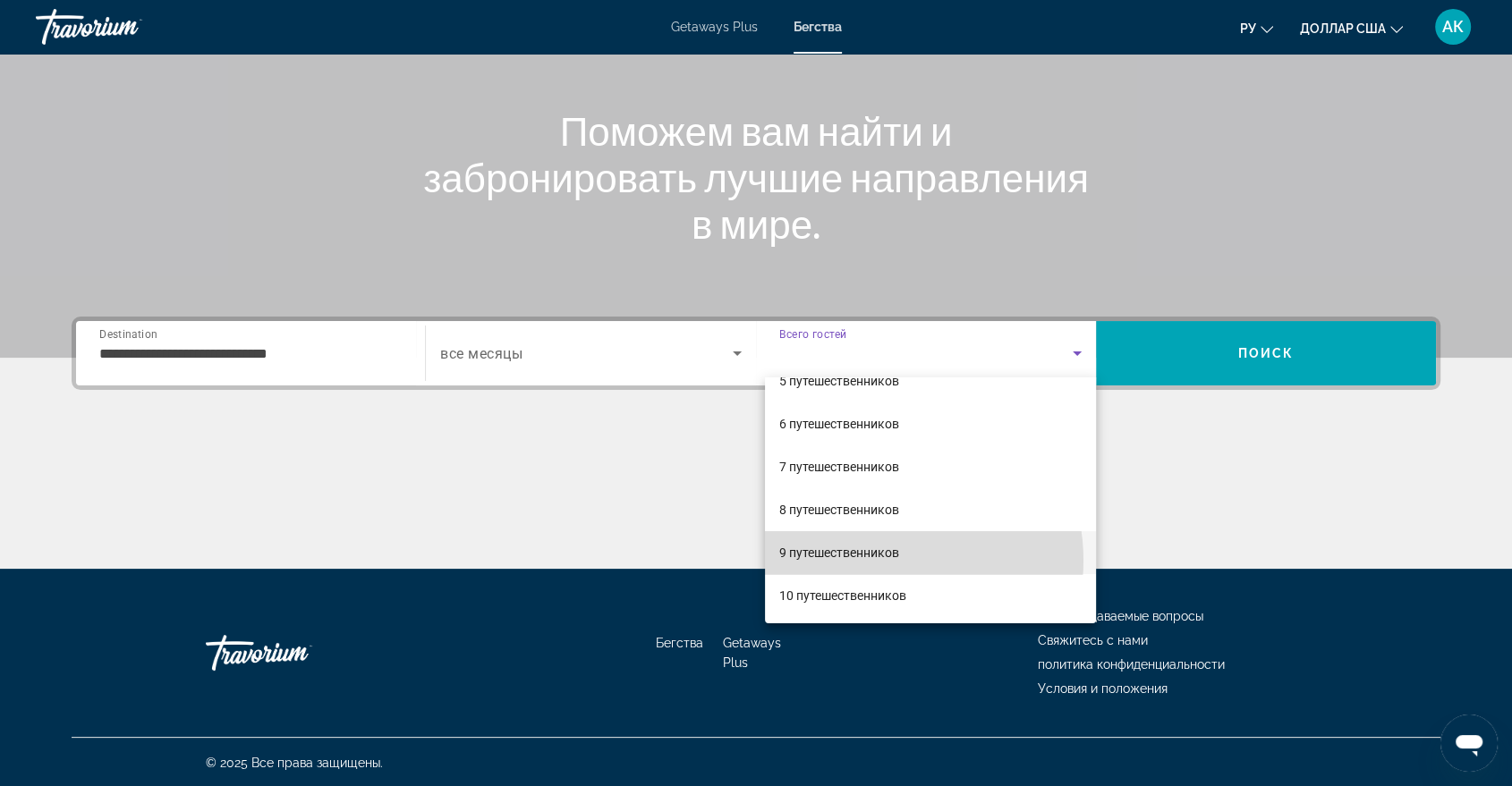
click at [874, 560] on span "9 путешественников" at bounding box center [839, 553] width 120 height 21
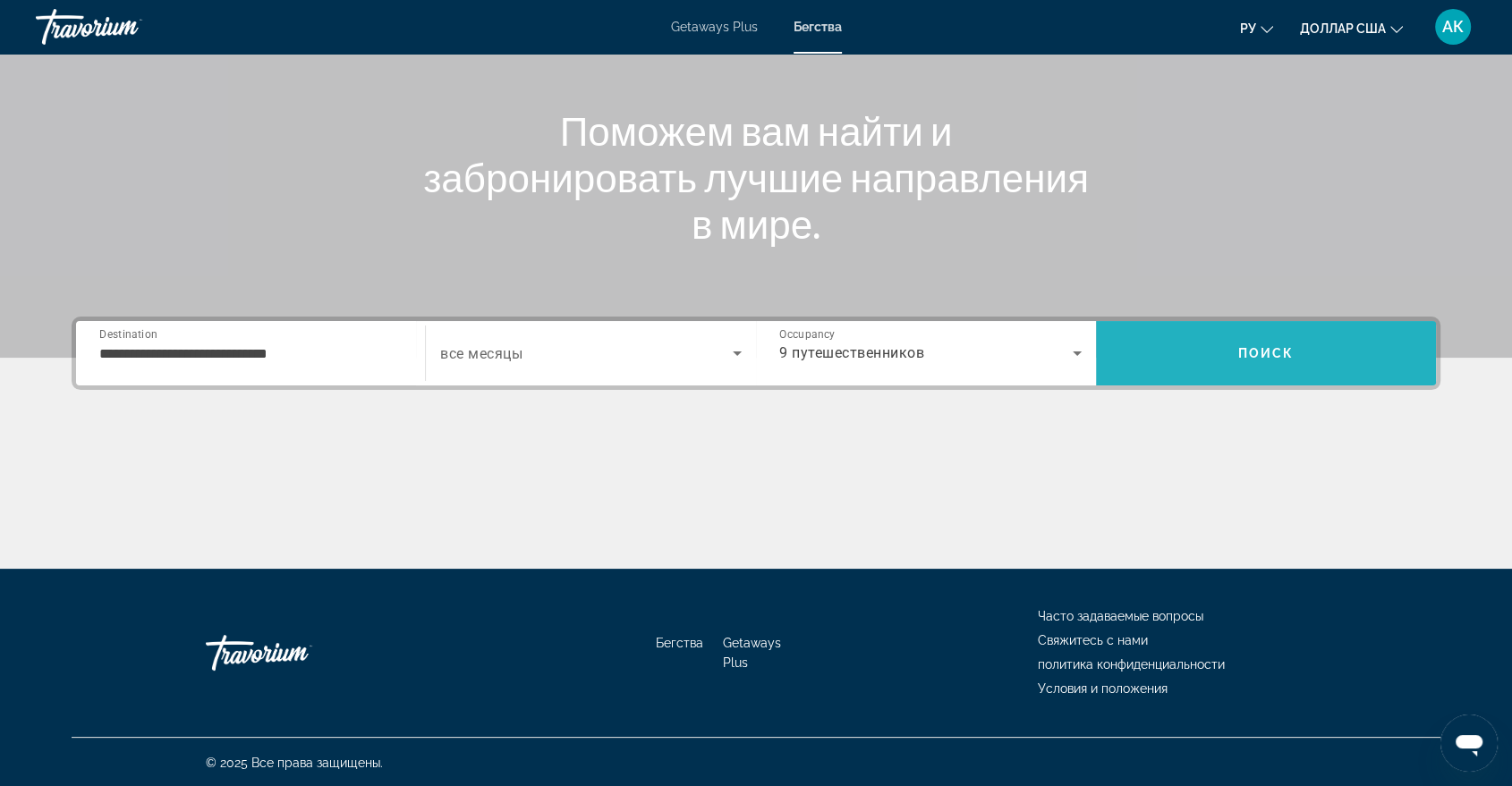
click at [1259, 358] on span "Поиск" at bounding box center [1266, 353] width 57 height 14
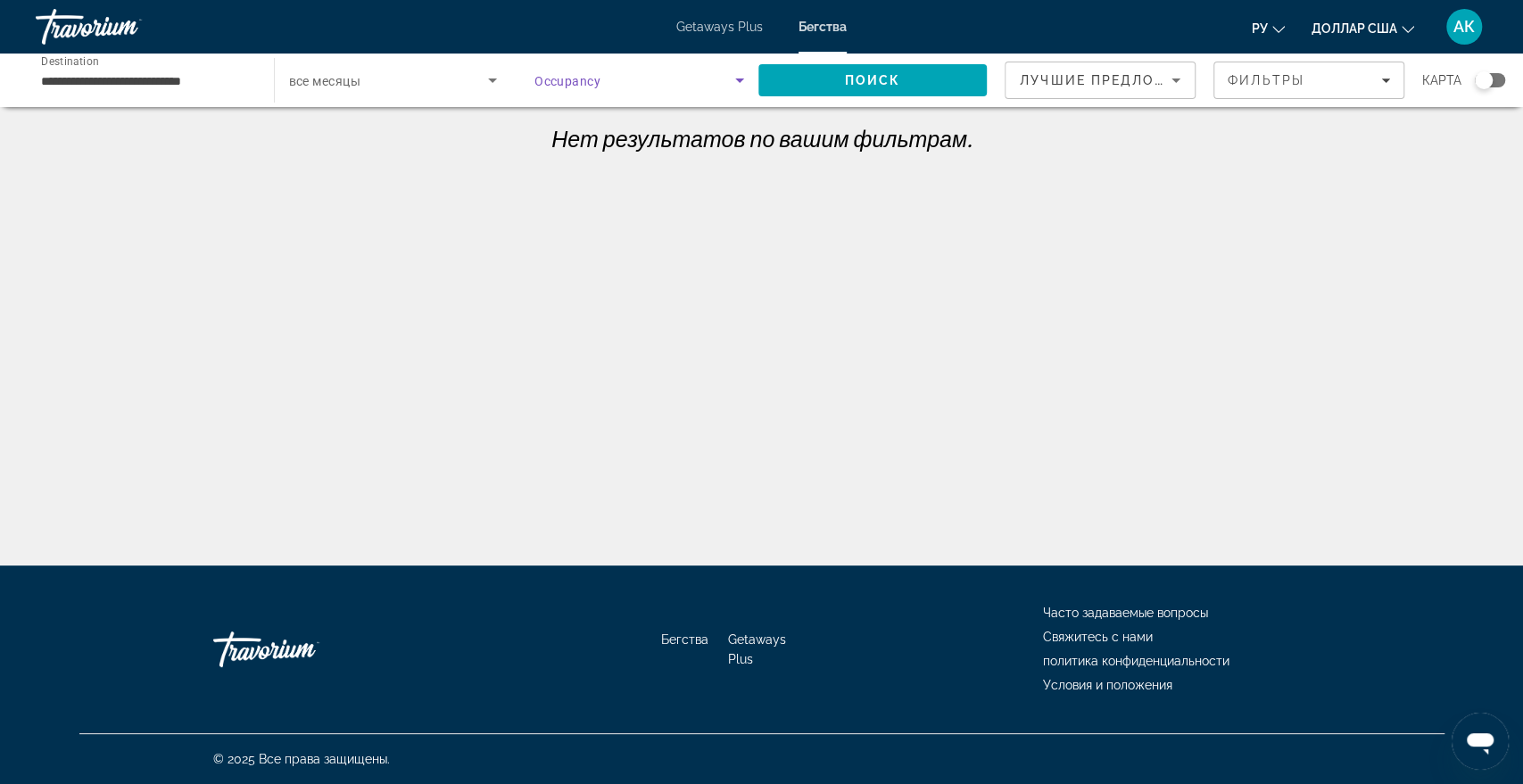
click at [739, 82] on icon "Search widget" at bounding box center [739, 80] width 9 height 5
click at [636, 137] on mat-option "Всего гостей" at bounding box center [638, 133] width 238 height 43
click at [832, 105] on div "Поиск" at bounding box center [882, 80] width 247 height 54
click at [828, 87] on span "Search" at bounding box center [873, 80] width 230 height 43
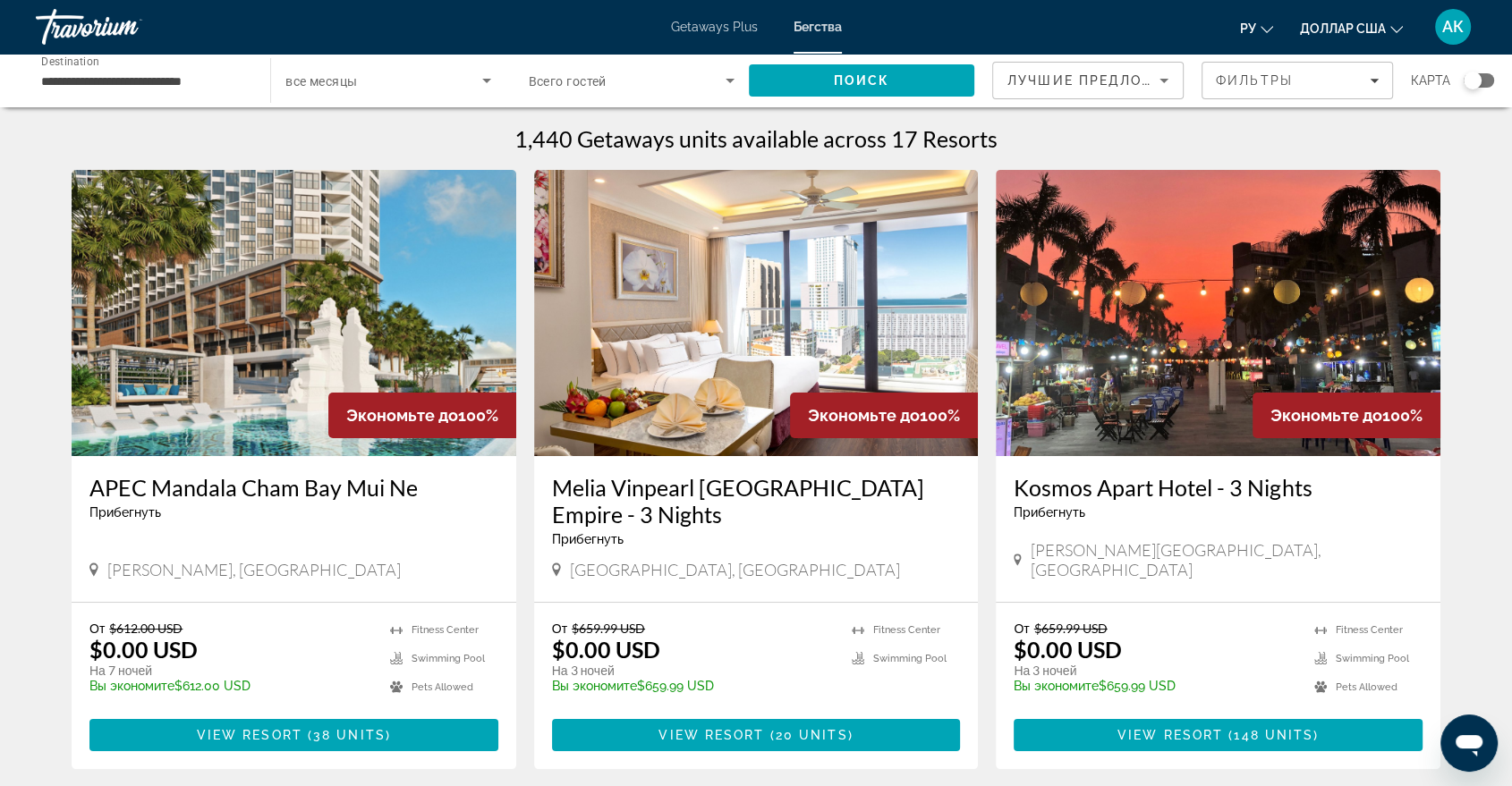
click at [178, 346] on img "Основное содержание" at bounding box center [294, 313] width 444 height 286
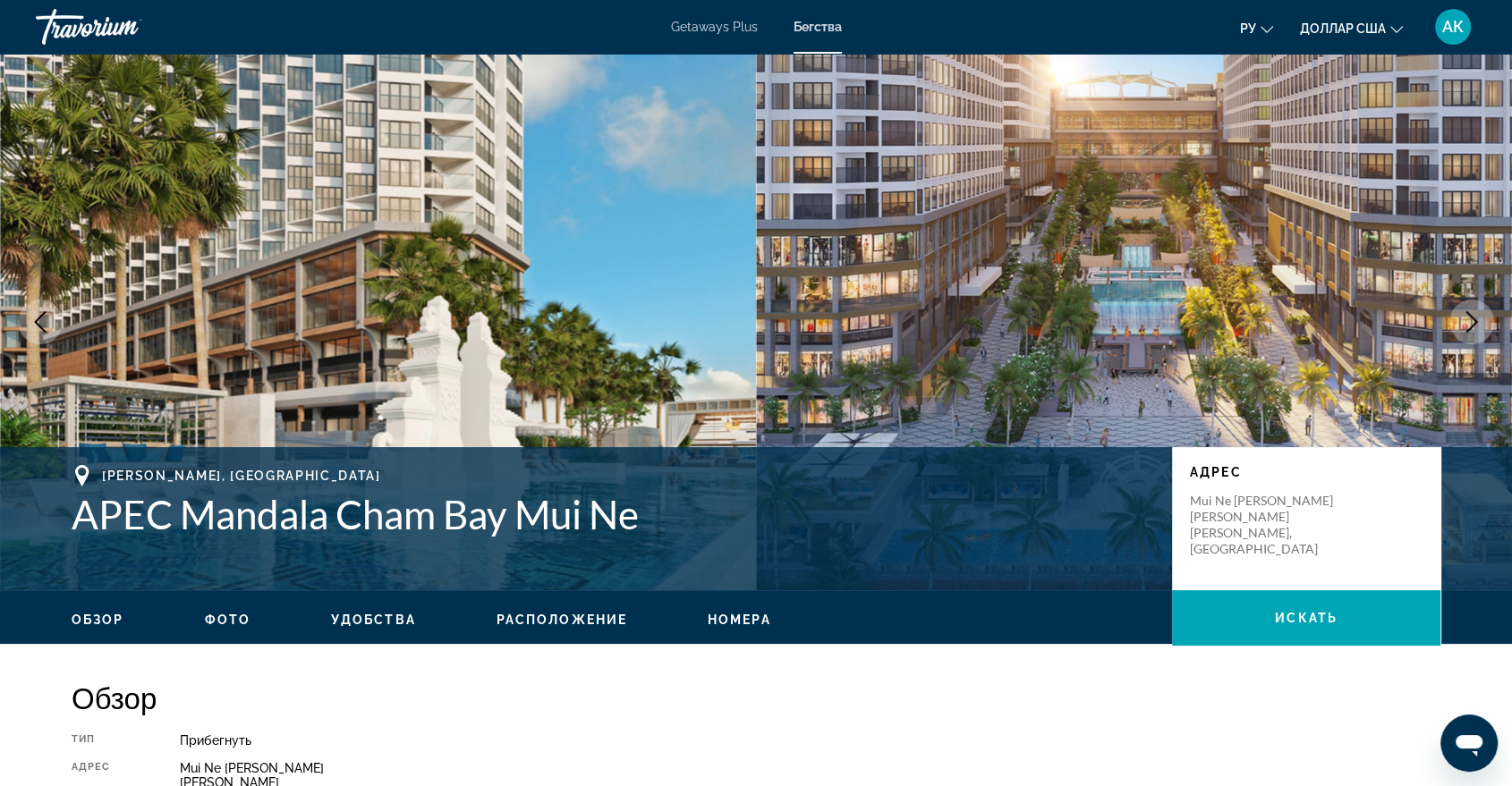
click at [714, 31] on font "Getaways Plus" at bounding box center [714, 27] width 86 height 14
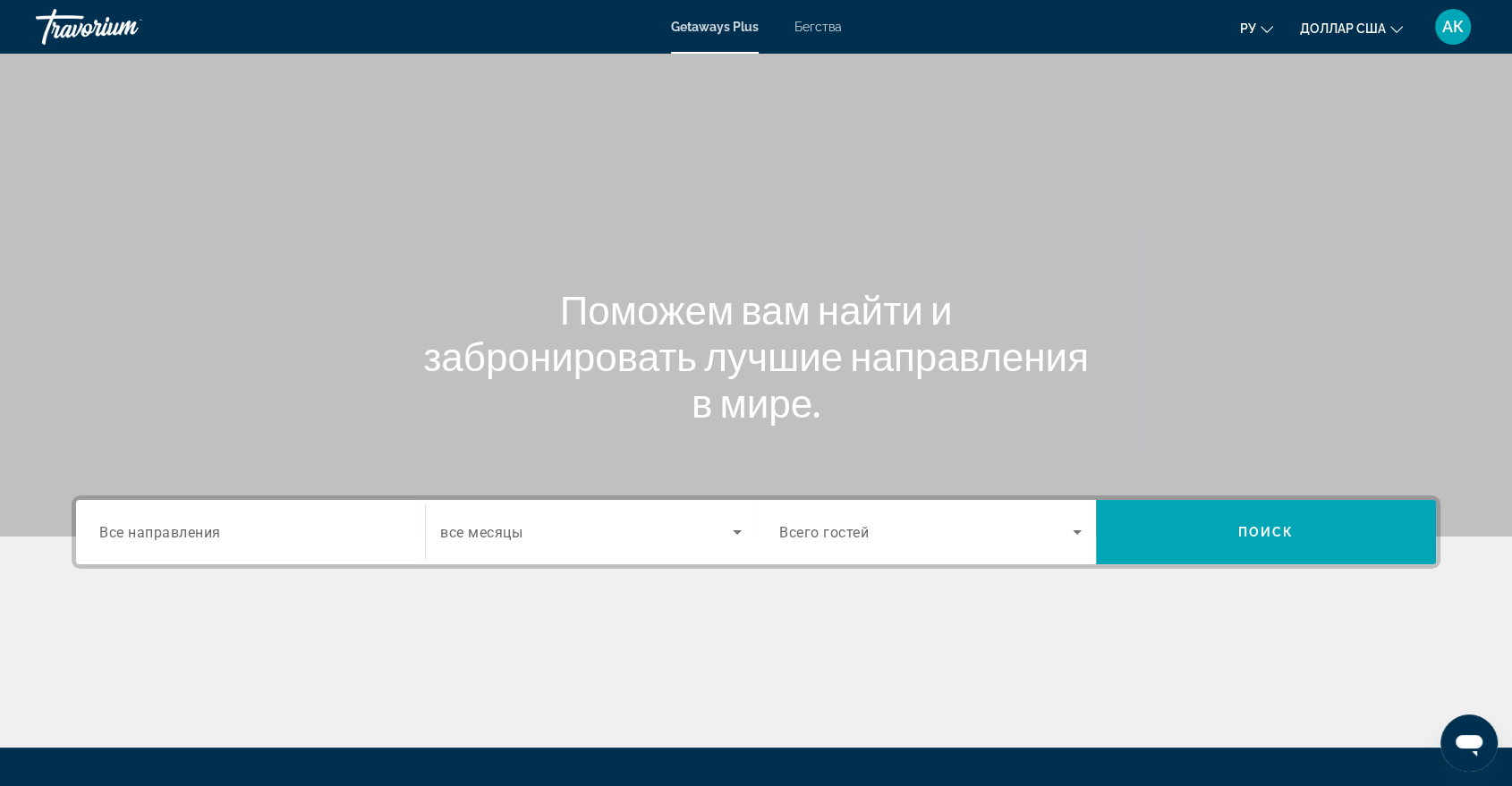
click at [808, 26] on font "Бегства" at bounding box center [818, 27] width 47 height 14
click at [214, 536] on span "Все направления" at bounding box center [159, 532] width 122 height 17
click at [214, 536] on input "Destination Все направления" at bounding box center [250, 533] width 302 height 21
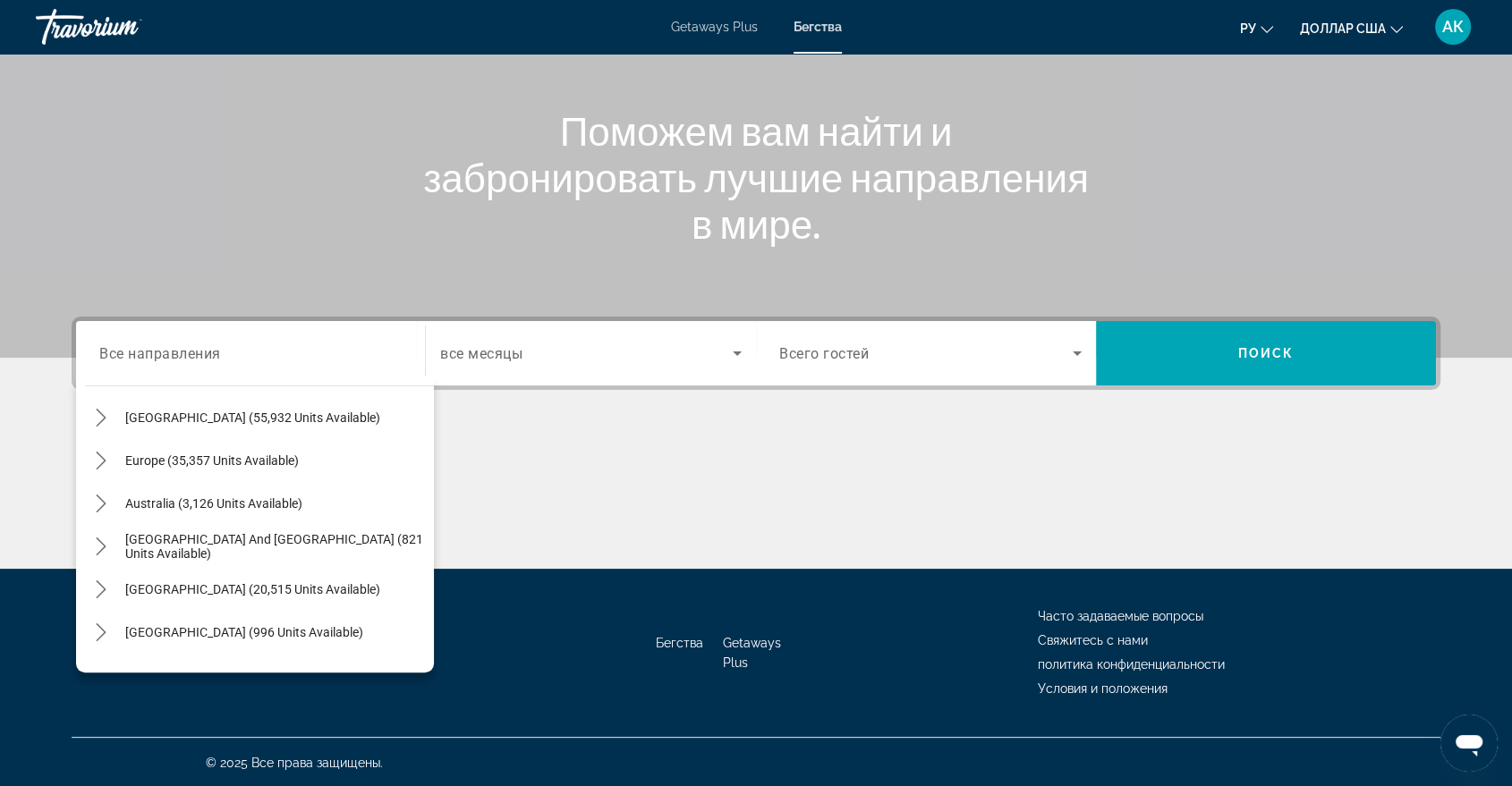
scroll to position [135, 0]
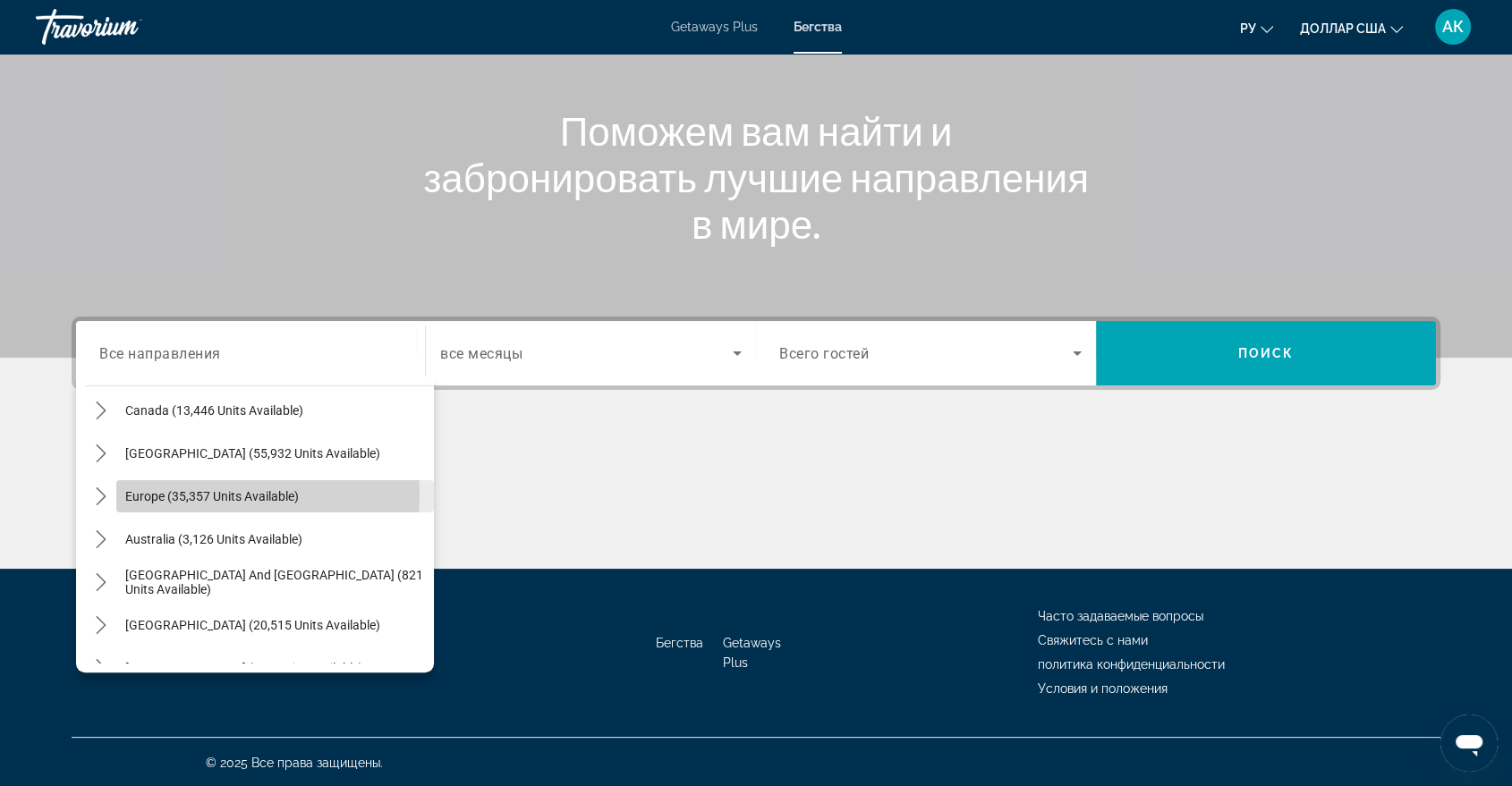
click at [223, 493] on span "Europe (35,357 units available)" at bounding box center [211, 496] width 174 height 14
type input "**********"
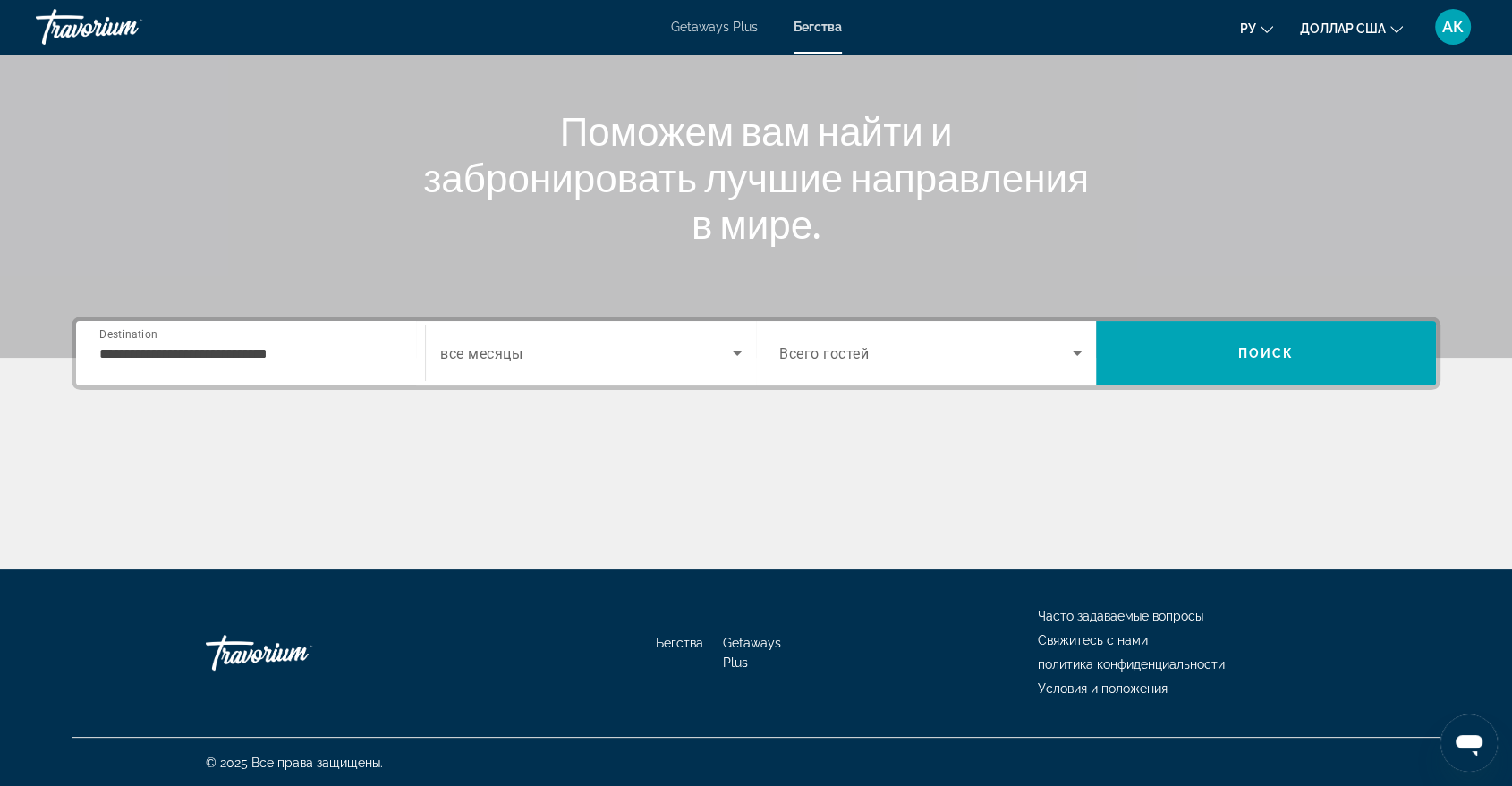
click at [491, 356] on span "все месяцы" at bounding box center [482, 354] width 83 height 17
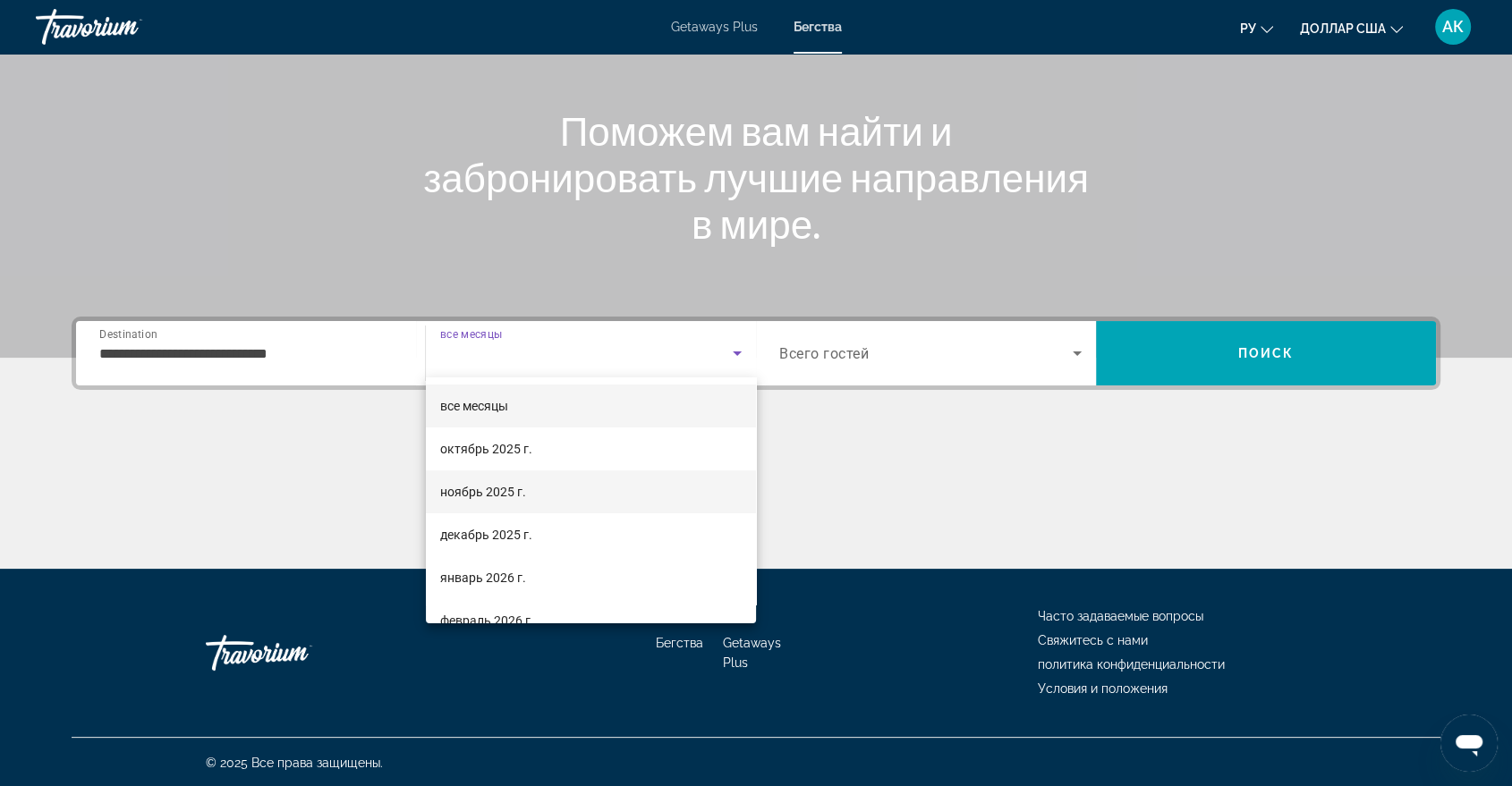
click at [511, 493] on font "ноябрь 2025 г." at bounding box center [483, 491] width 85 height 14
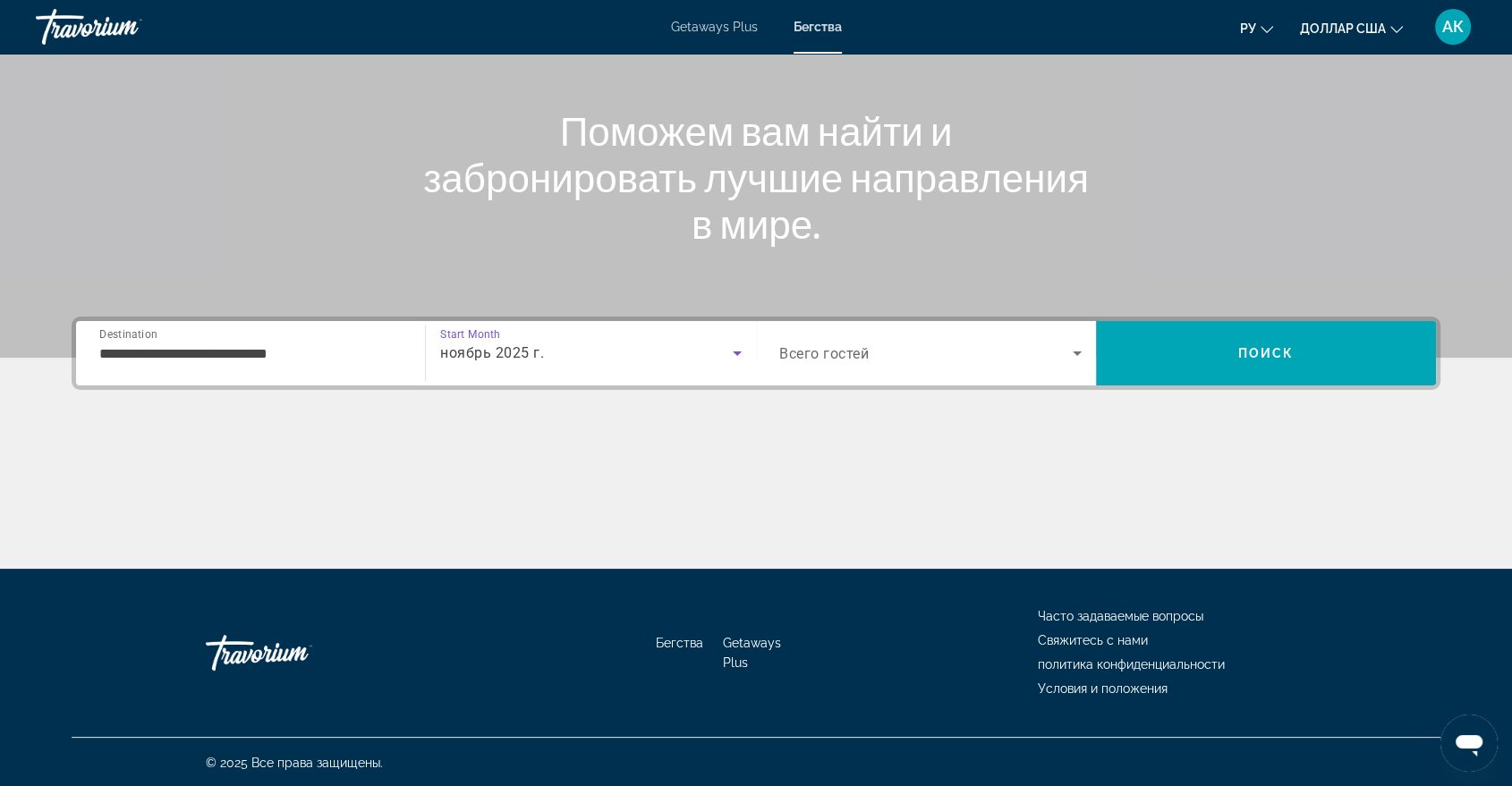
click at [840, 353] on span "Всего гостей" at bounding box center [824, 354] width 89 height 17
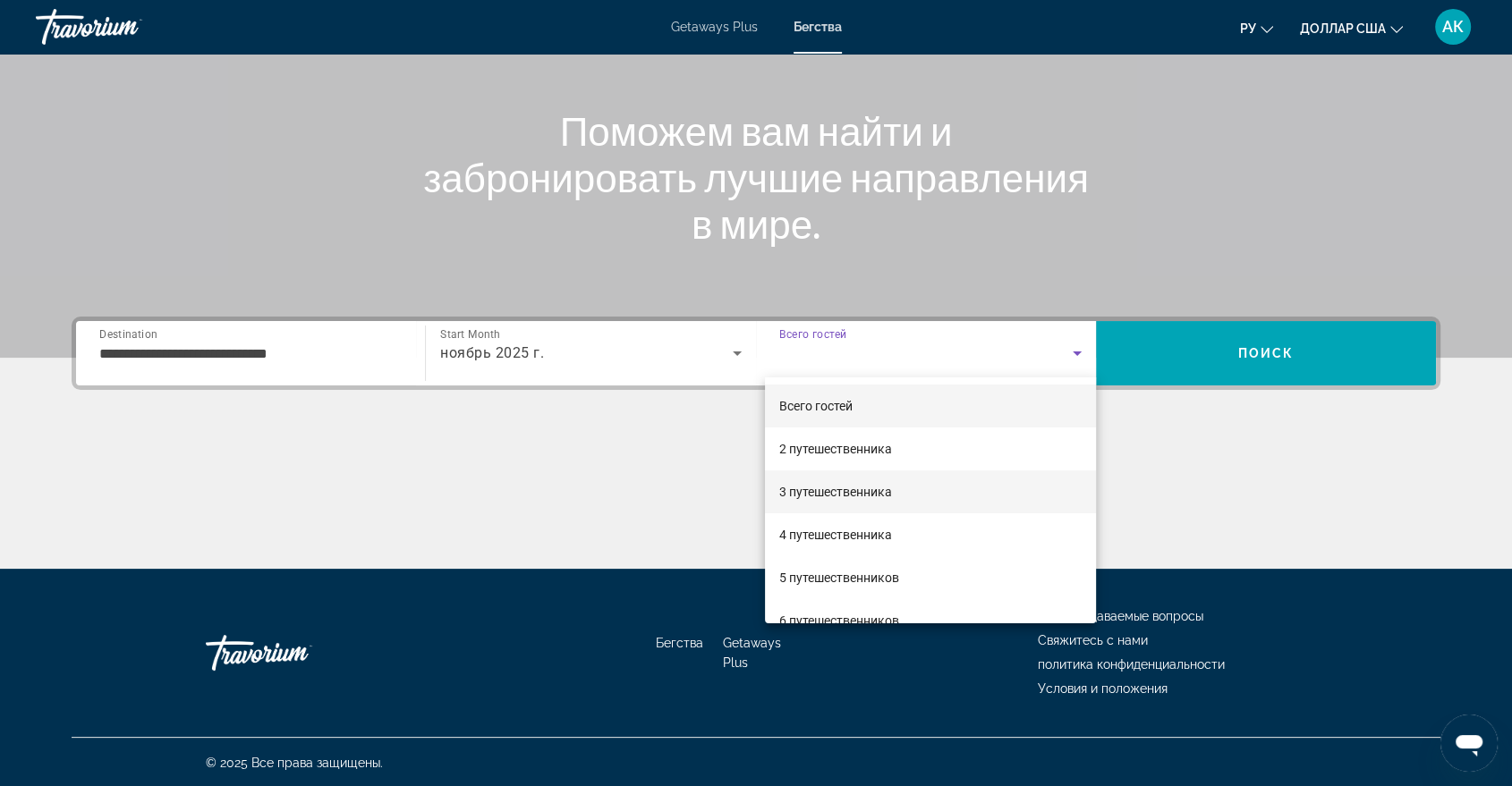
click at [924, 501] on mat-option "3 путешественника" at bounding box center [930, 491] width 331 height 43
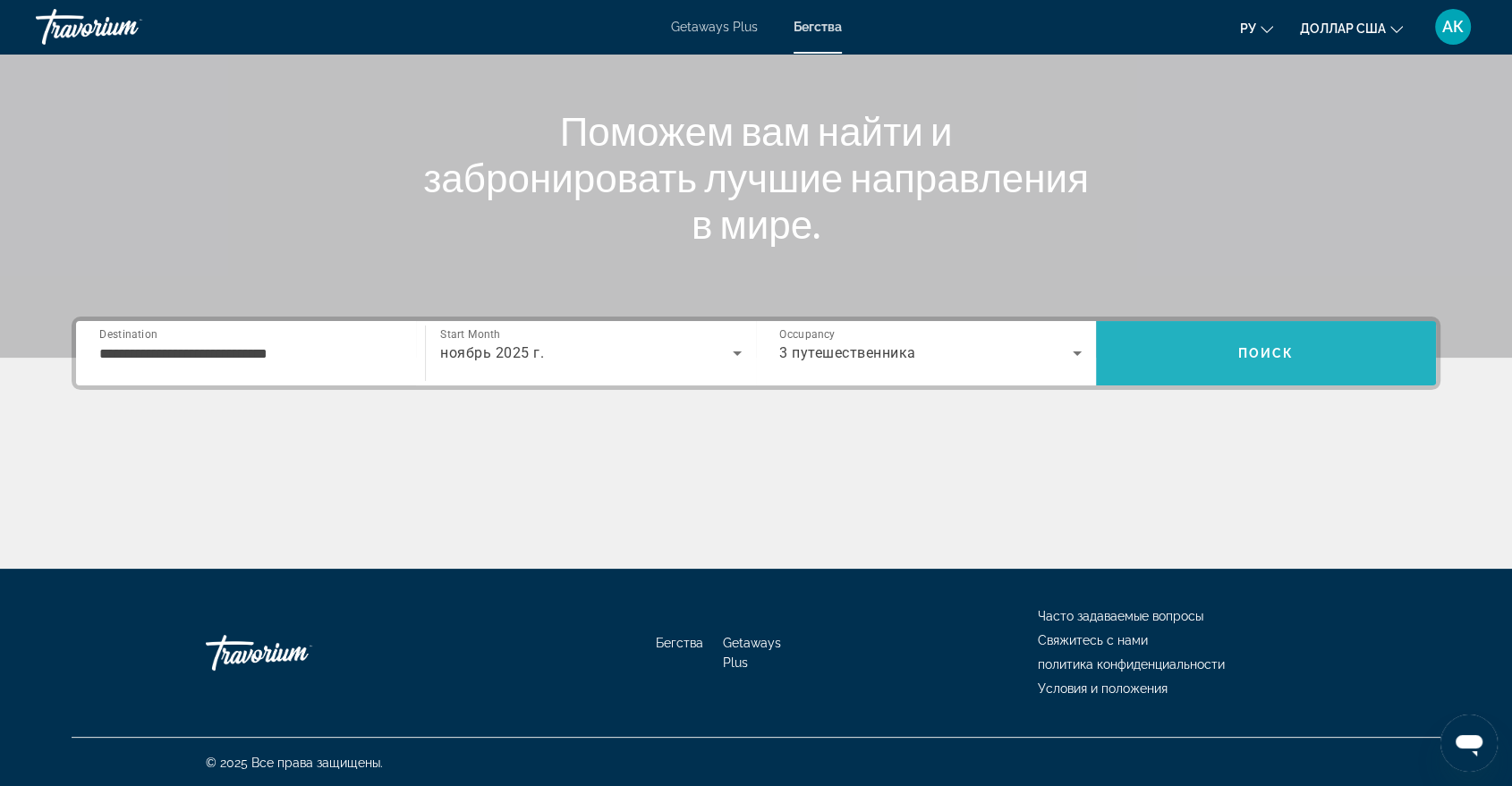
click at [1303, 348] on span "Search" at bounding box center [1266, 353] width 340 height 43
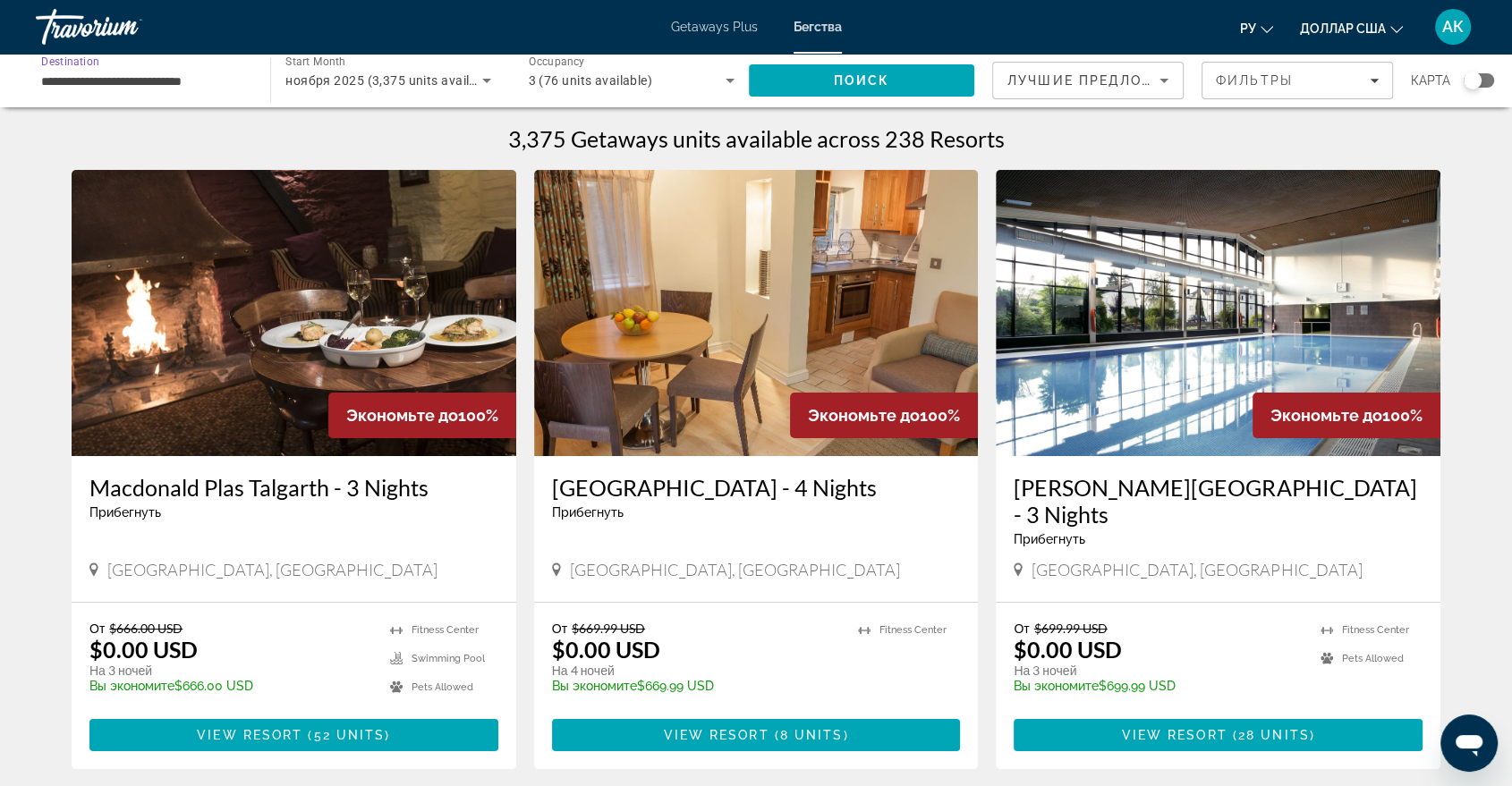
click at [162, 73] on input "**********" at bounding box center [144, 82] width 205 height 21
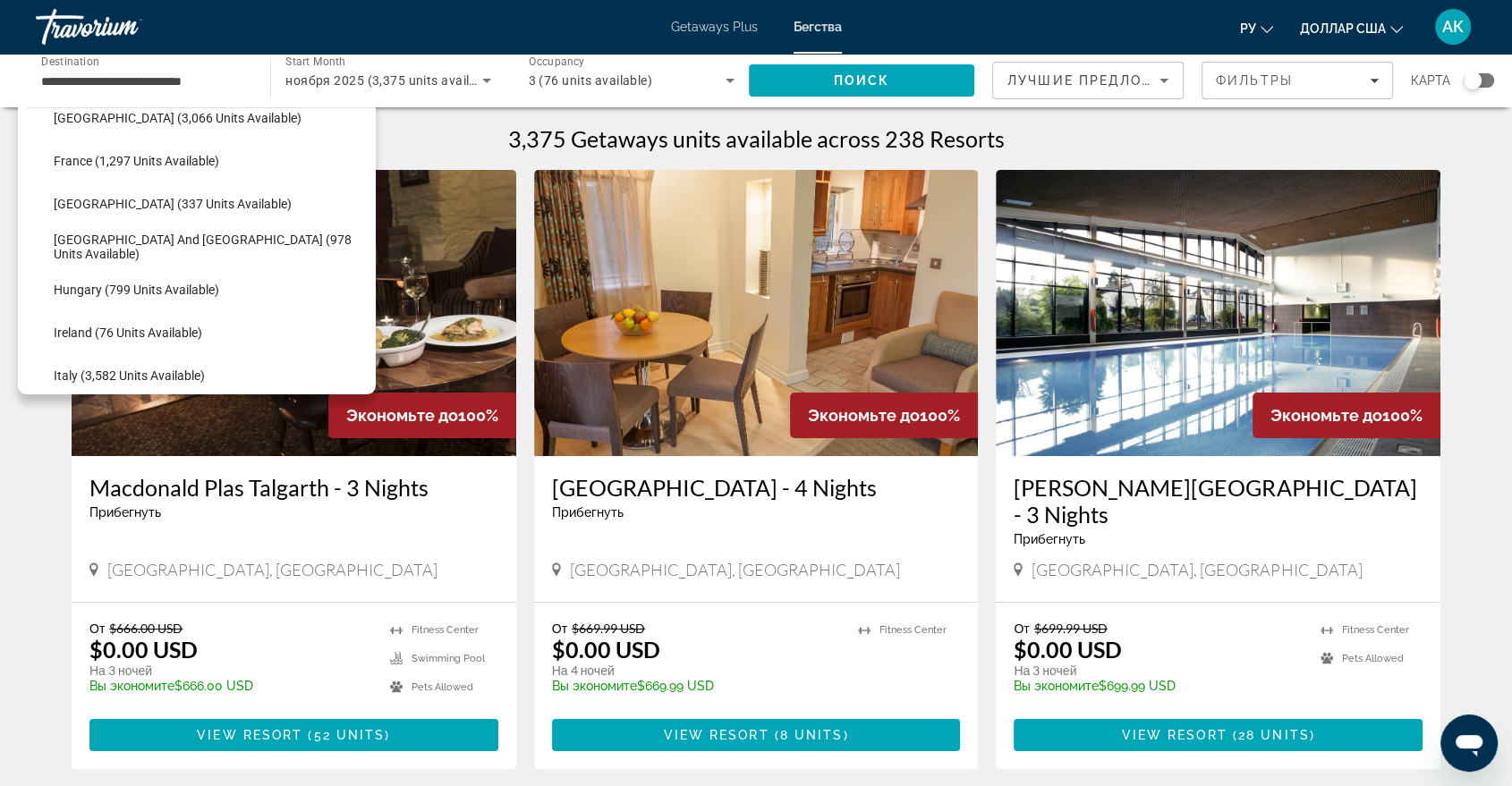
scroll to position [594, 0]
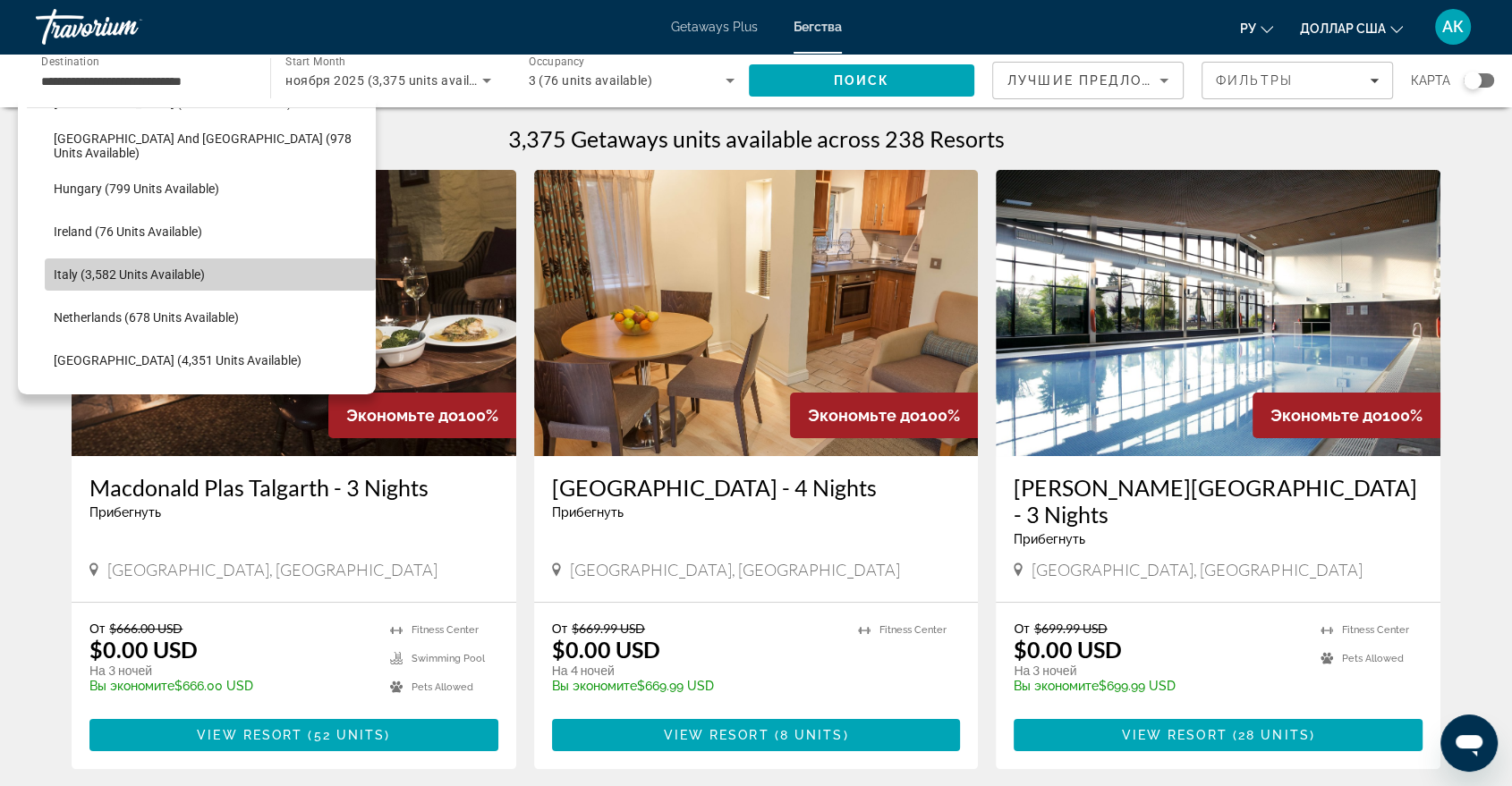
click at [220, 283] on span "Select destination: Italy (3,582 units available)" at bounding box center [210, 274] width 331 height 43
type input "**********"
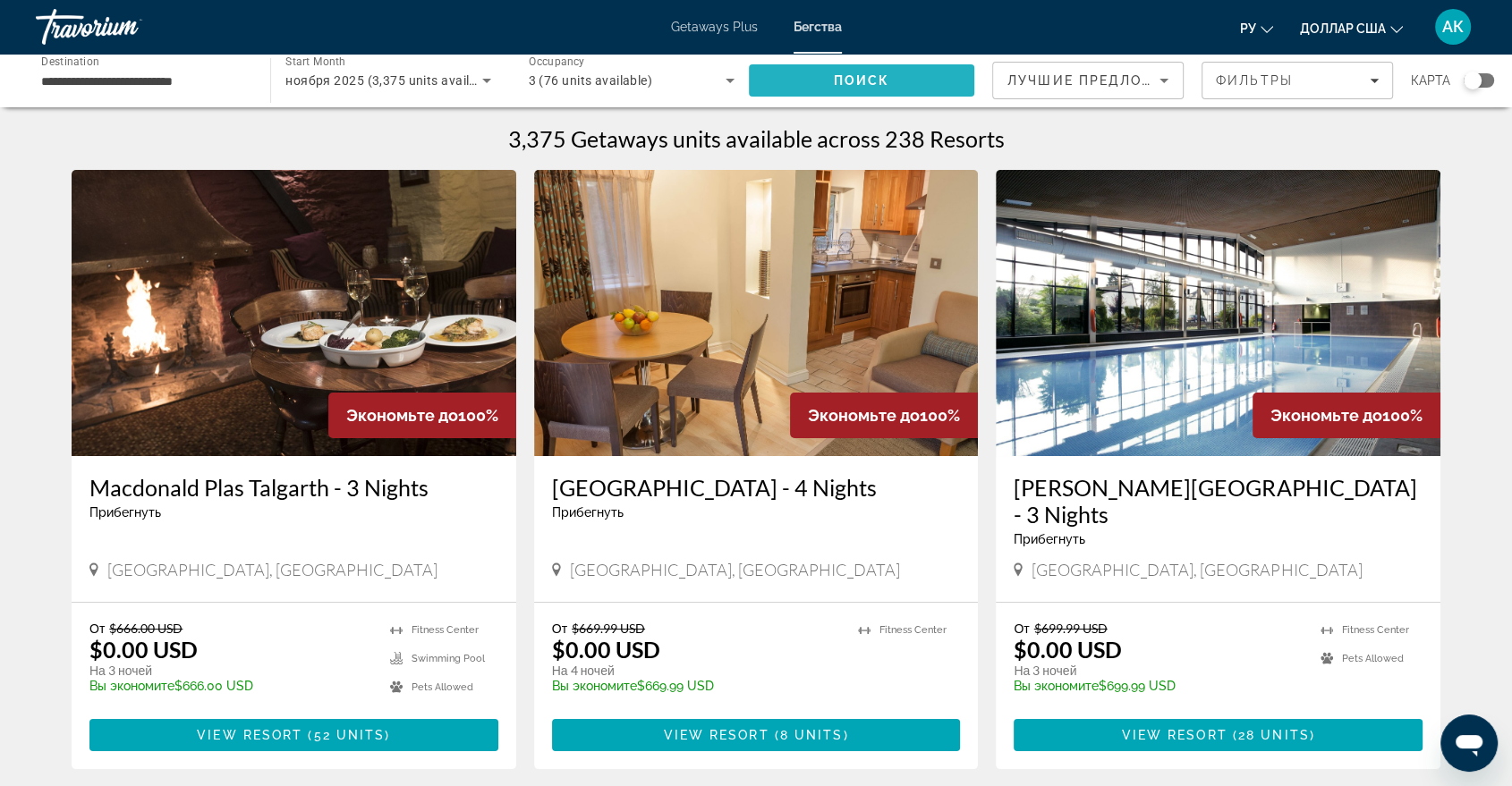
click at [814, 78] on span "Search" at bounding box center [861, 81] width 226 height 43
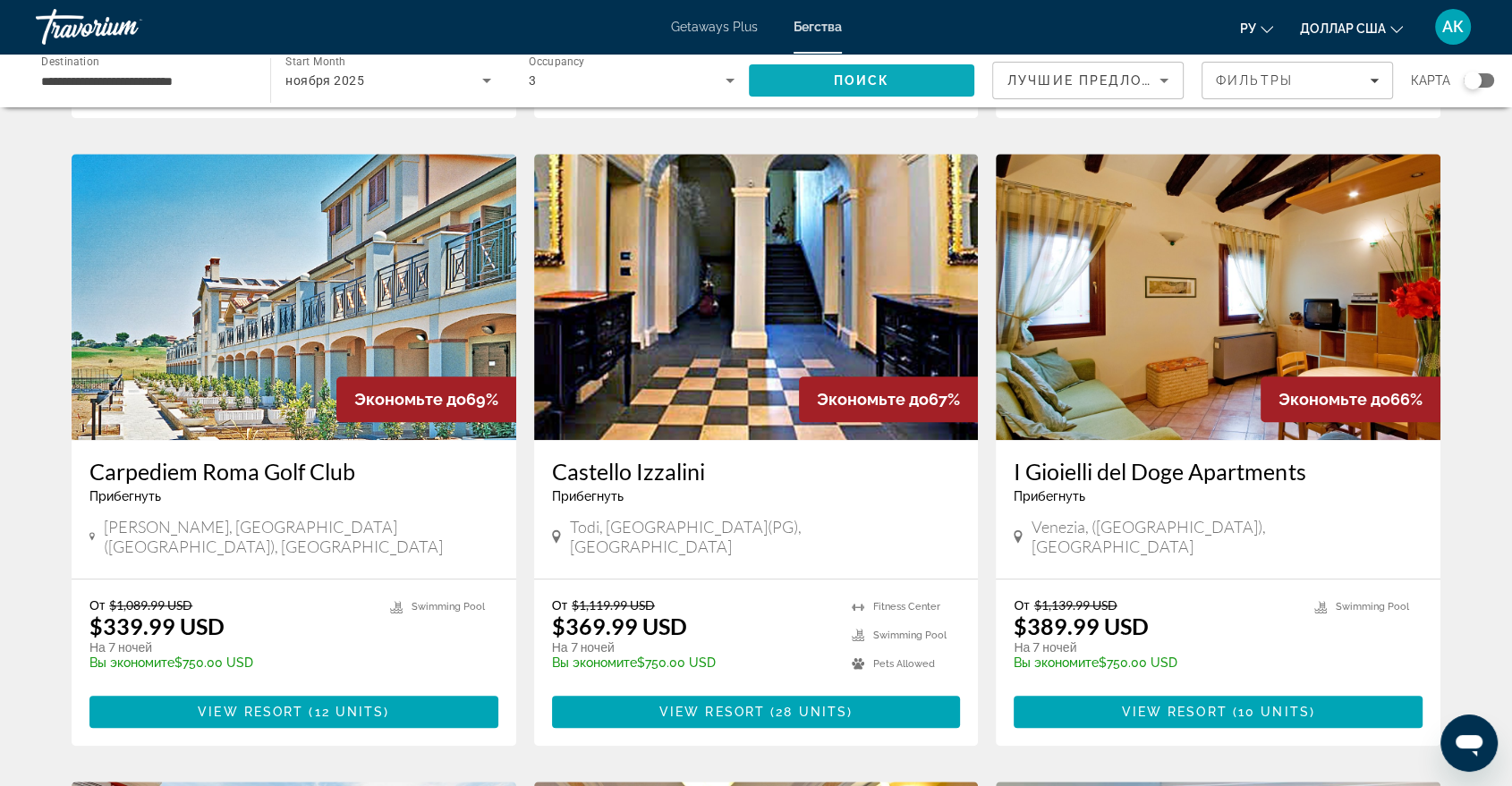
scroll to position [1231, 0]
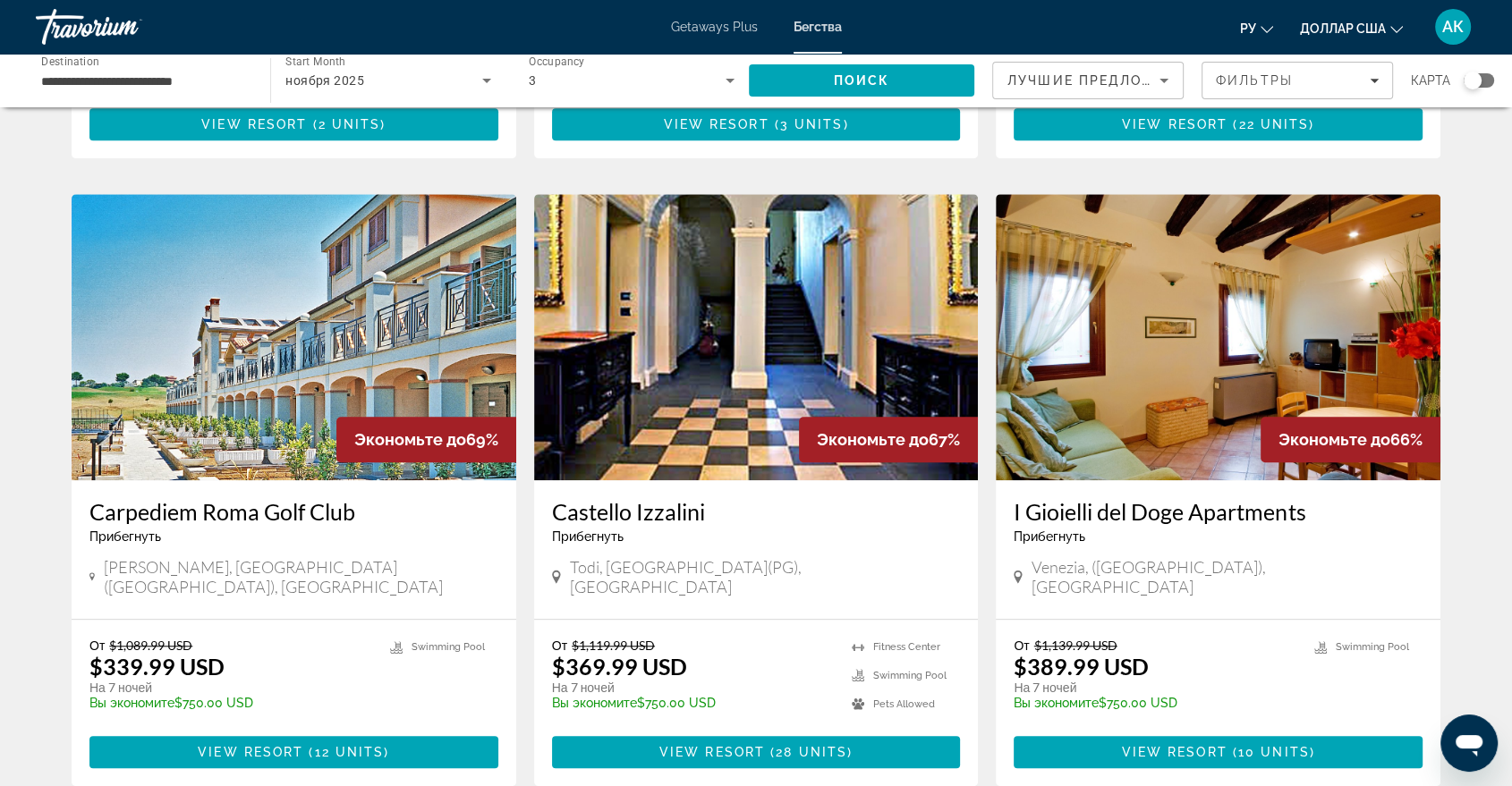
click at [1126, 310] on img "Основное содержание" at bounding box center [1217, 337] width 444 height 286
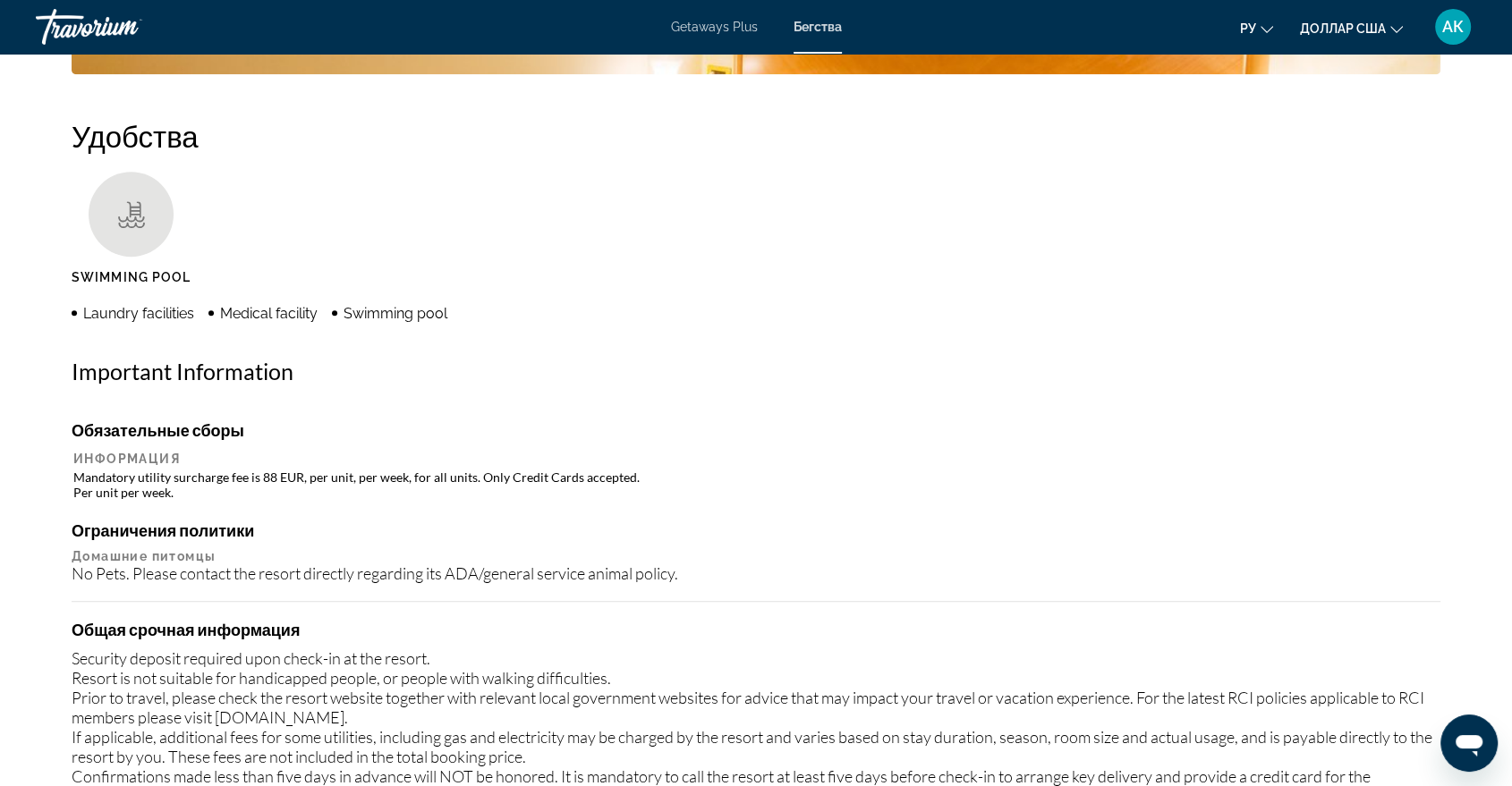
scroll to position [1311, 0]
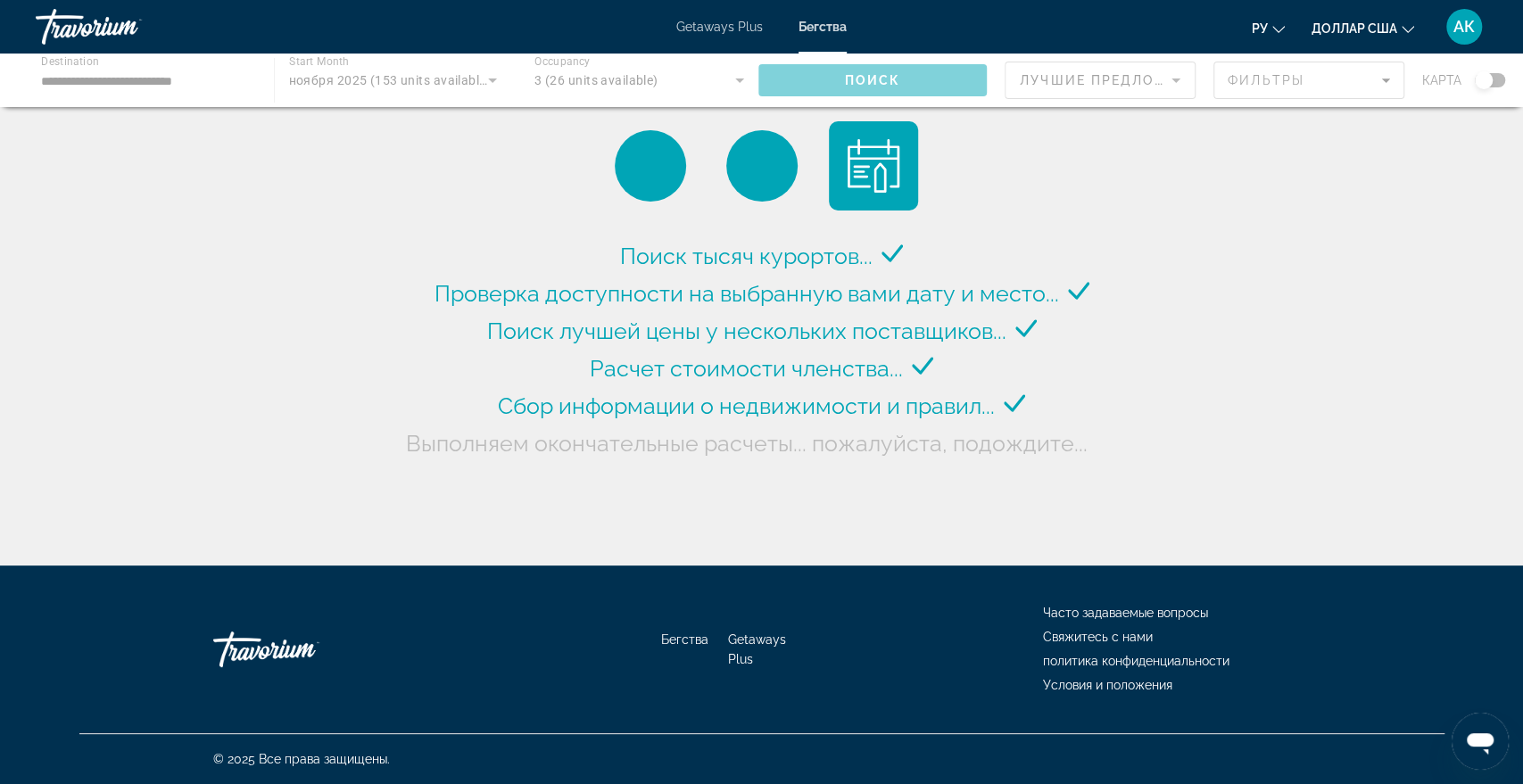
click at [364, 81] on div "Основное содержание" at bounding box center [761, 80] width 1523 height 54
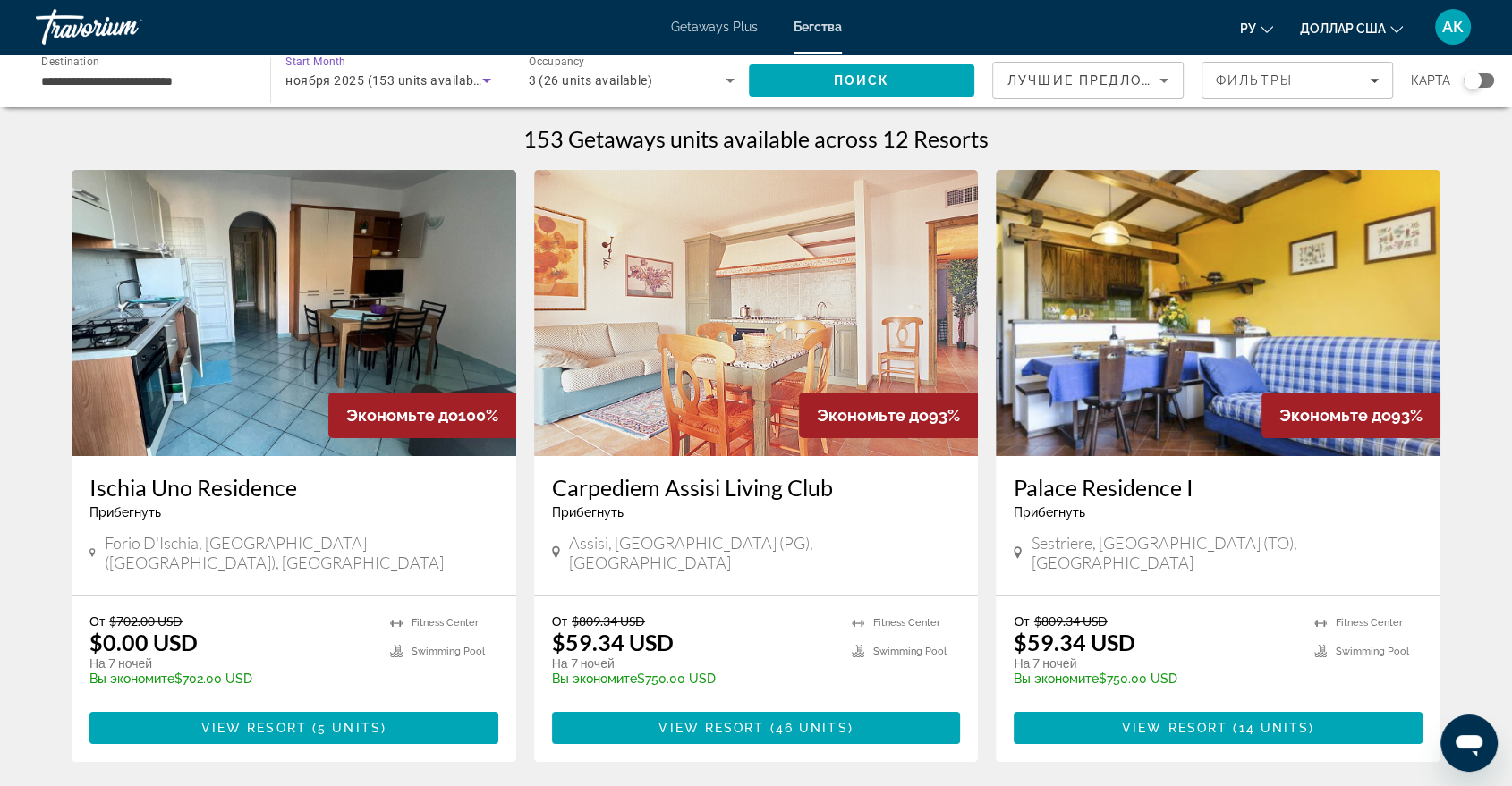
click at [365, 88] on div "ноября 2025 (153 units available)" at bounding box center [383, 81] width 196 height 21
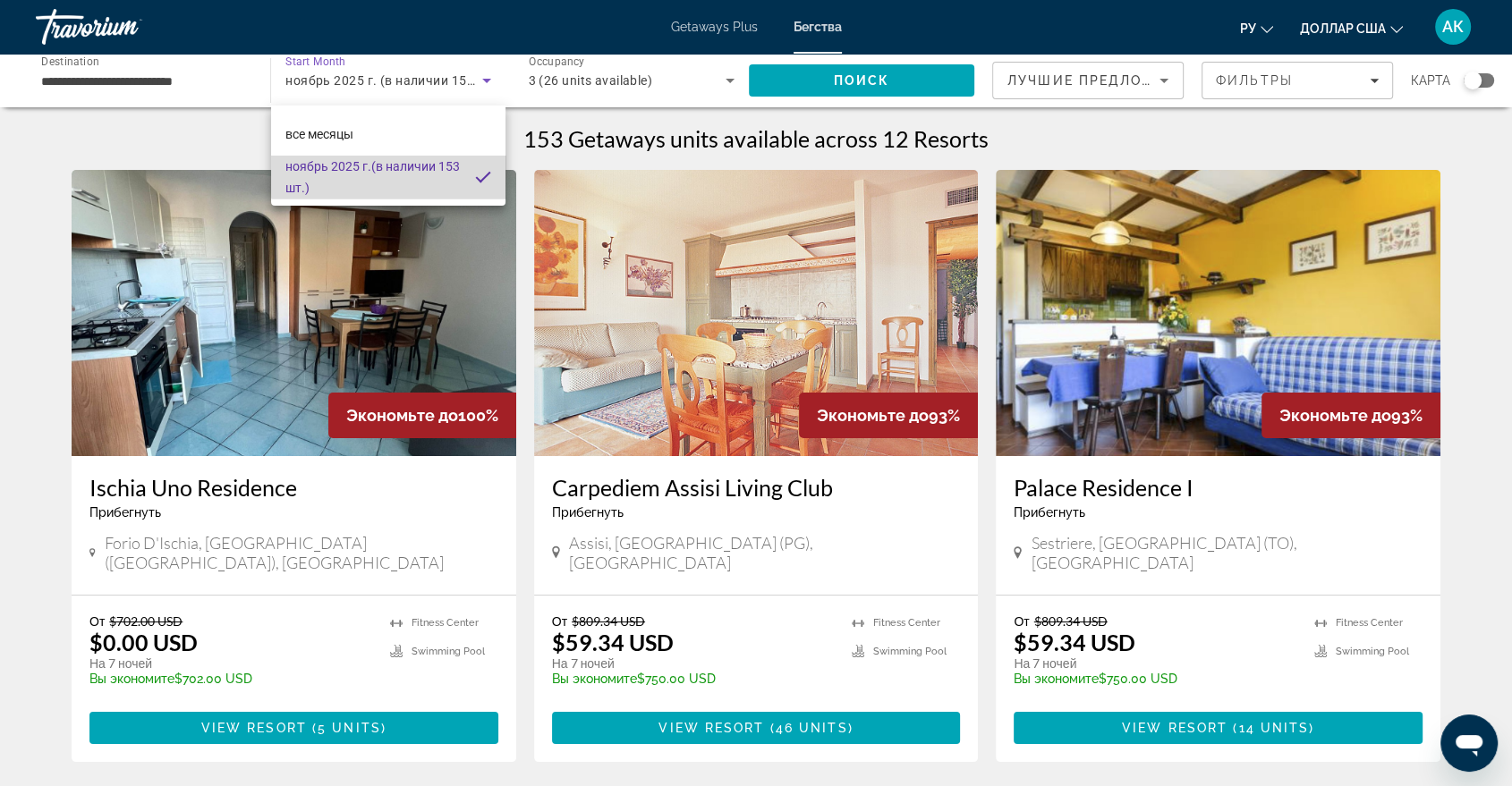
click at [394, 161] on font "(в наличии 153 шт.)" at bounding box center [372, 177] width 175 height 36
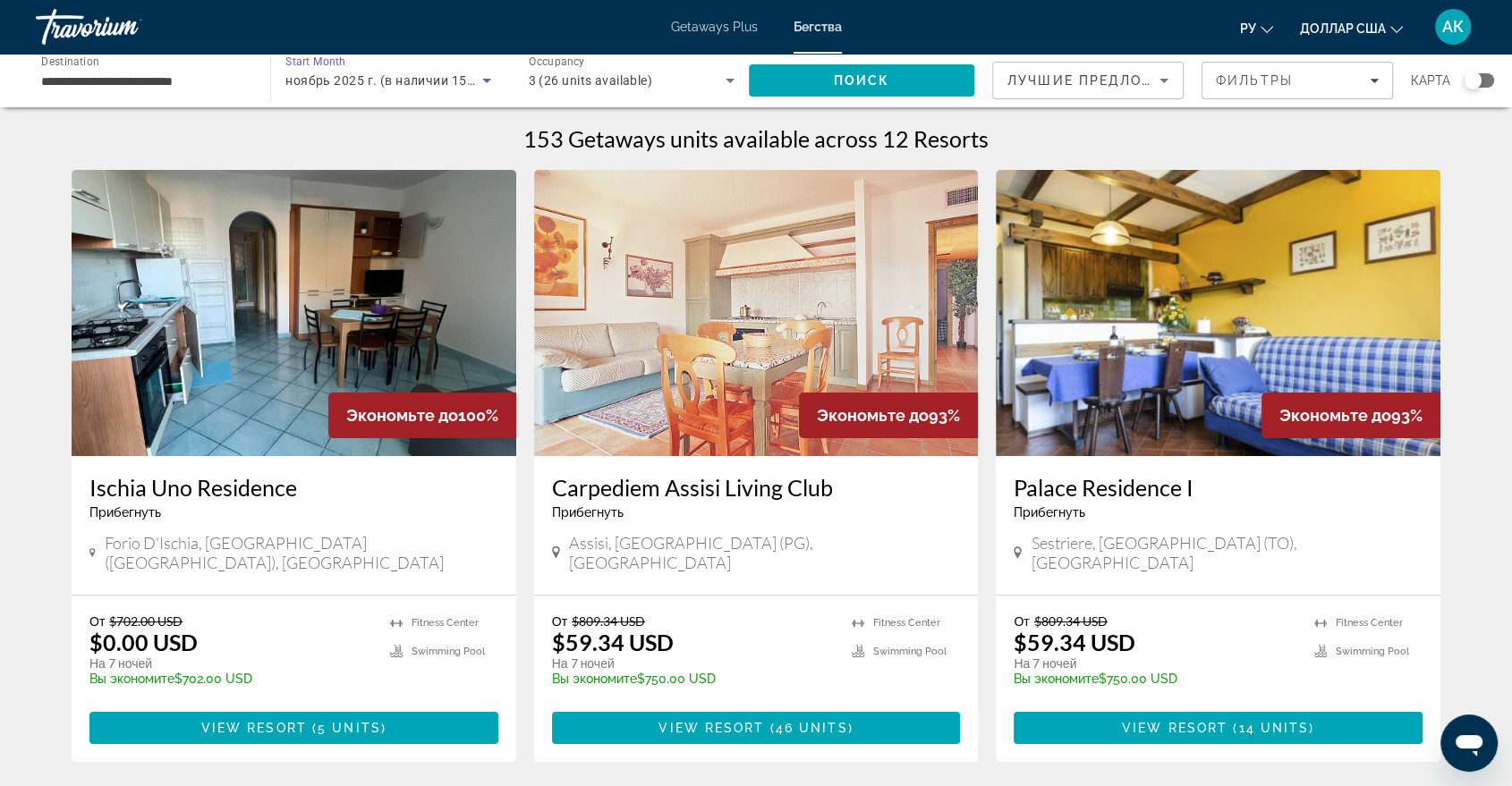
click at [1172, 86] on icon "Sort by" at bounding box center [1164, 81] width 21 height 21
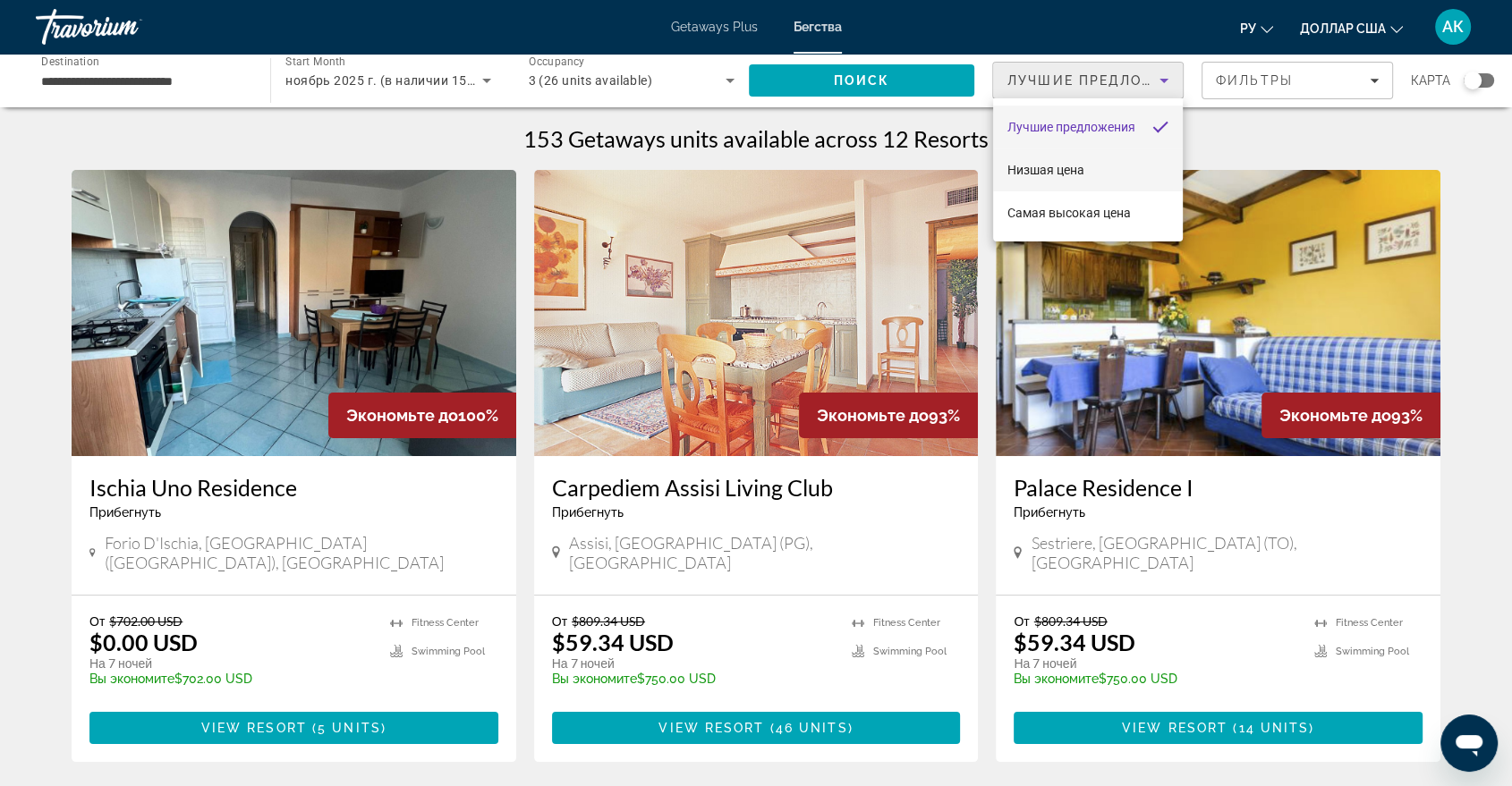
click at [1083, 173] on font "Низшая цена" at bounding box center [1045, 170] width 77 height 14
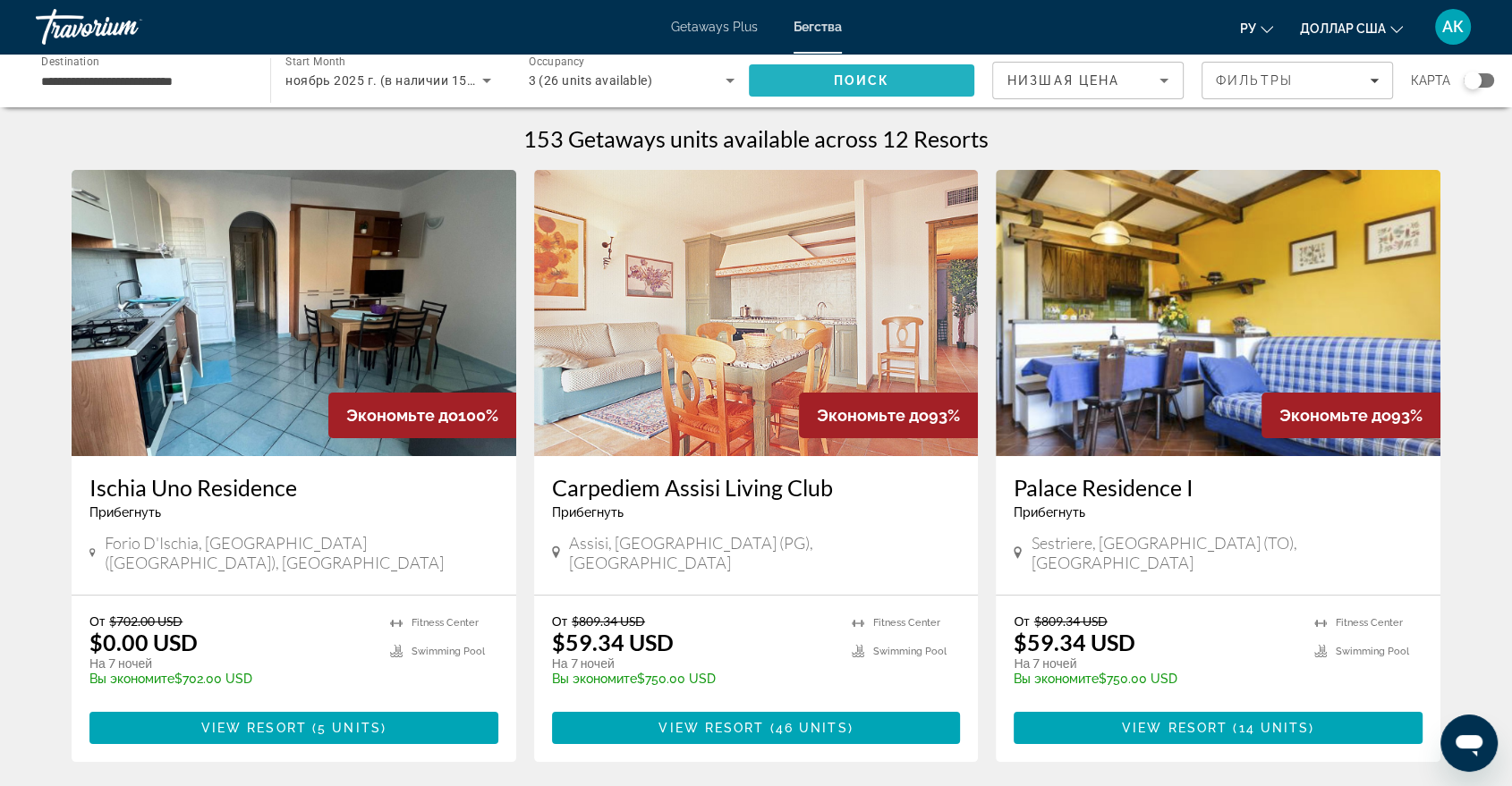
click at [941, 82] on span "Search" at bounding box center [861, 81] width 226 height 43
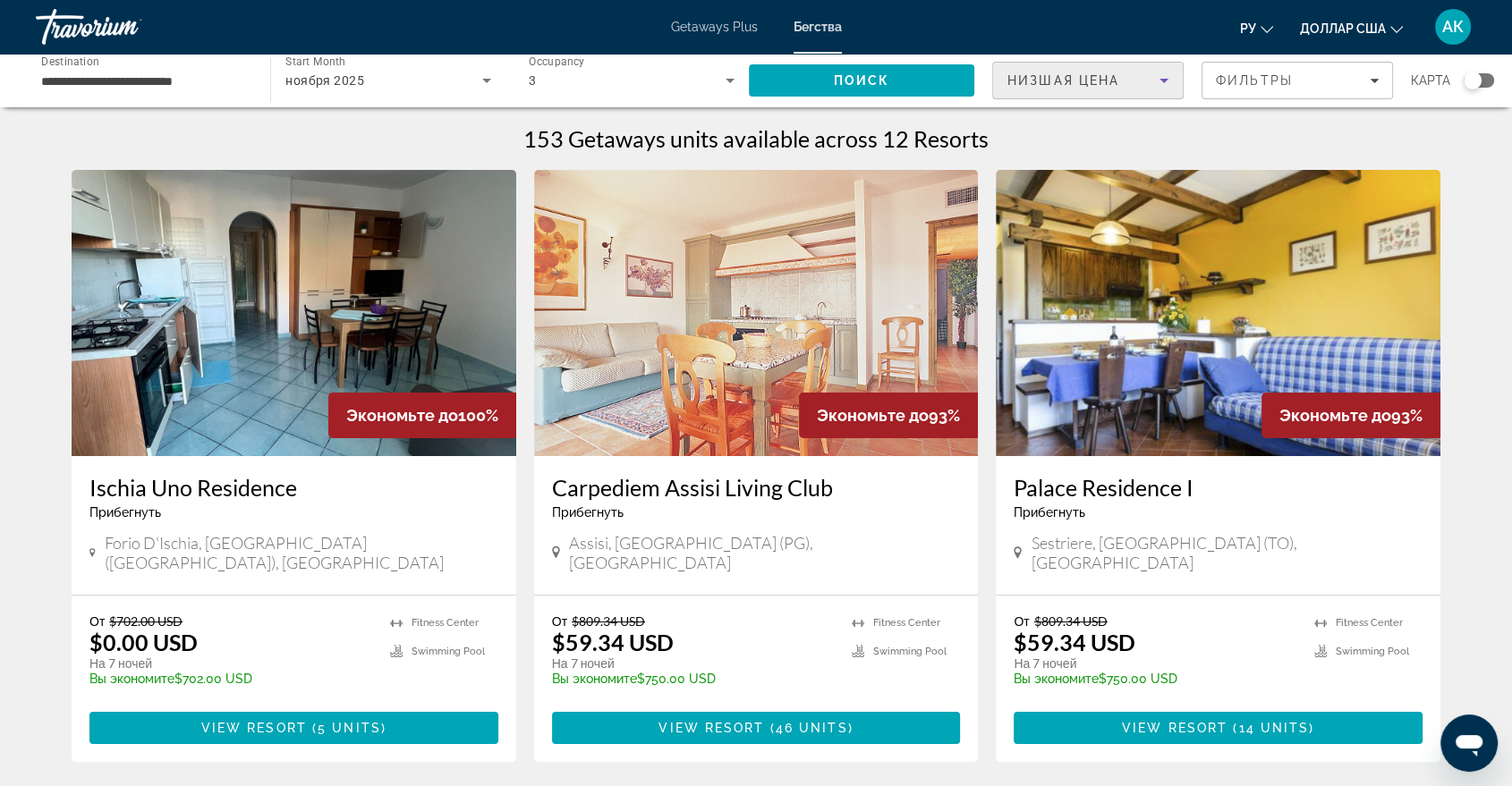
click at [1169, 76] on icon "Sort by" at bounding box center [1164, 81] width 21 height 21
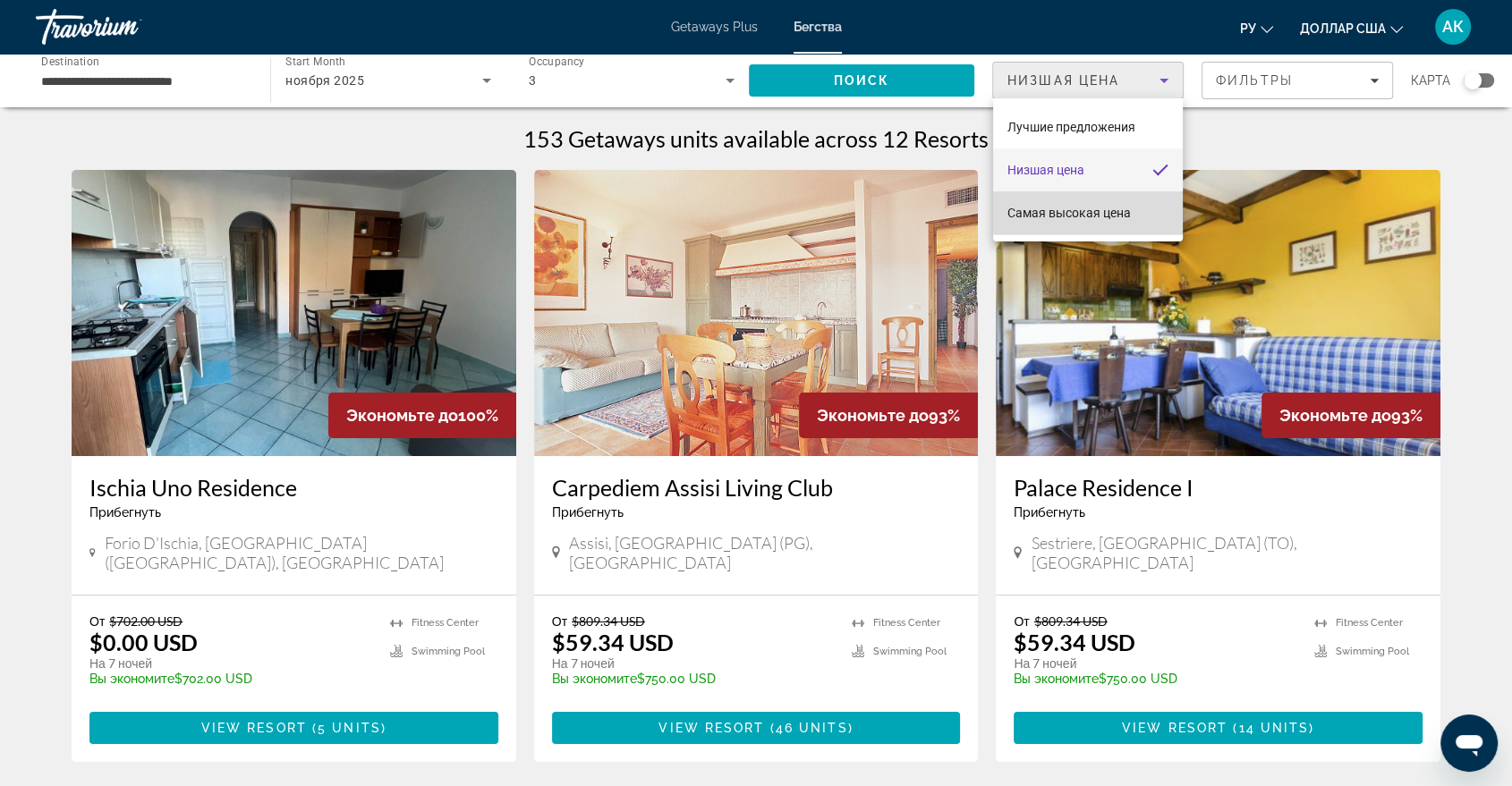
click at [1119, 206] on font "Самая высокая цена" at bounding box center [1068, 212] width 124 height 14
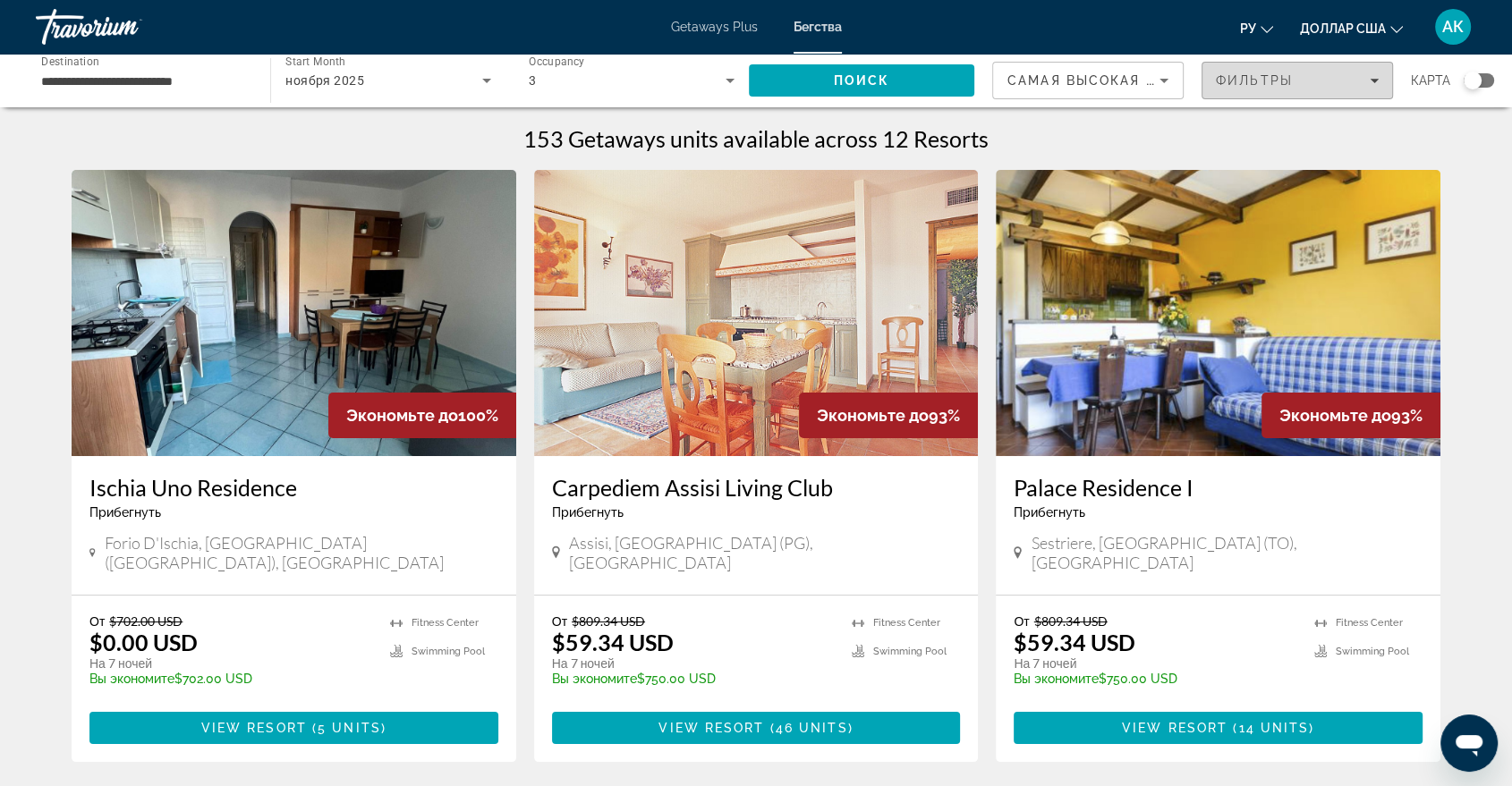
click at [1376, 72] on span "Filters" at bounding box center [1298, 81] width 190 height 43
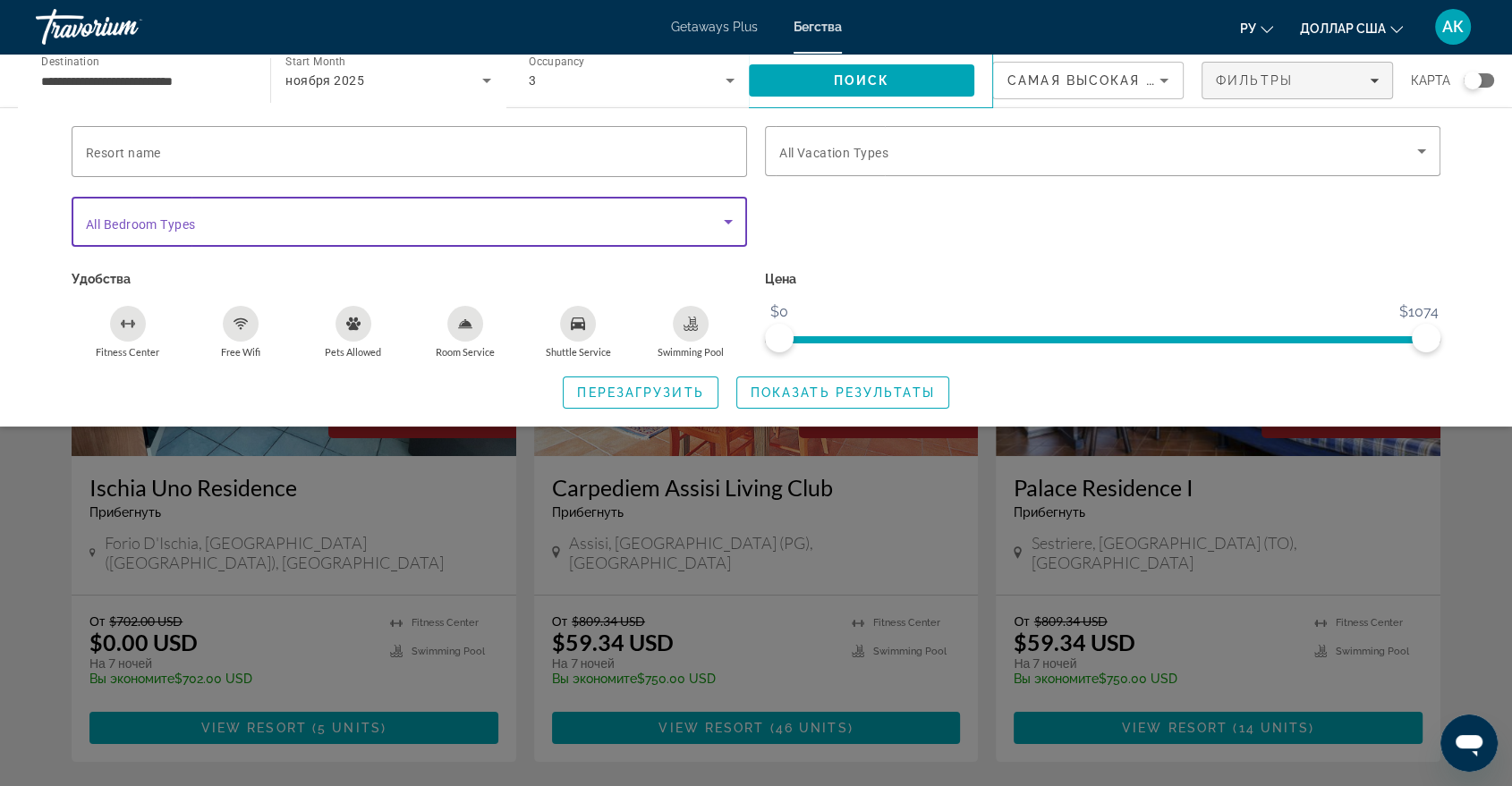
click at [247, 223] on span "Search widget" at bounding box center [404, 222] width 638 height 21
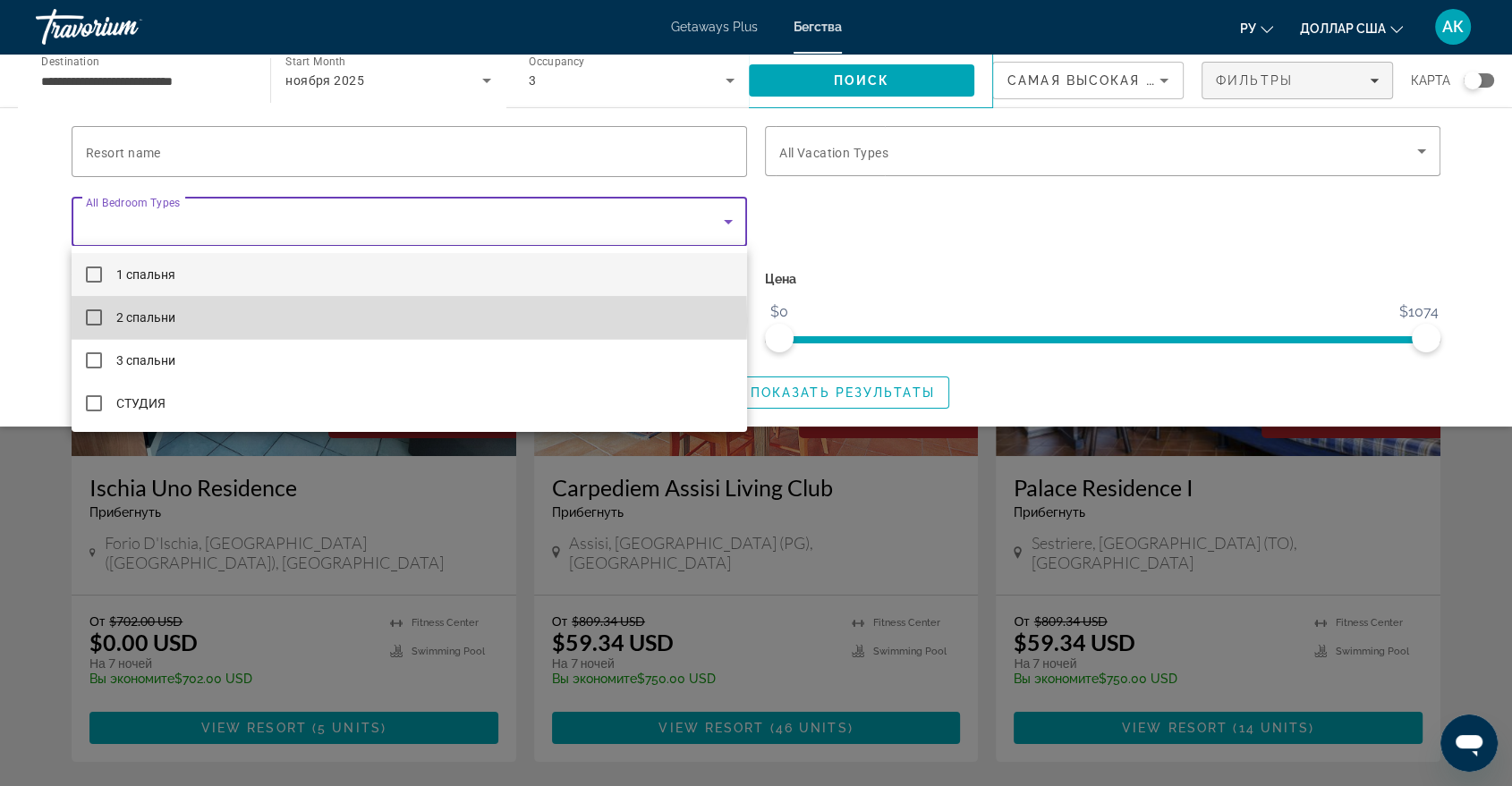
click at [167, 321] on font "2 спальни" at bounding box center [146, 317] width 60 height 14
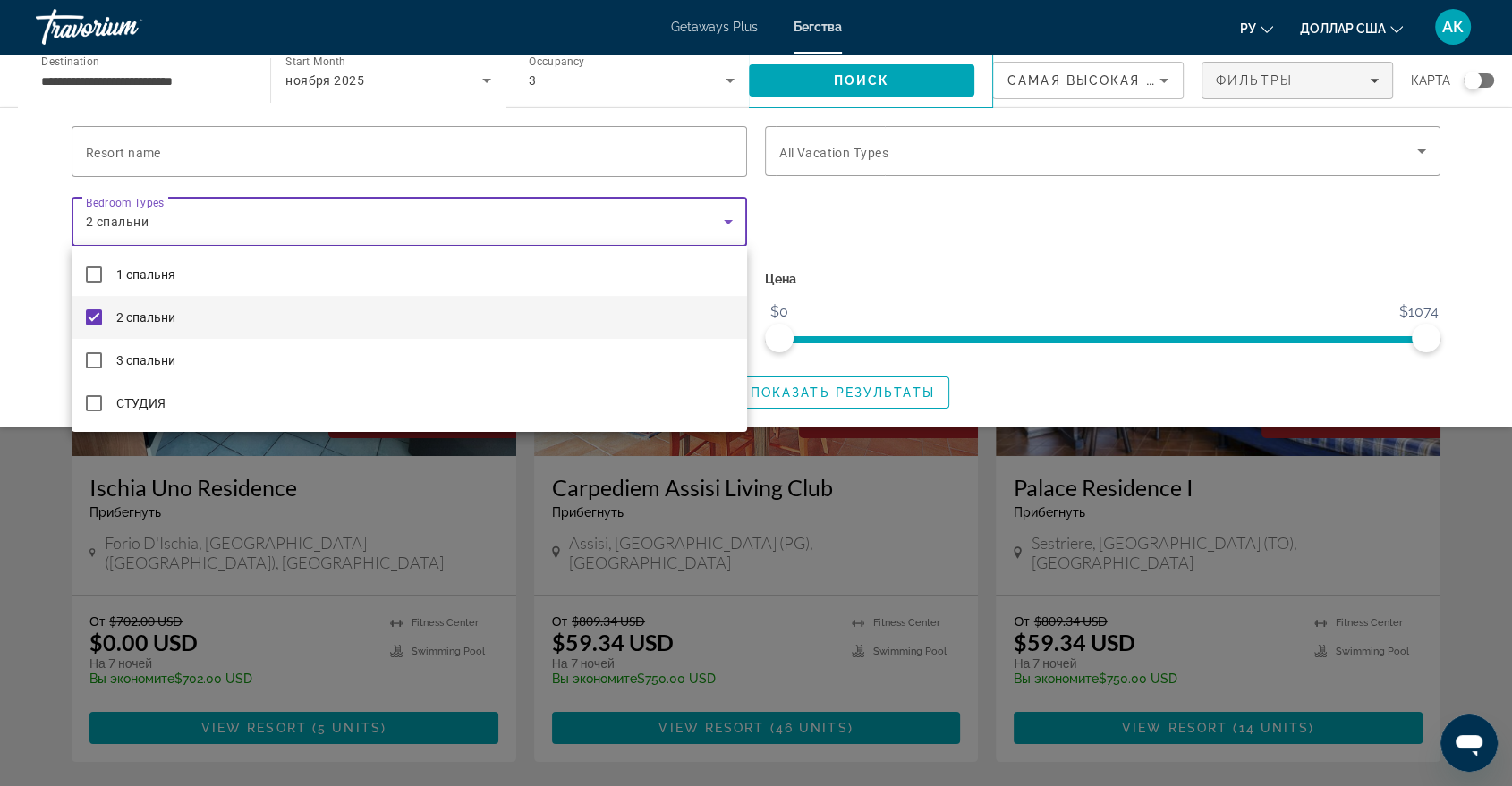
click at [284, 139] on div at bounding box center [756, 393] width 1512 height 786
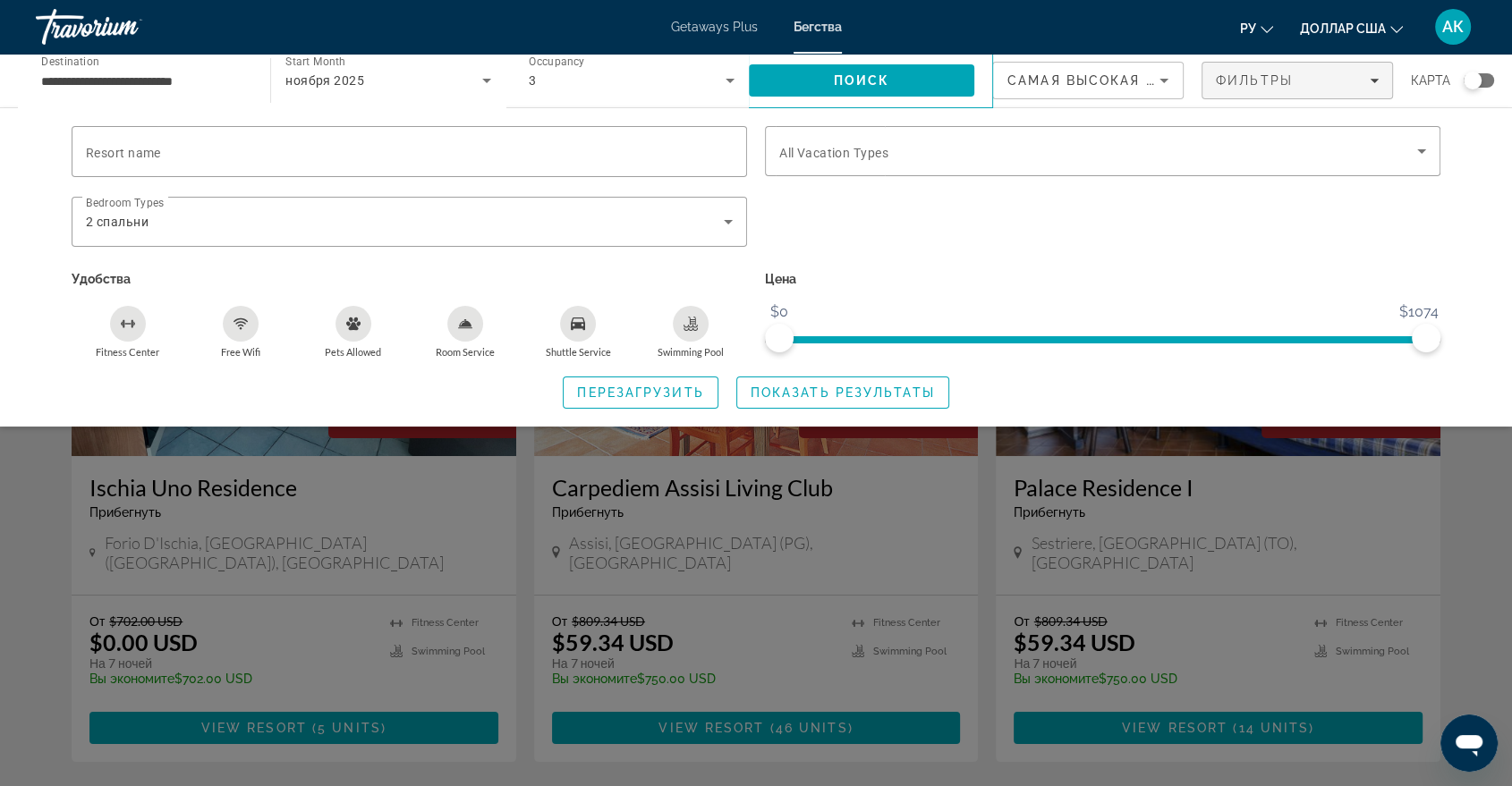
click at [128, 328] on icon "Fitness Center" at bounding box center [128, 323] width 14 height 14
click at [126, 321] on icon "Fitness Center" at bounding box center [128, 323] width 14 height 14
click at [459, 322] on icon "Room Service" at bounding box center [465, 323] width 14 height 14
click at [220, 328] on button "Free Wifi" at bounding box center [240, 332] width 112 height 54
click at [576, 318] on icon "Shuttle Service" at bounding box center [578, 323] width 14 height 12
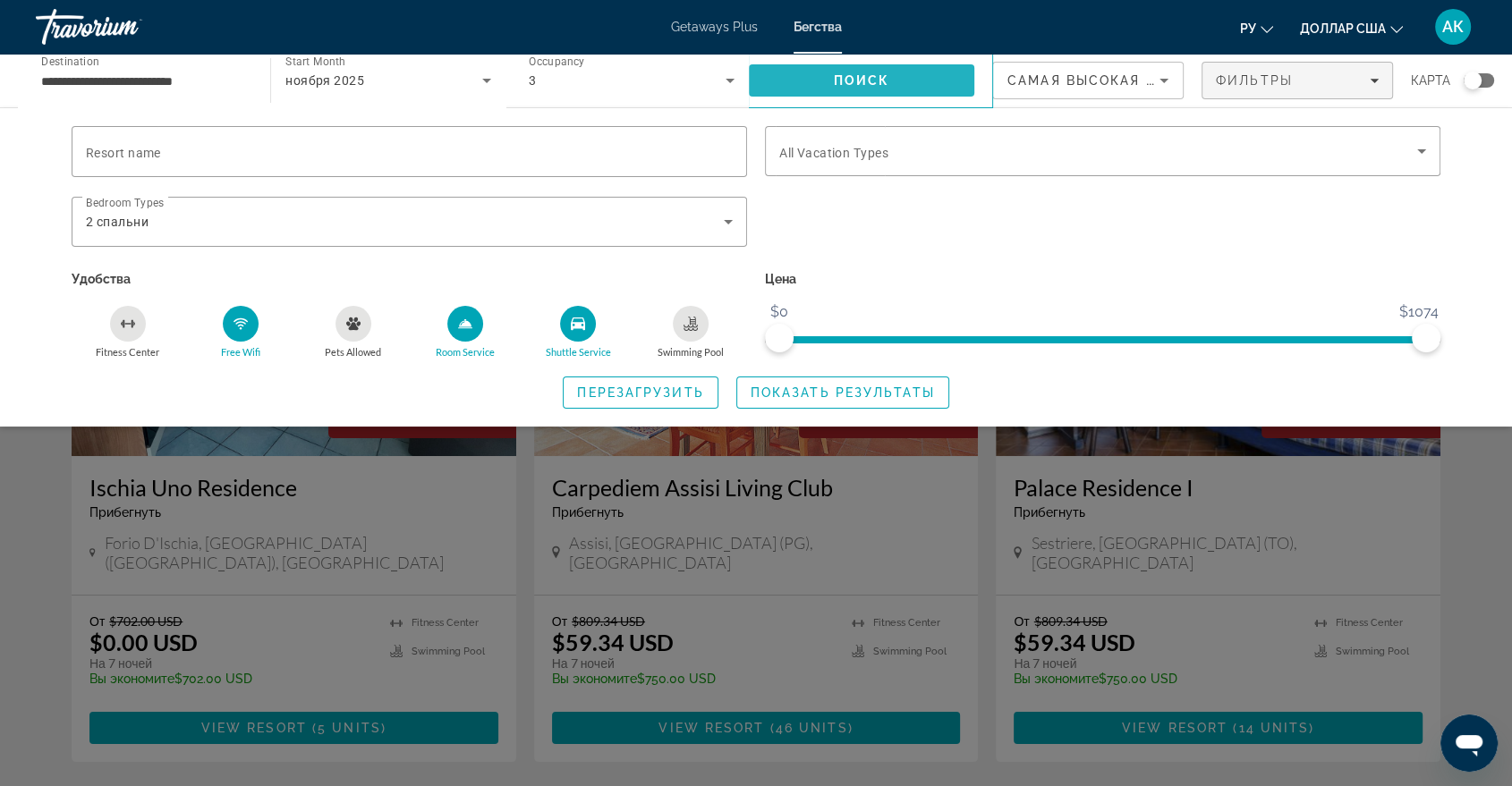
click at [852, 77] on span "Поиск" at bounding box center [862, 80] width 57 height 14
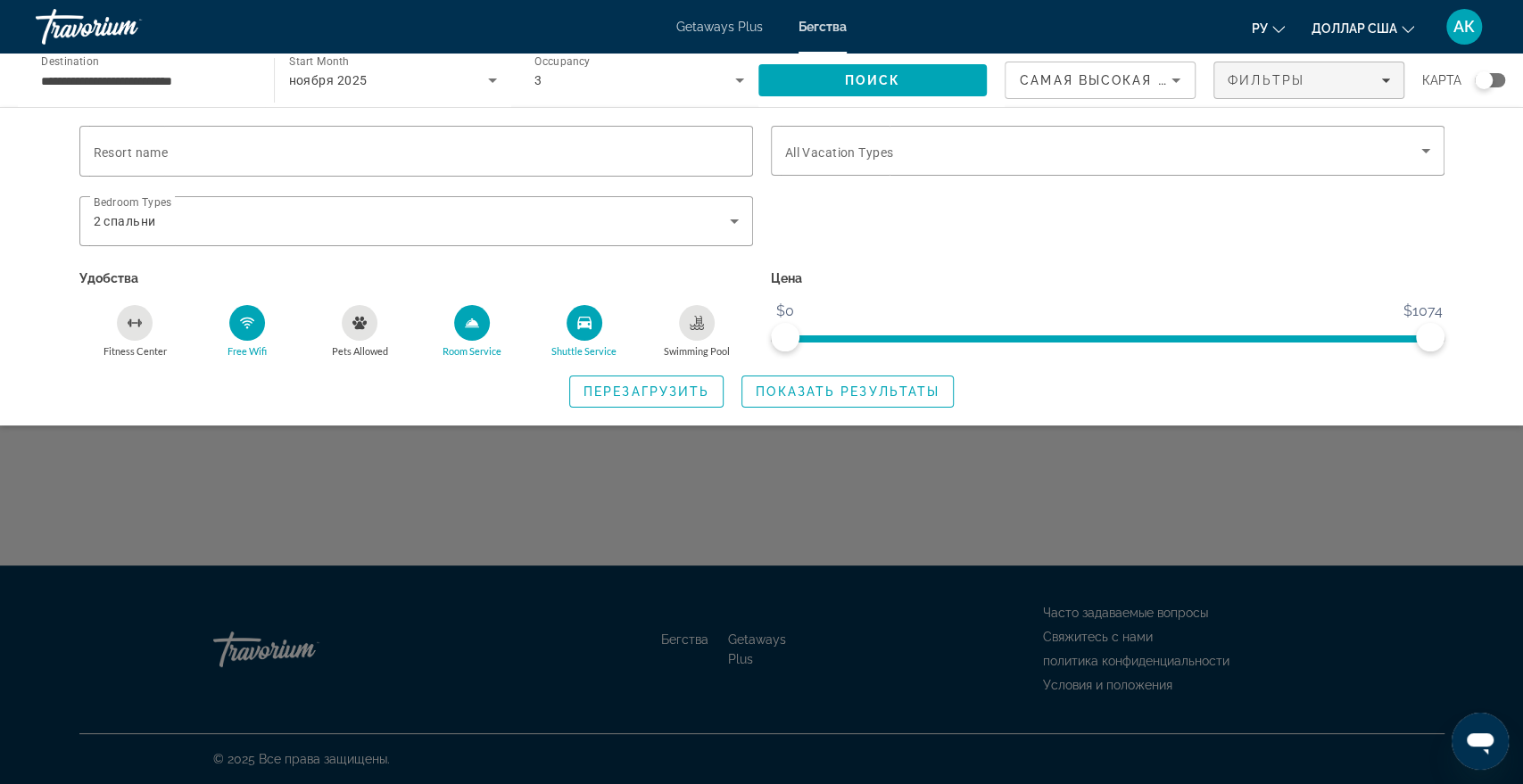
click at [1007, 505] on div "Search widget" at bounding box center [761, 526] width 1523 height 517
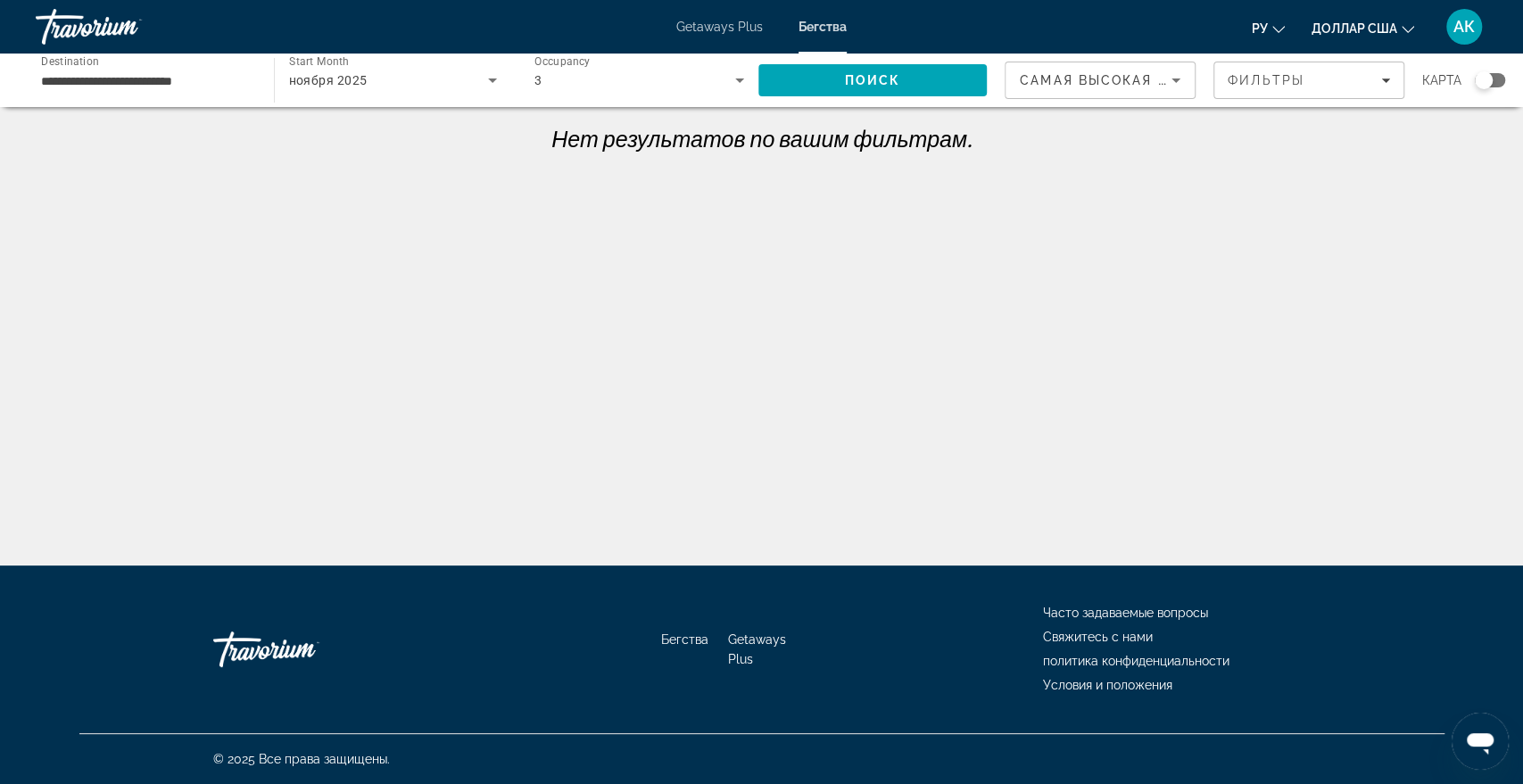
click at [735, 25] on font "Getaways Plus" at bounding box center [719, 27] width 86 height 14
